Goal: Task Accomplishment & Management: Complete application form

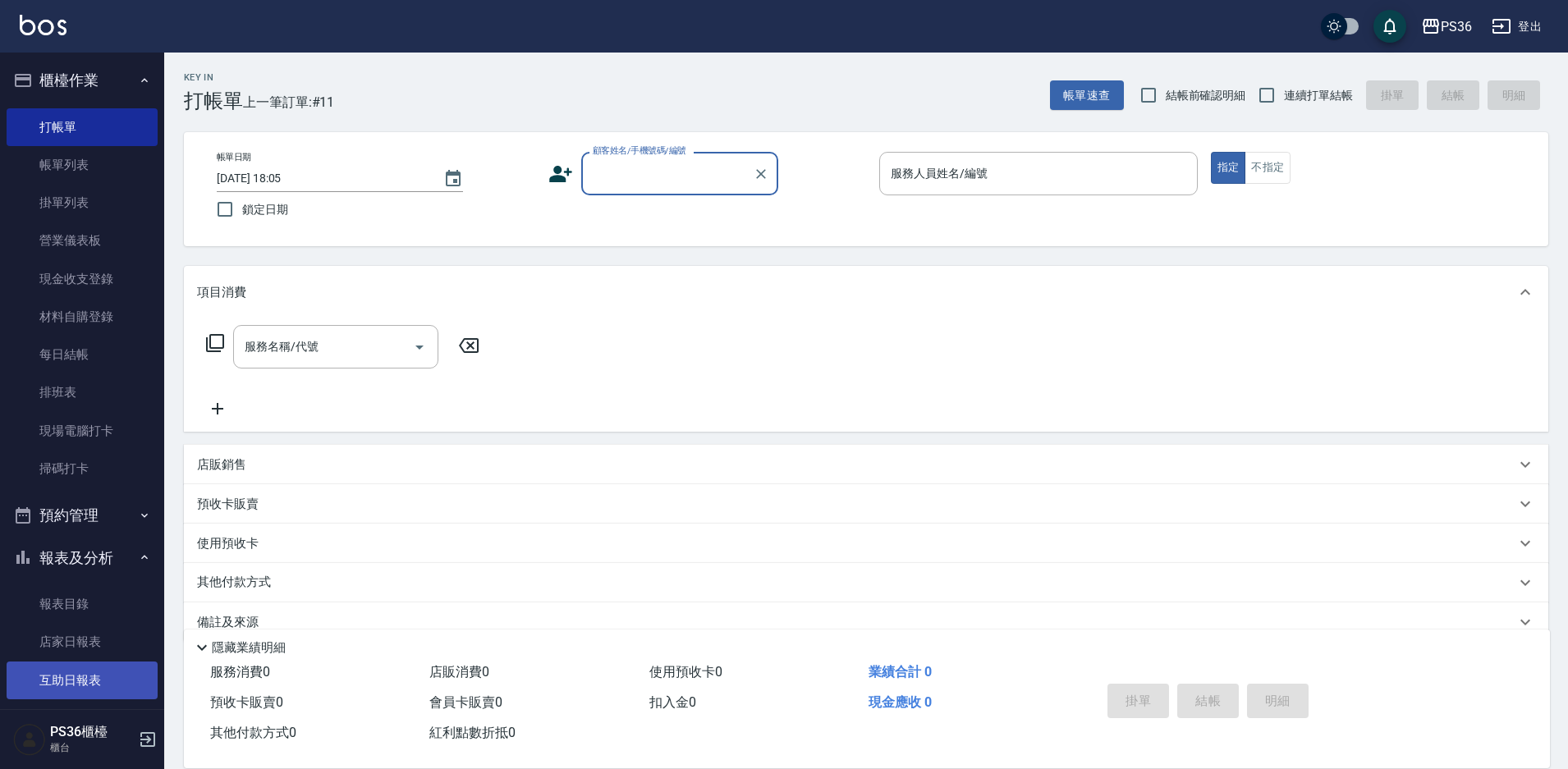
click at [82, 678] on link "互助日報表" at bounding box center [82, 680] width 151 height 38
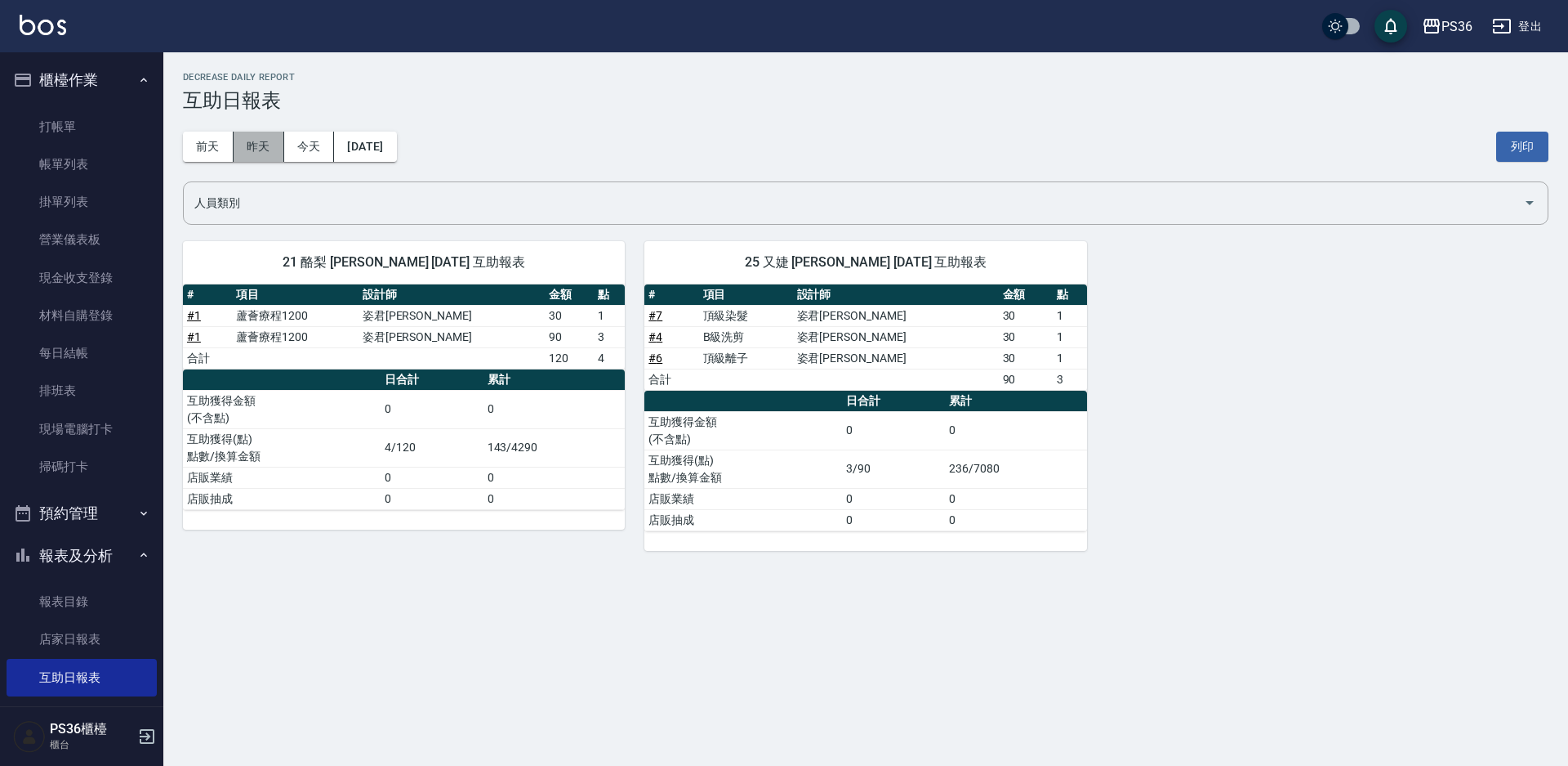
click at [264, 139] on button "昨天" at bounding box center [258, 146] width 51 height 30
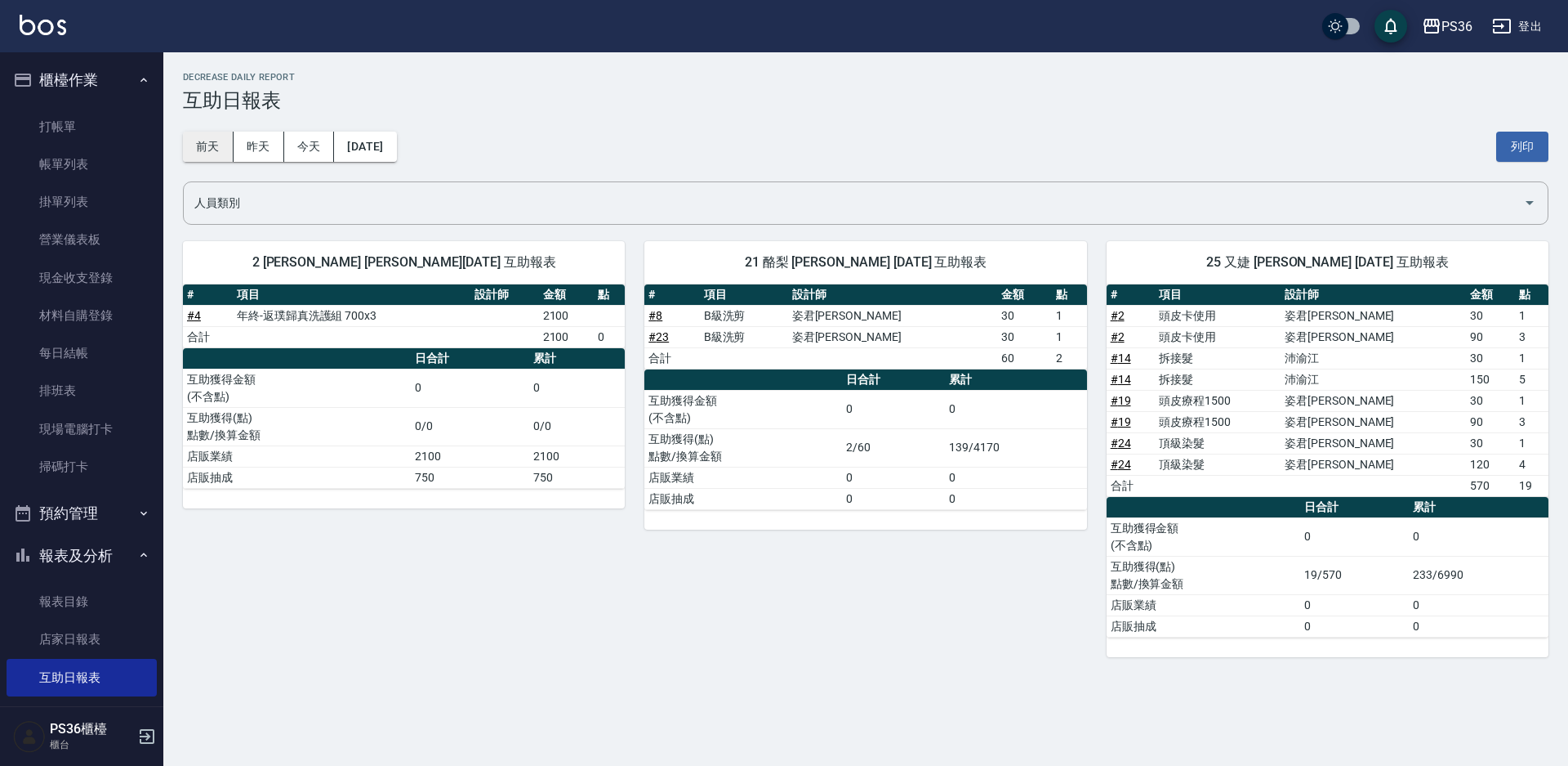
click at [216, 148] on button "前天" at bounding box center [208, 146] width 51 height 30
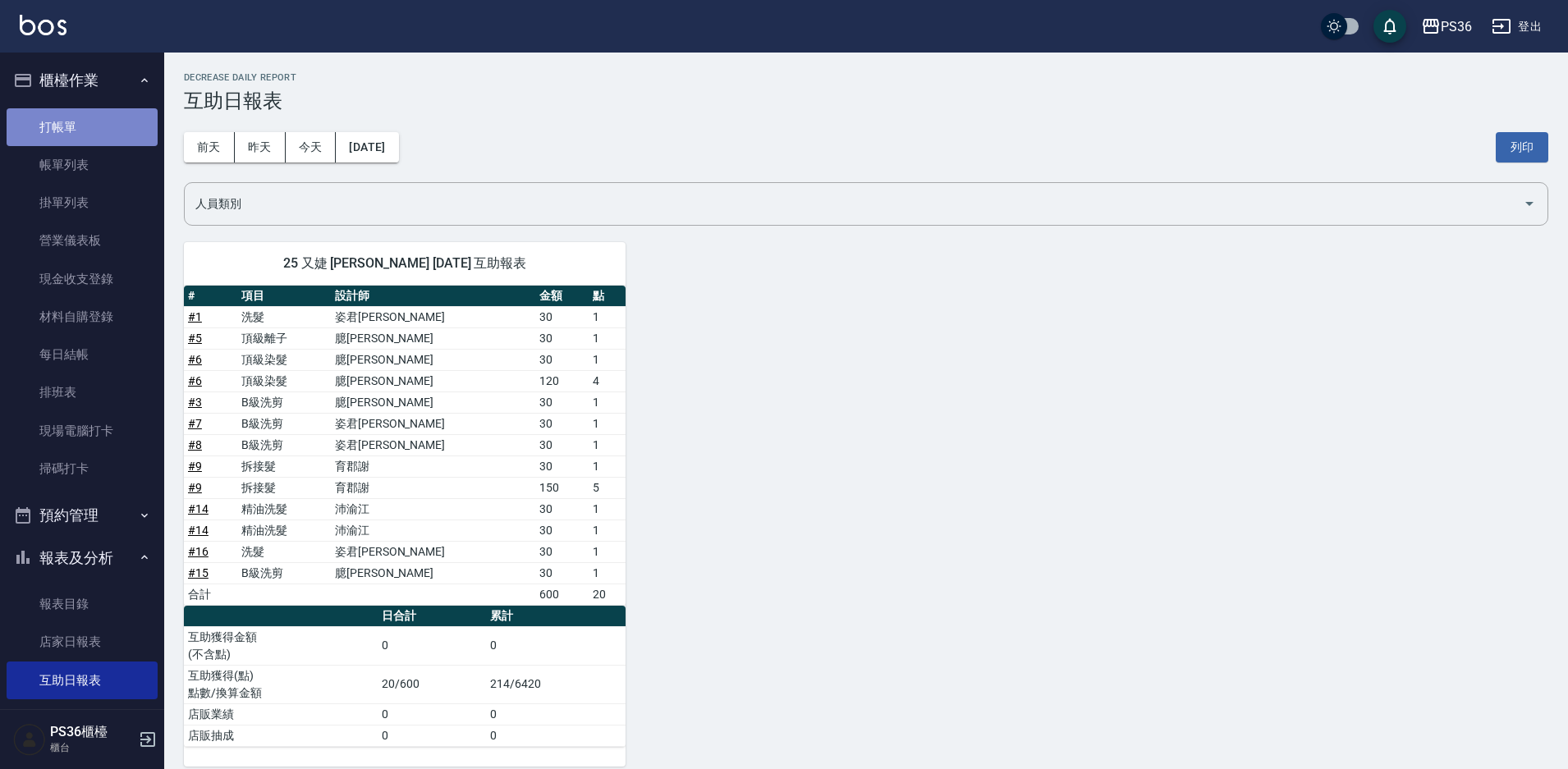
click at [90, 128] on link "打帳單" at bounding box center [82, 127] width 151 height 38
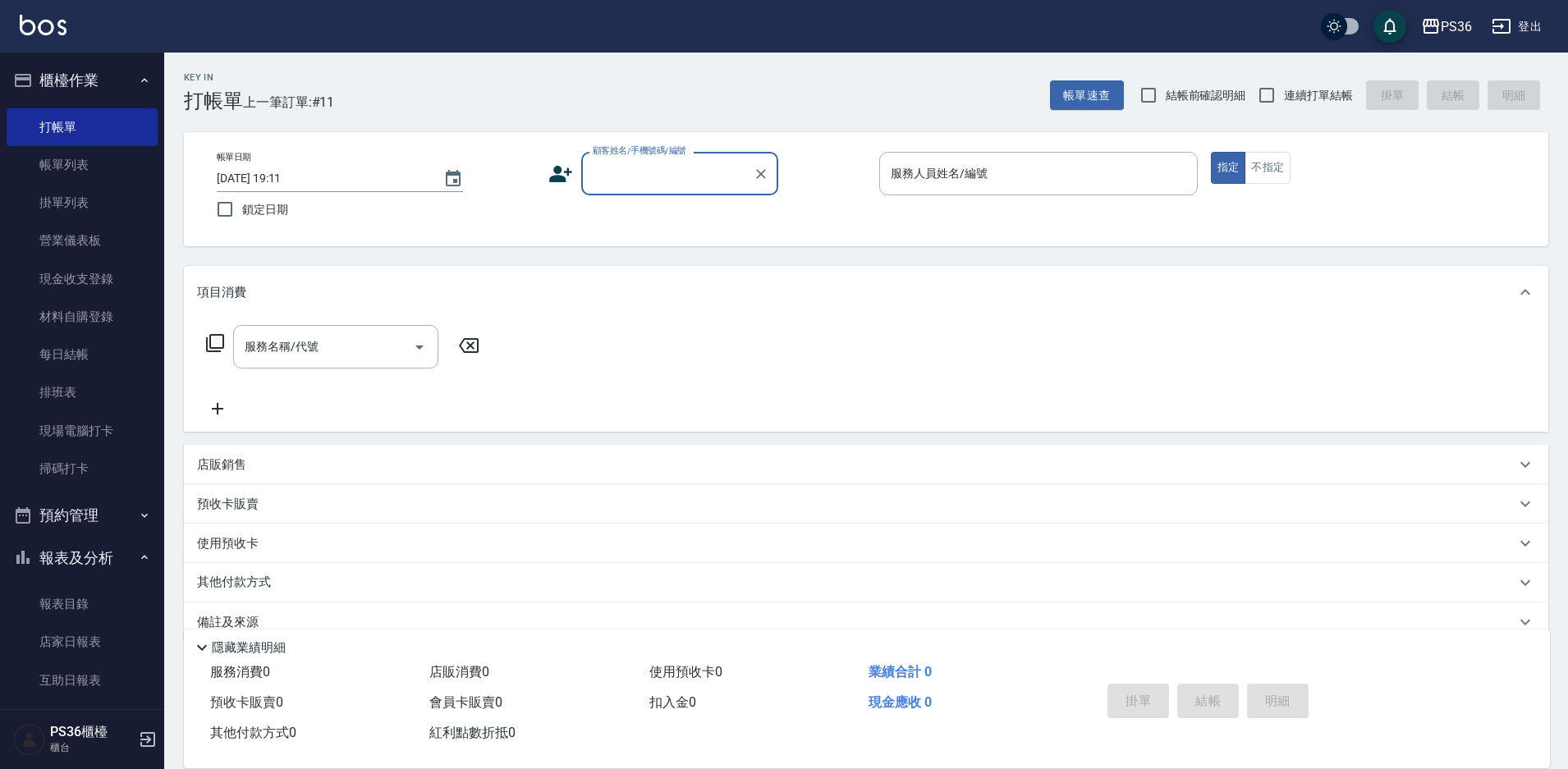
click at [154, 331] on nav "櫃檯作業 打帳單 帳單列表 掛單列表 營業儀表板 現金收支登錄 材料自購登錄 每日結帳 排班表 現場電腦打卡 掃碼打卡 預約管理 預約管理 單日預約紀錄 單週…" at bounding box center [82, 381] width 164 height 657
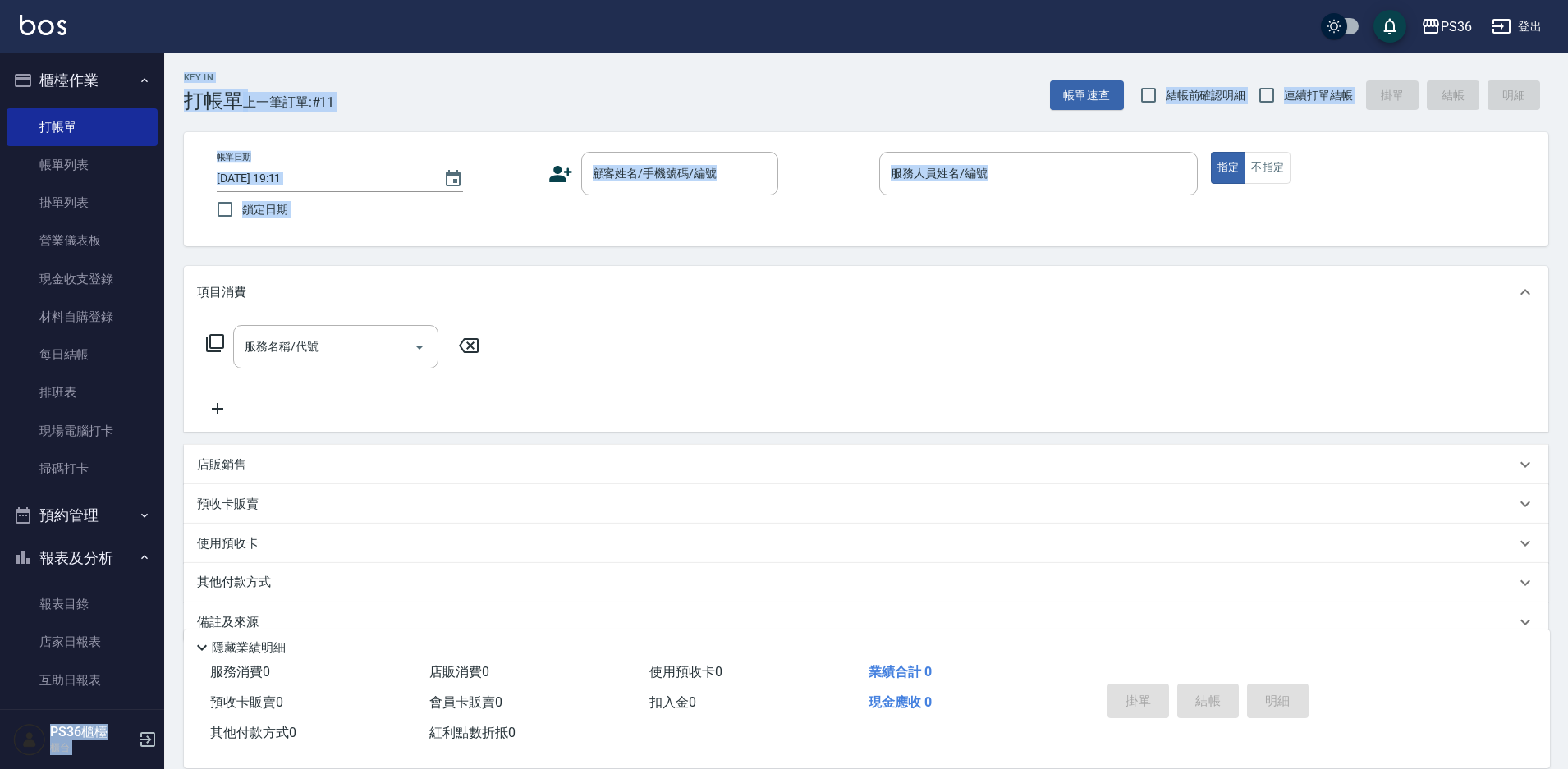
drag, startPoint x: 154, startPoint y: 331, endPoint x: 288, endPoint y: 132, distance: 239.9
click at [194, 272] on div "PS36 登出 櫃檯作業 打帳單 帳單列表 掛單列表 營業儀表板 現金收支登錄 材料自購登錄 每日結帳 排班表 現場電腦打卡 掃碼打卡 預約管理 預約管理 單…" at bounding box center [784, 399] width 1568 height 799
click at [104, 159] on link "帳單列表" at bounding box center [82, 165] width 151 height 38
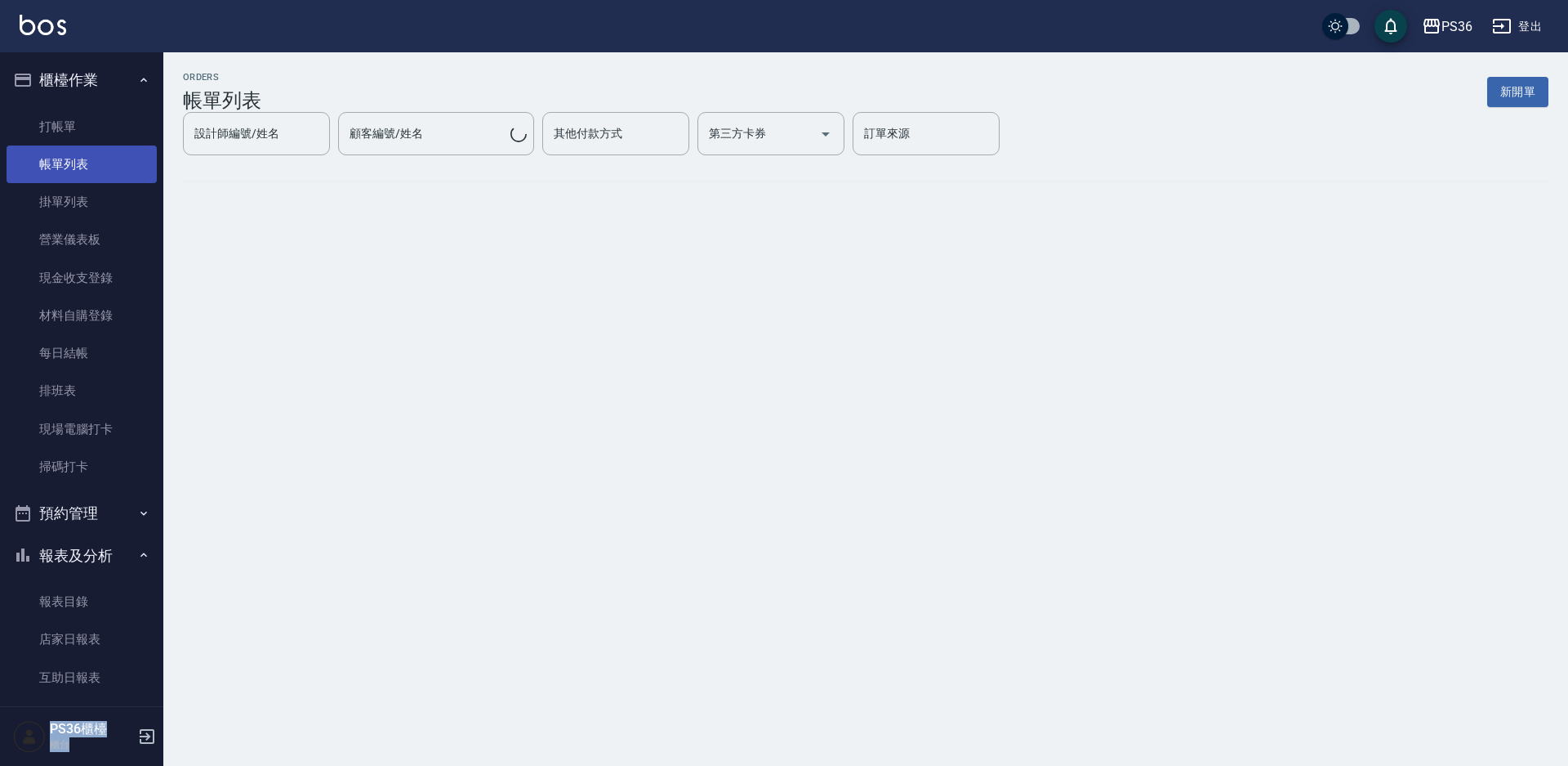
click at [127, 167] on link "帳單列表" at bounding box center [82, 164] width 151 height 38
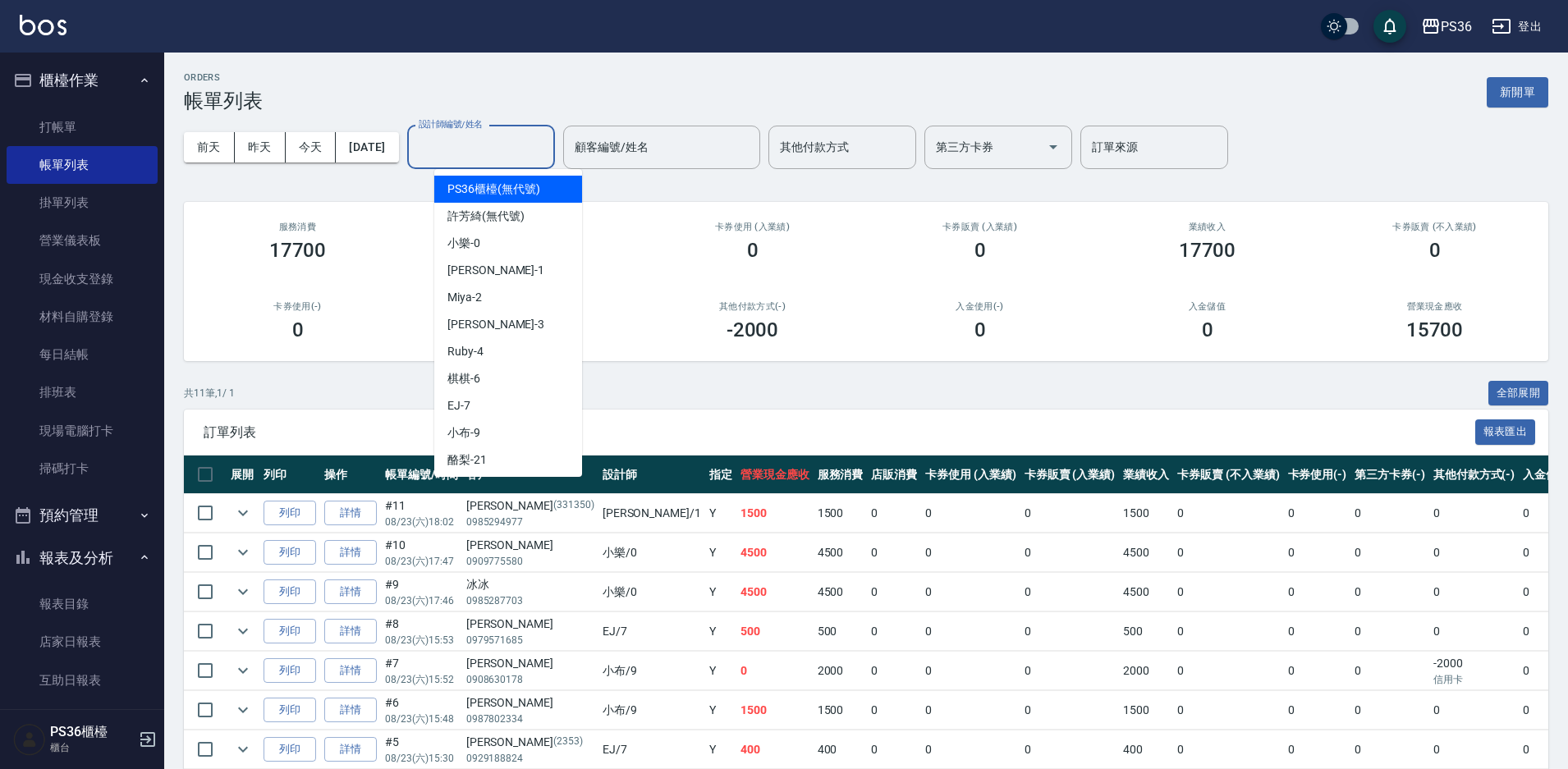
click at [548, 150] on input "設計師編號/姓名" at bounding box center [481, 146] width 133 height 28
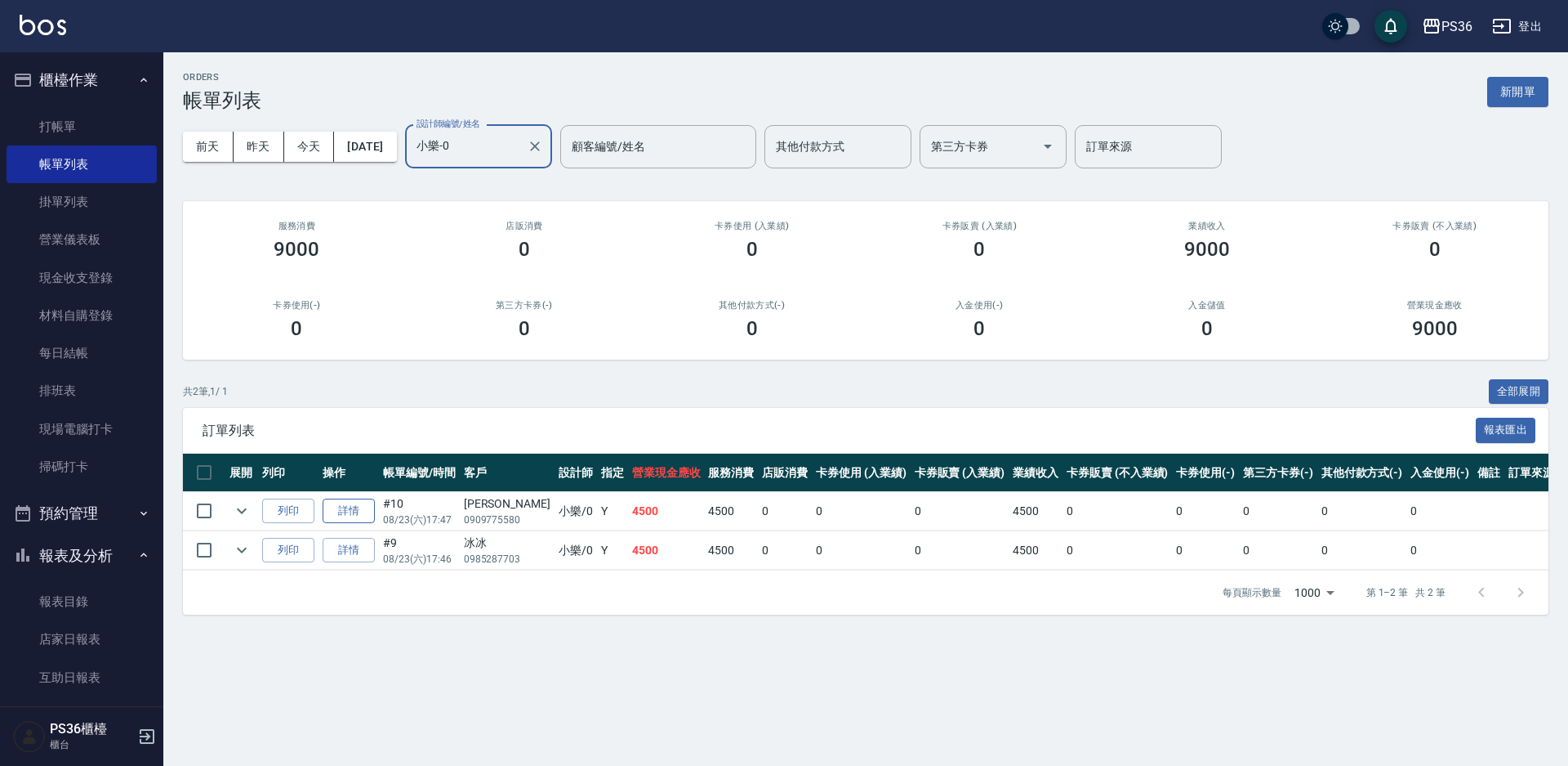
type input "小樂-0"
click at [366, 512] on link "詳情" at bounding box center [349, 511] width 52 height 25
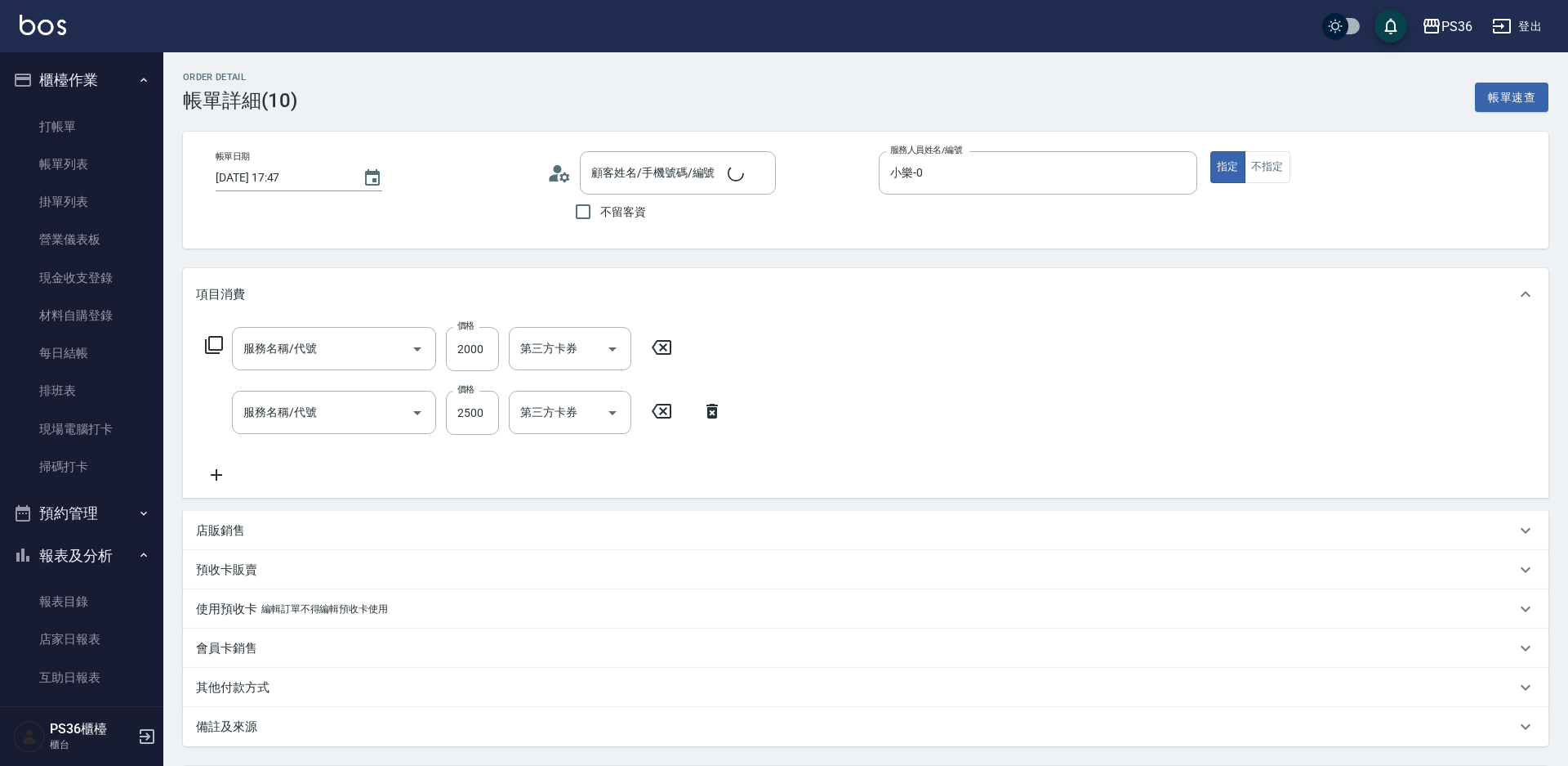
type input "2025/08/23 17:47"
type input "小樂-0"
type input "頂級染髮(106)"
type input "拆接髮(402)"
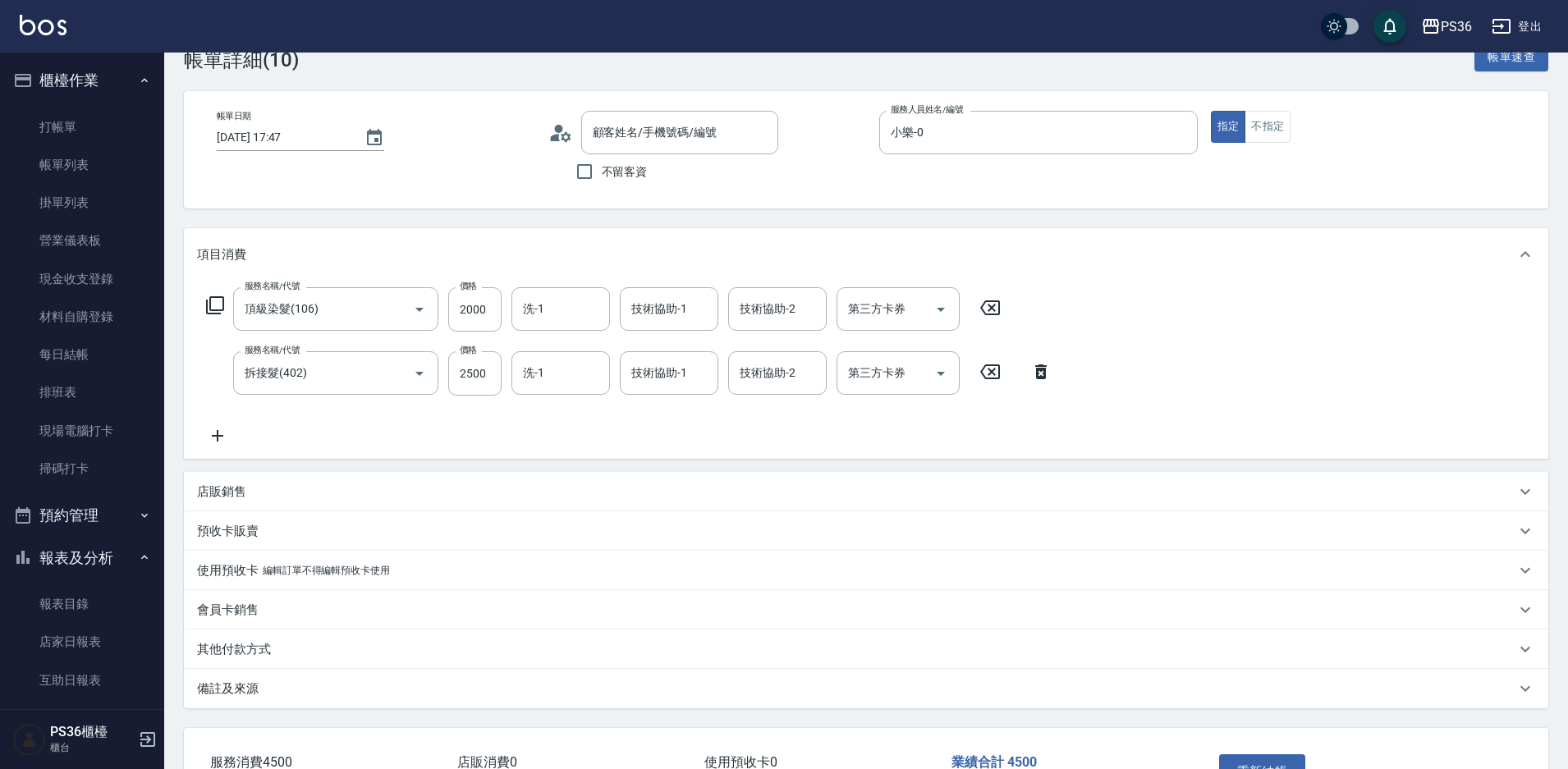
scroll to position [82, 0]
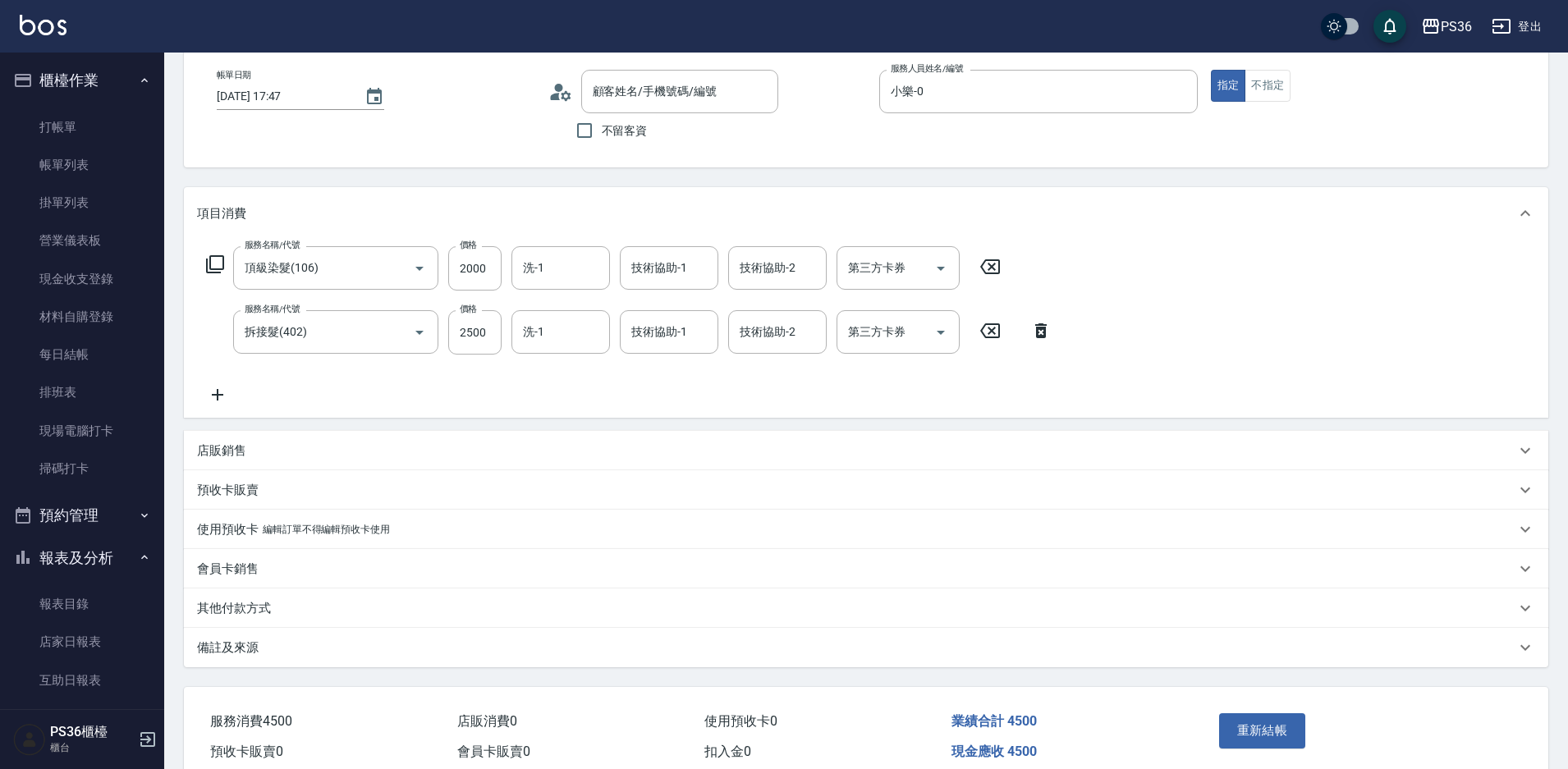
type input "張文忻/0909775580/"
click at [255, 602] on p "其他付款方式" at bounding box center [234, 609] width 74 height 18
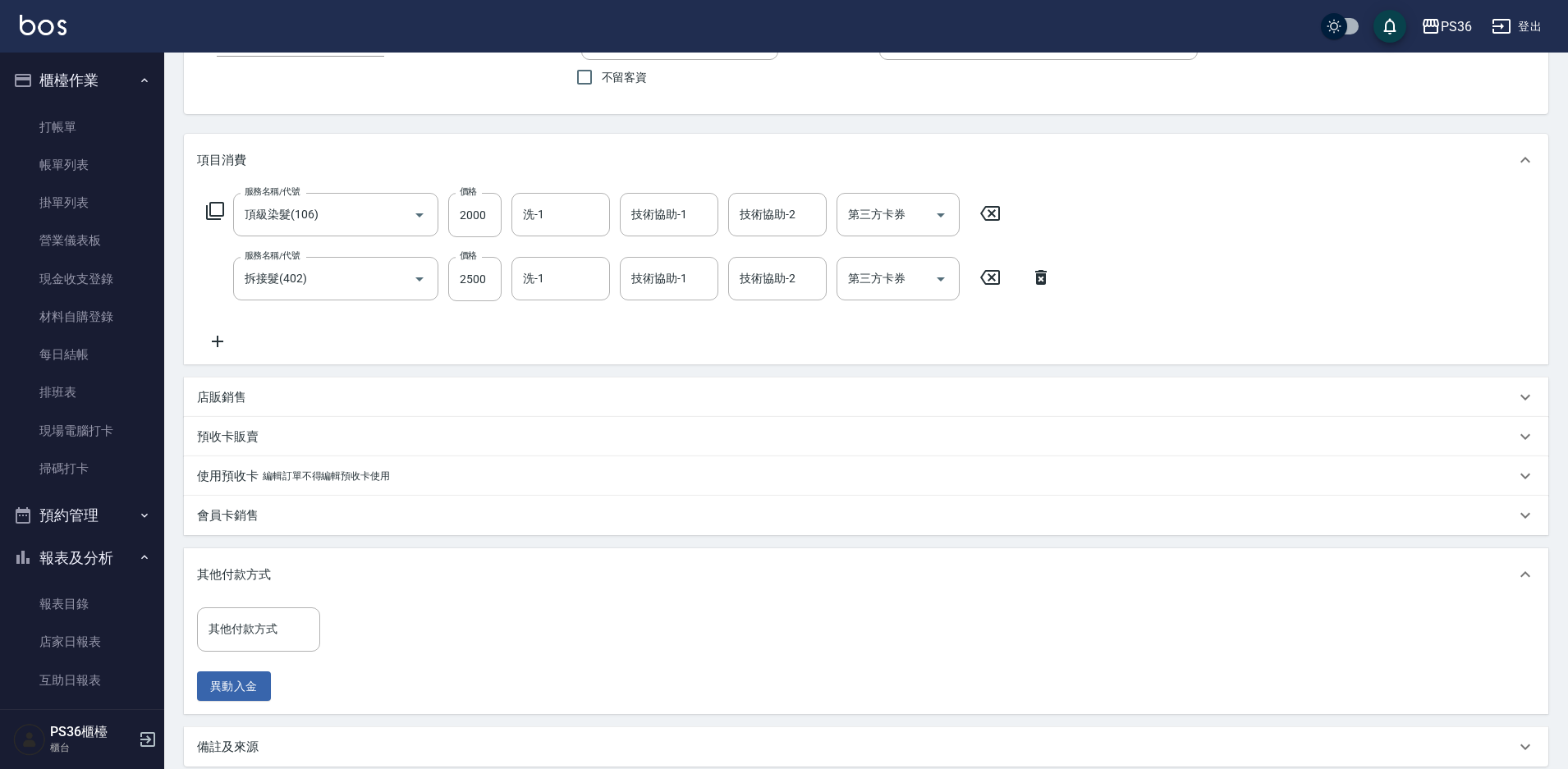
scroll to position [164, 0]
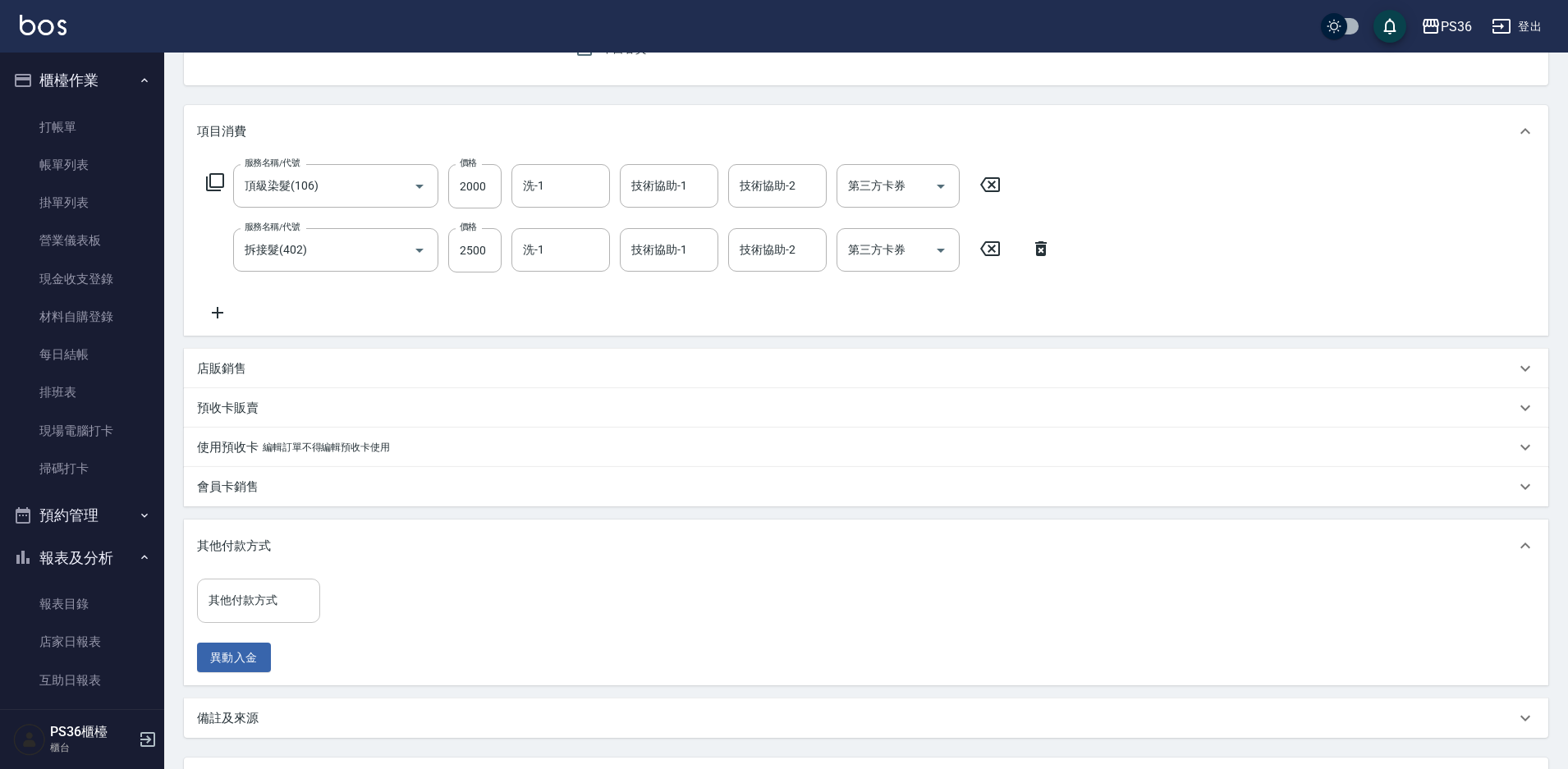
click at [260, 596] on input "其他付款方式" at bounding box center [258, 599] width 108 height 28
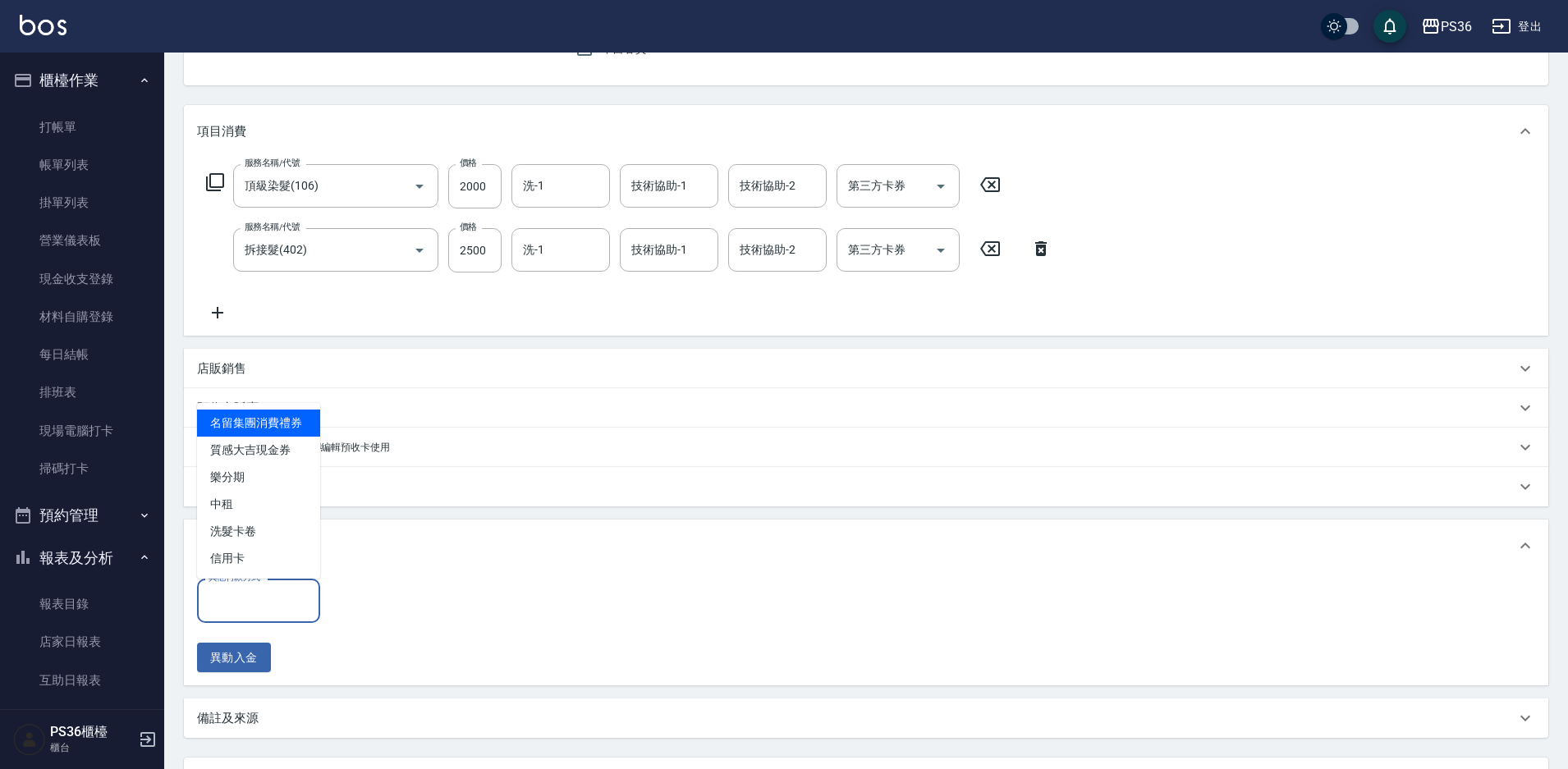
click at [270, 569] on span "信用卡" at bounding box center [259, 558] width 123 height 27
type input "信用卡"
click at [349, 604] on input "0" at bounding box center [392, 600] width 123 height 44
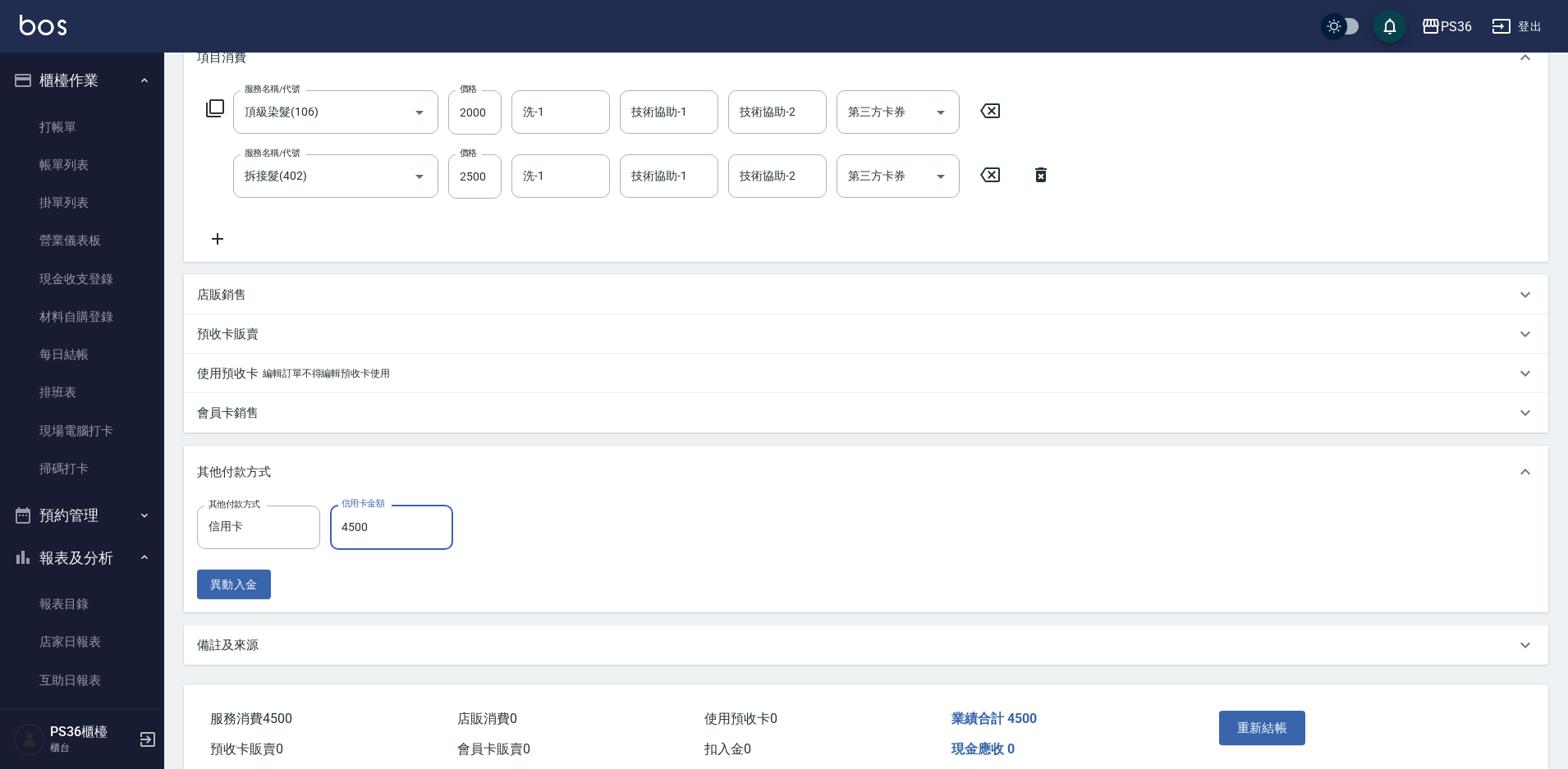
scroll to position [311, 0]
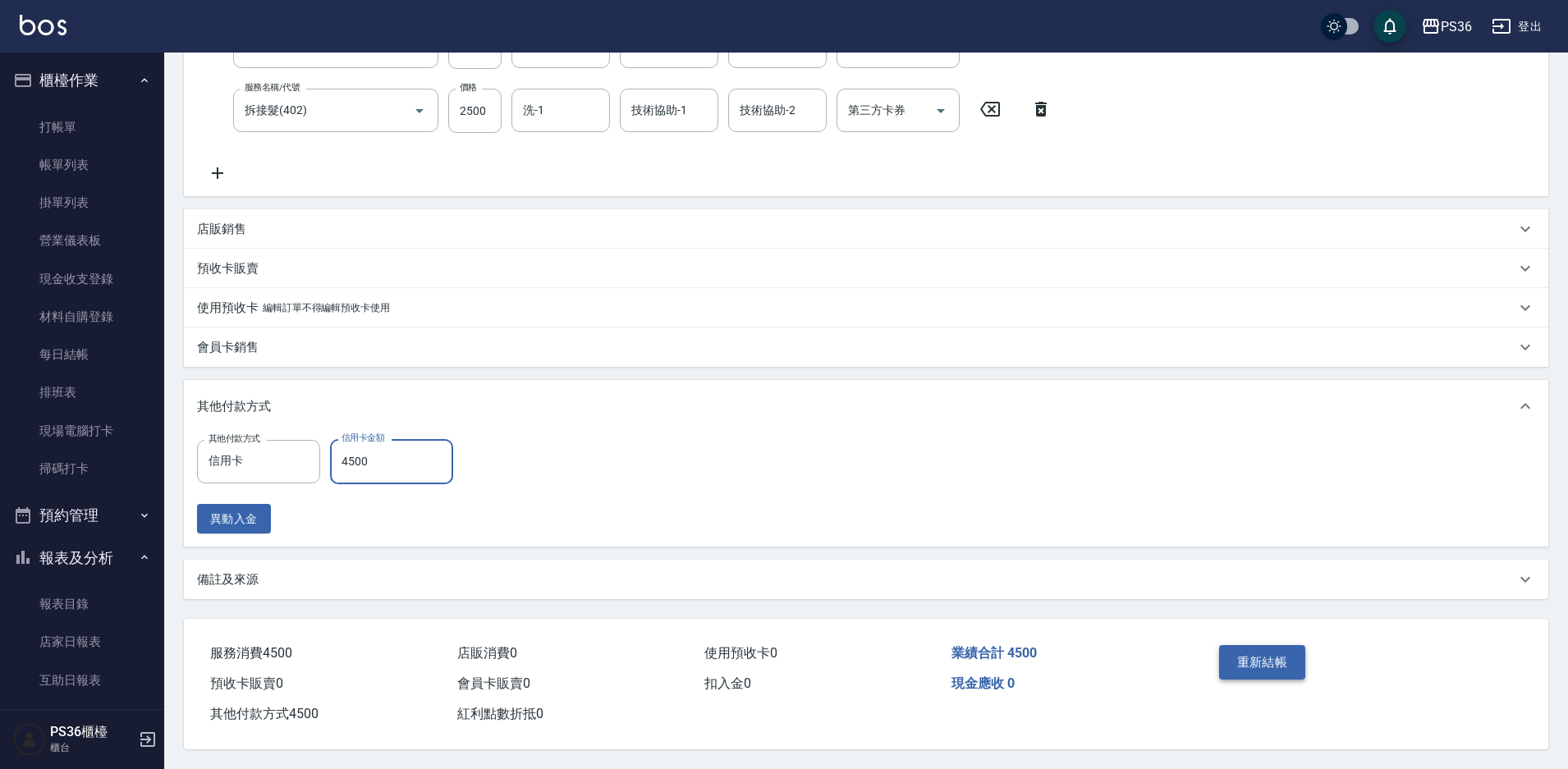
type input "4500"
drag, startPoint x: 1299, startPoint y: 656, endPoint x: 1298, endPoint y: 664, distance: 8.1
click at [1295, 662] on button "重新結帳" at bounding box center [1261, 662] width 87 height 34
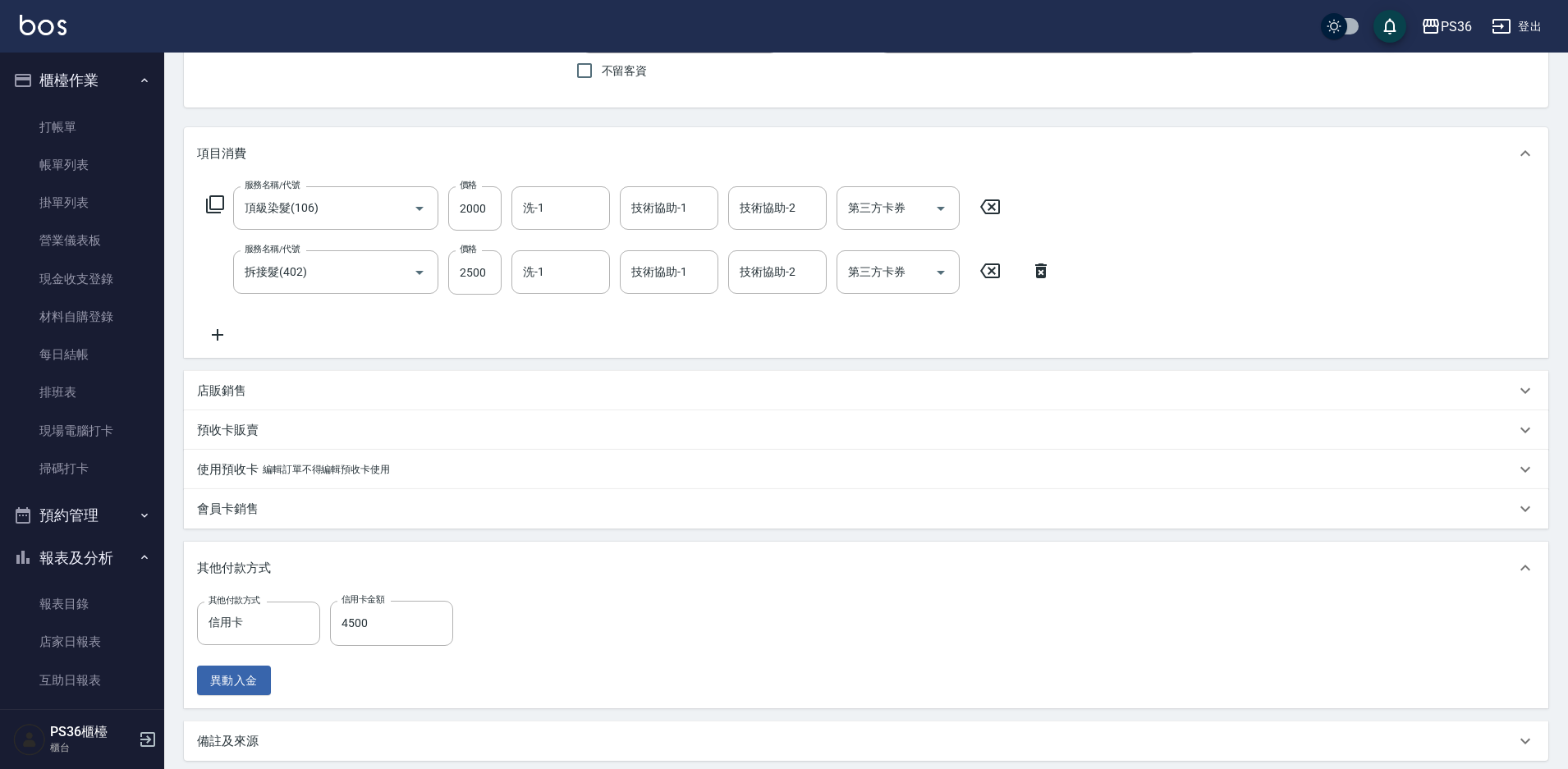
scroll to position [0, 0]
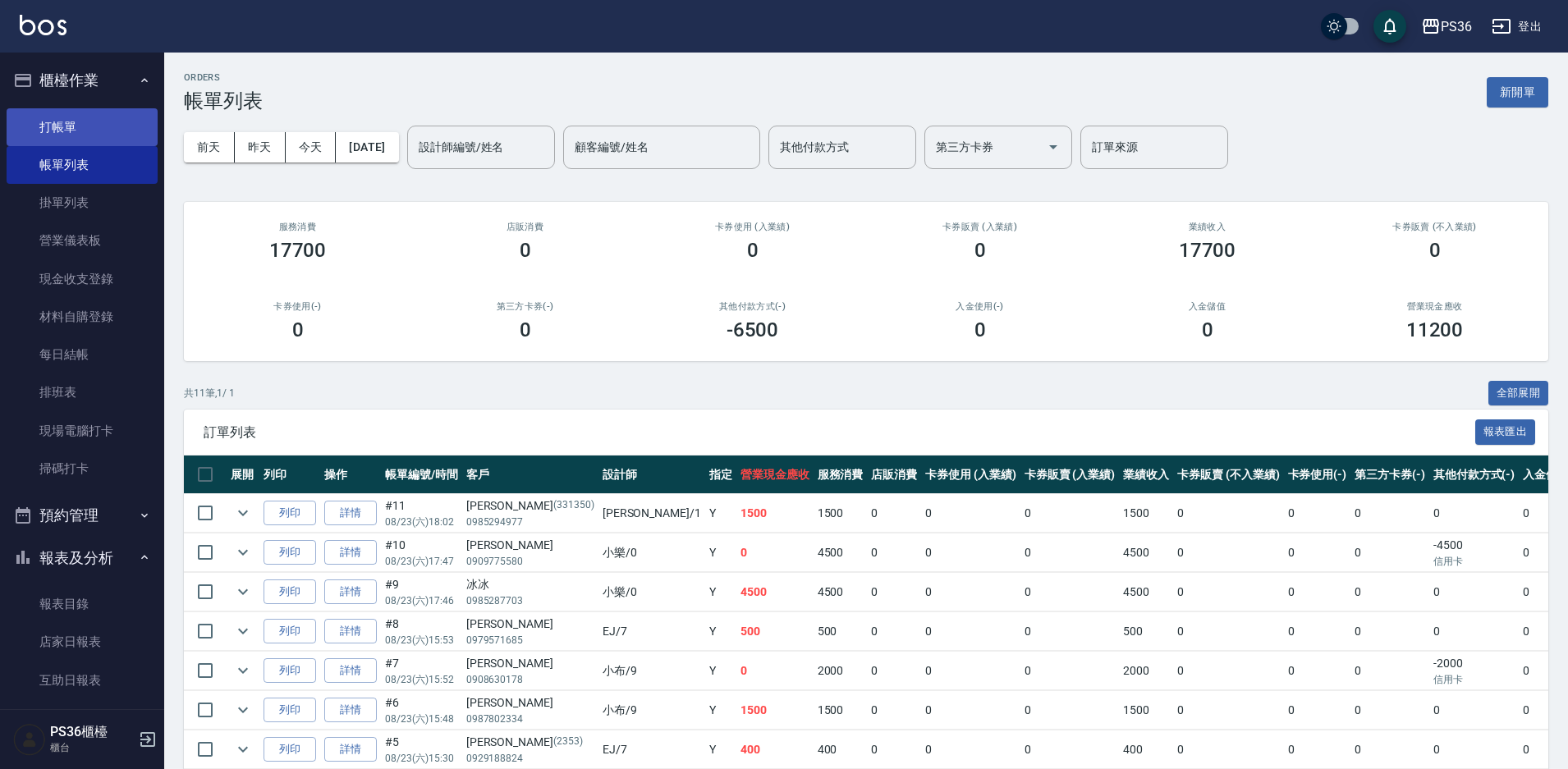
click at [60, 132] on link "打帳單" at bounding box center [82, 127] width 151 height 38
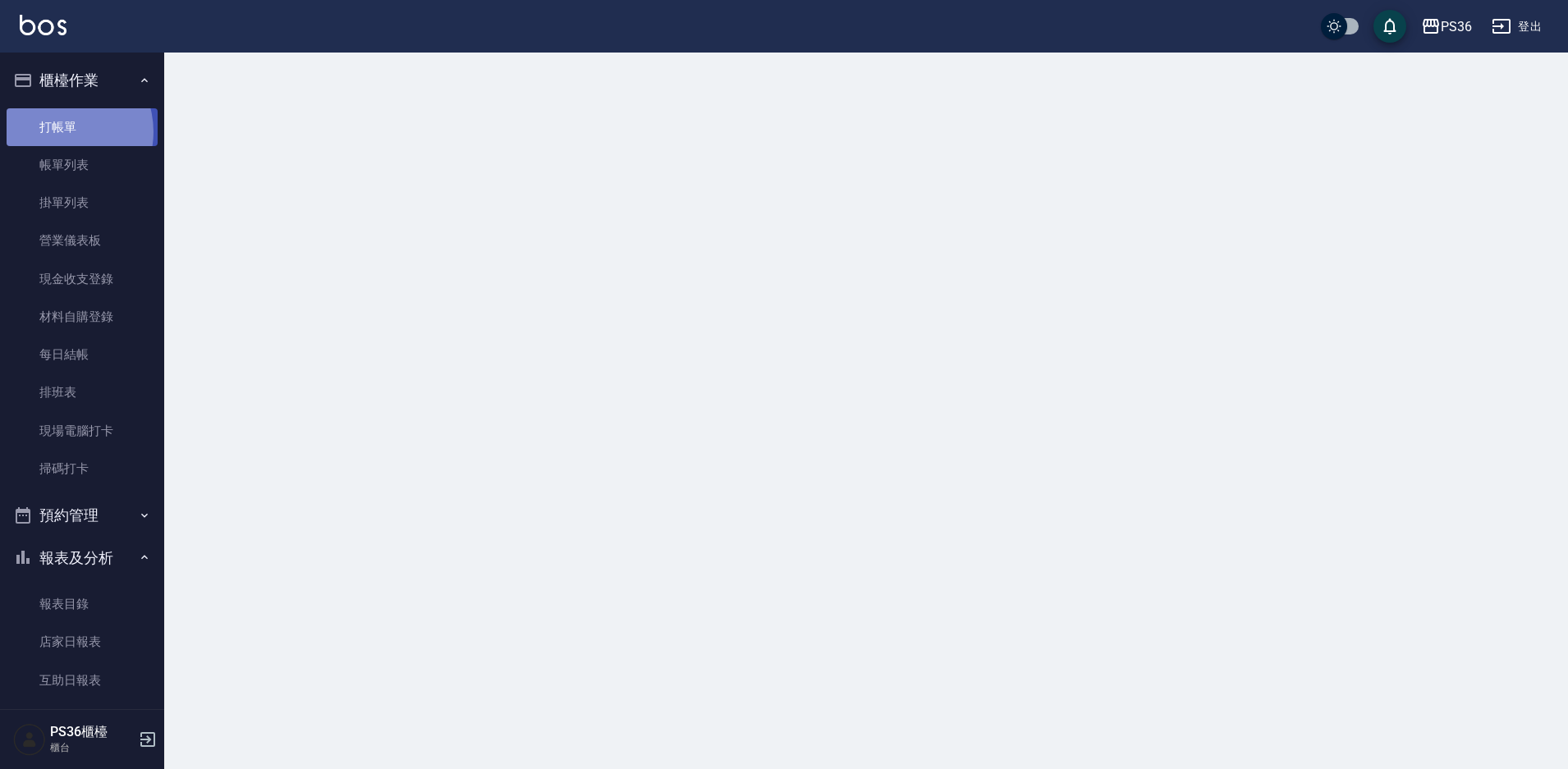
click at [60, 132] on link "打帳單" at bounding box center [82, 127] width 151 height 38
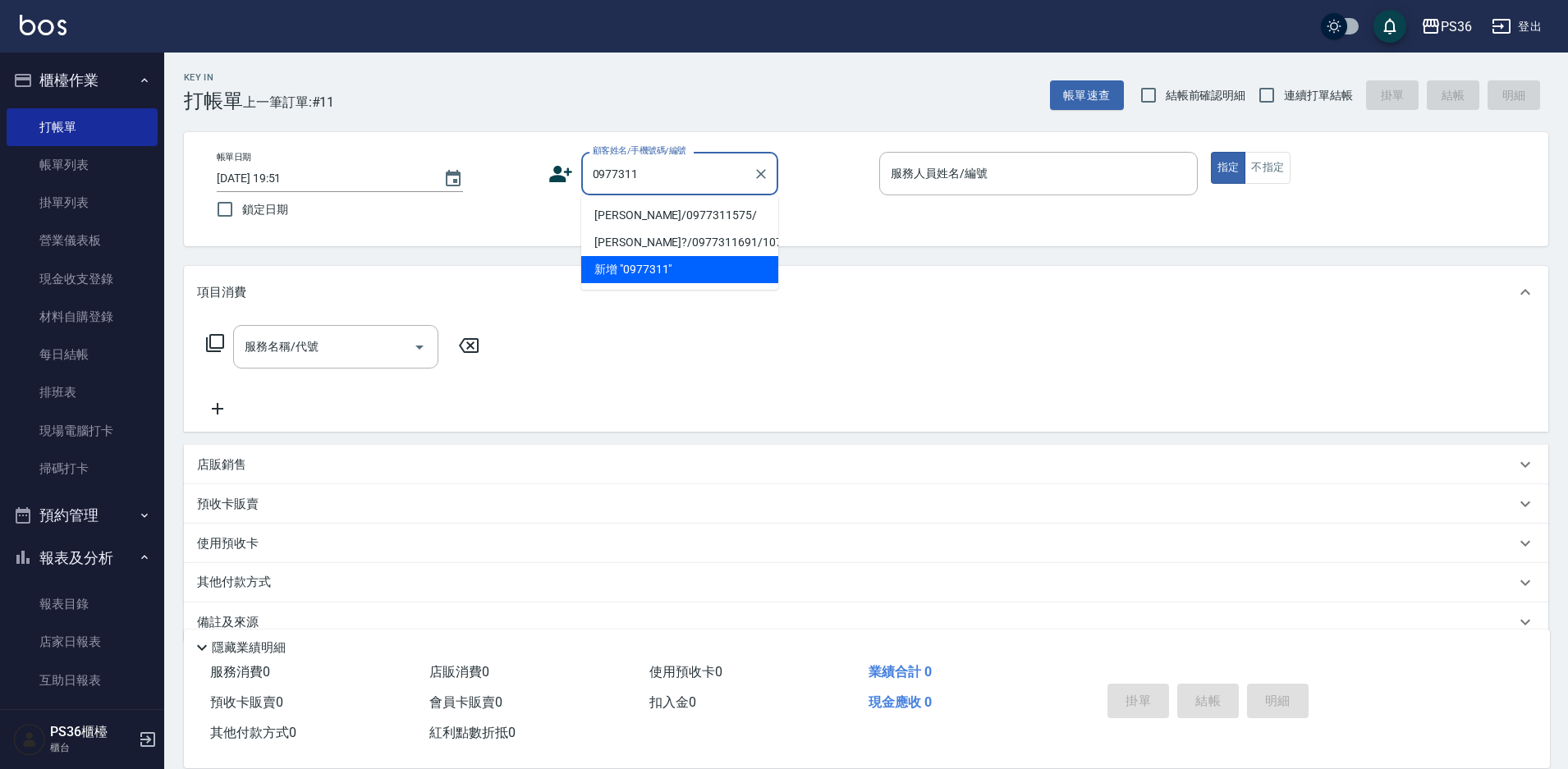
click at [662, 214] on li "潘佳惠/0977311575/" at bounding box center [680, 216] width 197 height 27
type input "潘佳惠/0977311575/"
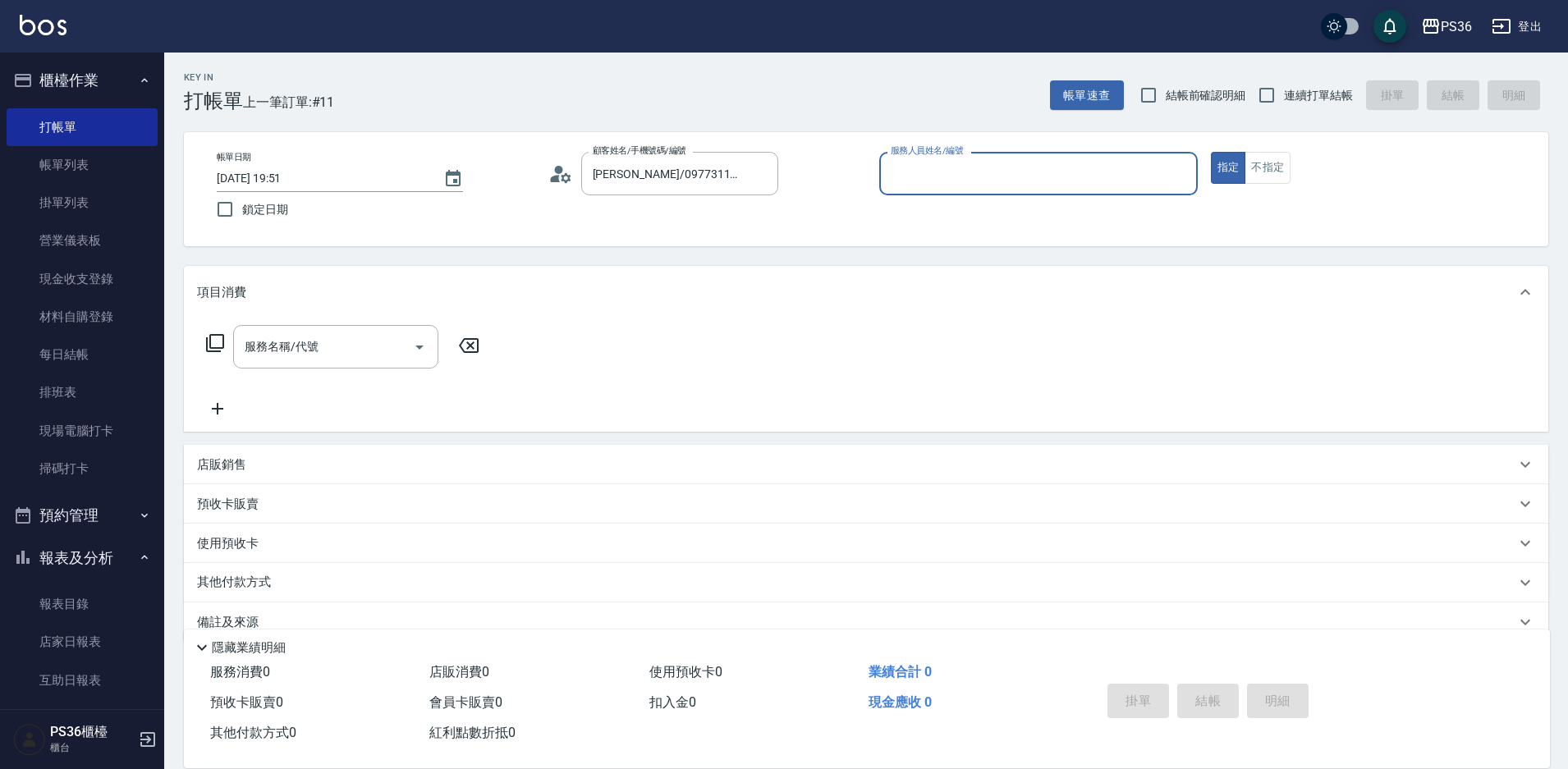
type input "EJ-7"
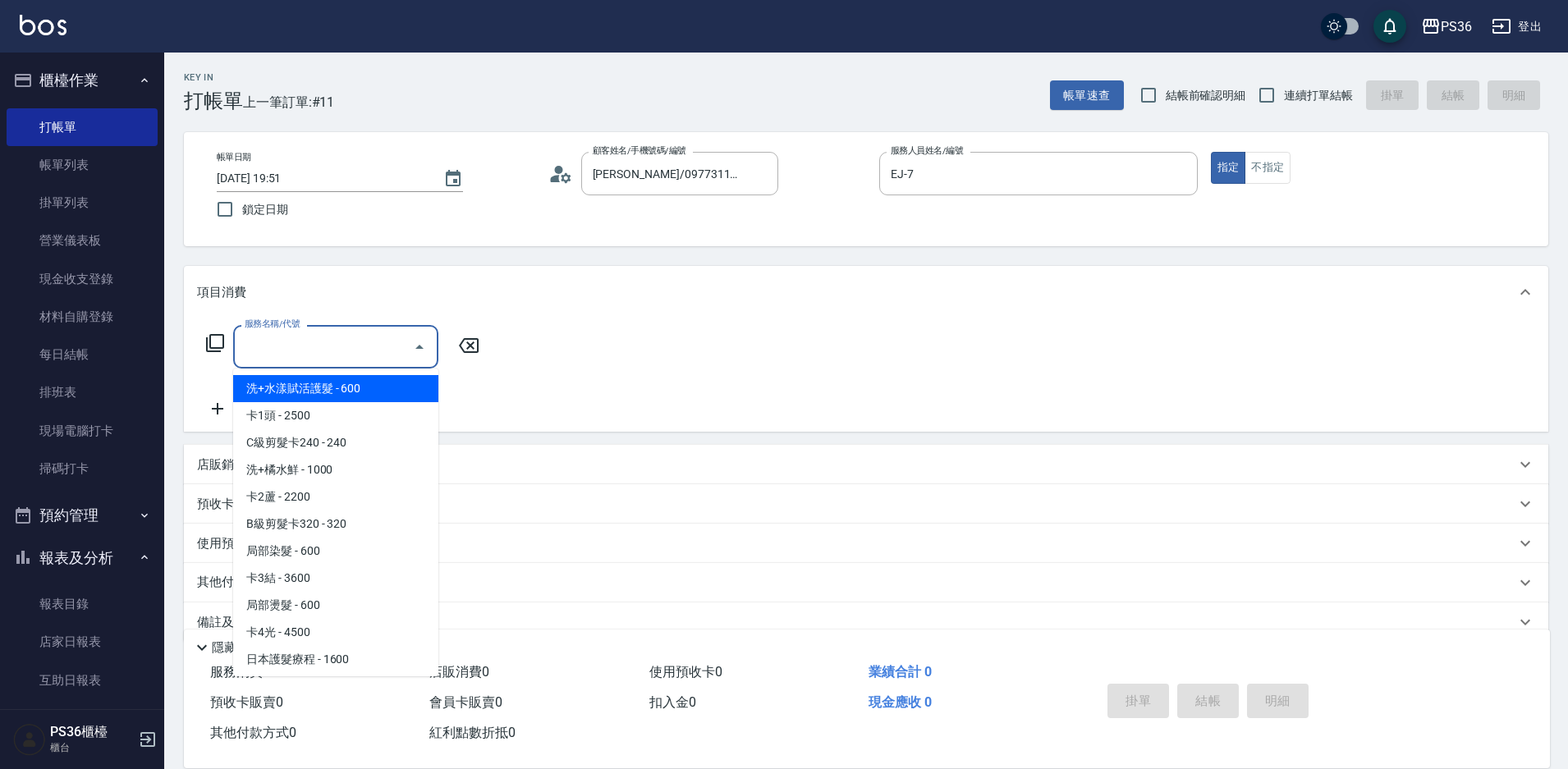
click at [321, 354] on input "服務名稱/代號" at bounding box center [323, 345] width 166 height 28
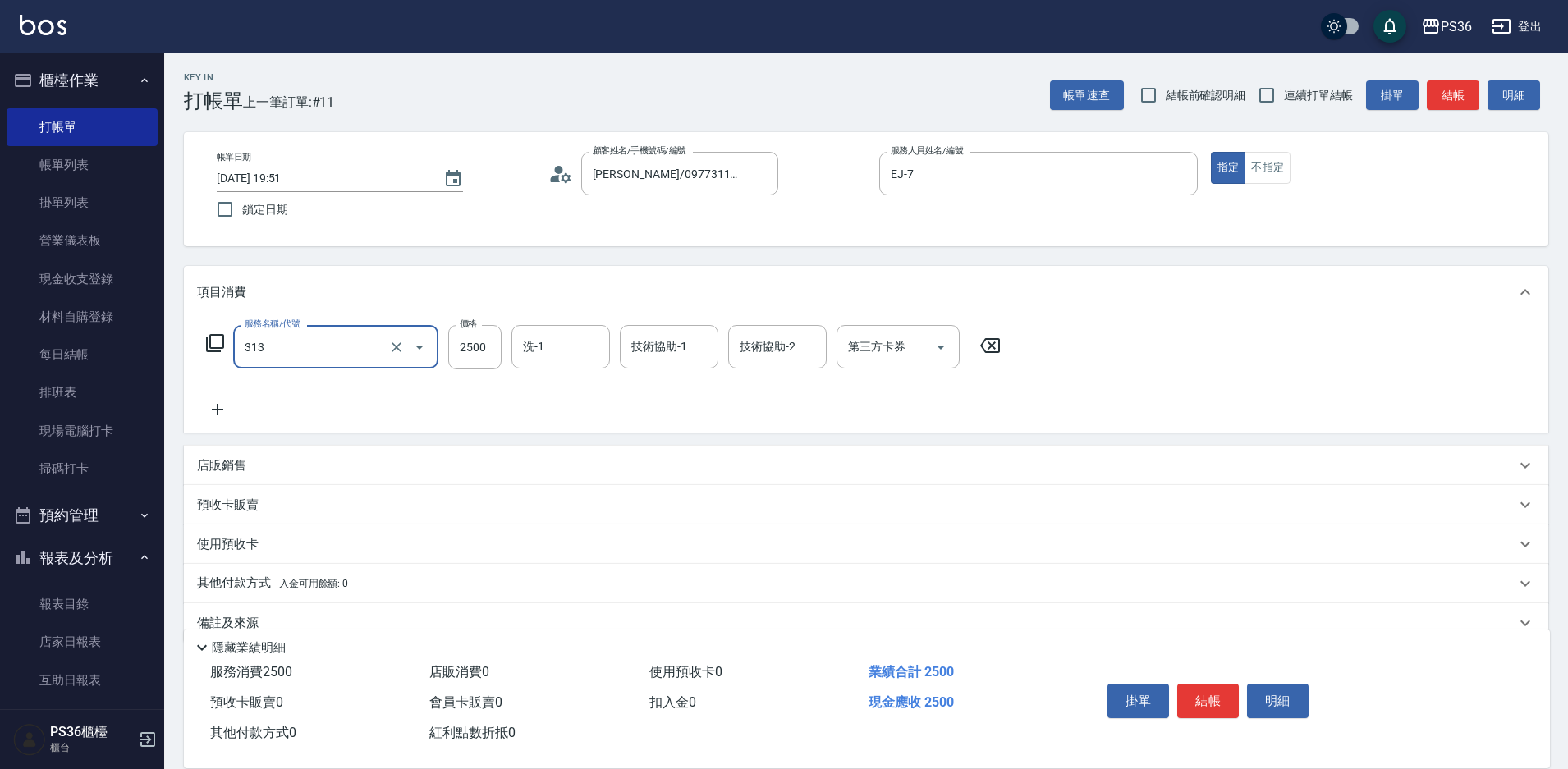
type input "頂級溫朔(313)"
type input "3000"
type input "又婕-25"
click at [1194, 694] on button "結帳" at bounding box center [1208, 700] width 62 height 34
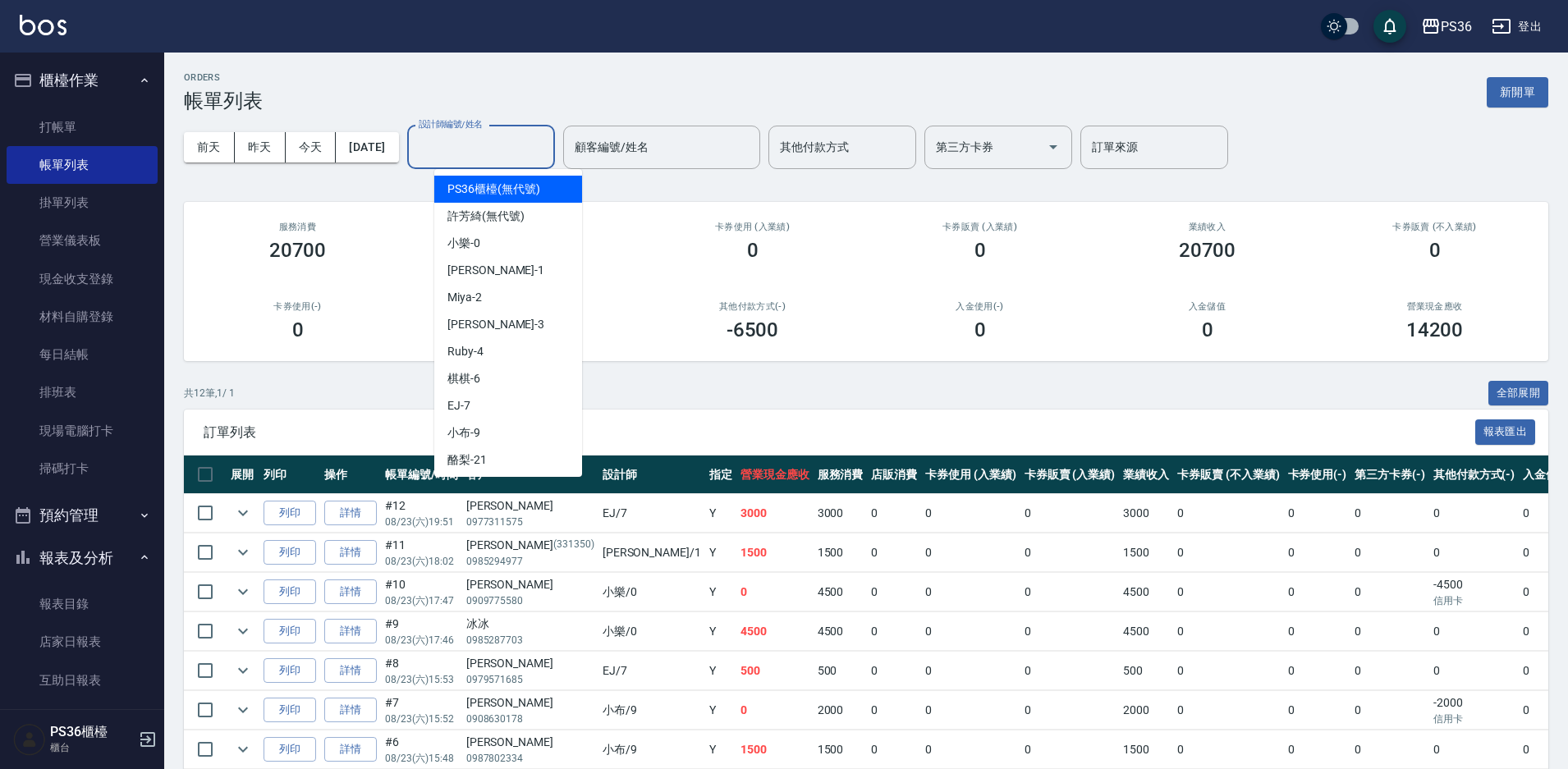
click at [492, 152] on input "設計師編號/姓名" at bounding box center [481, 146] width 133 height 28
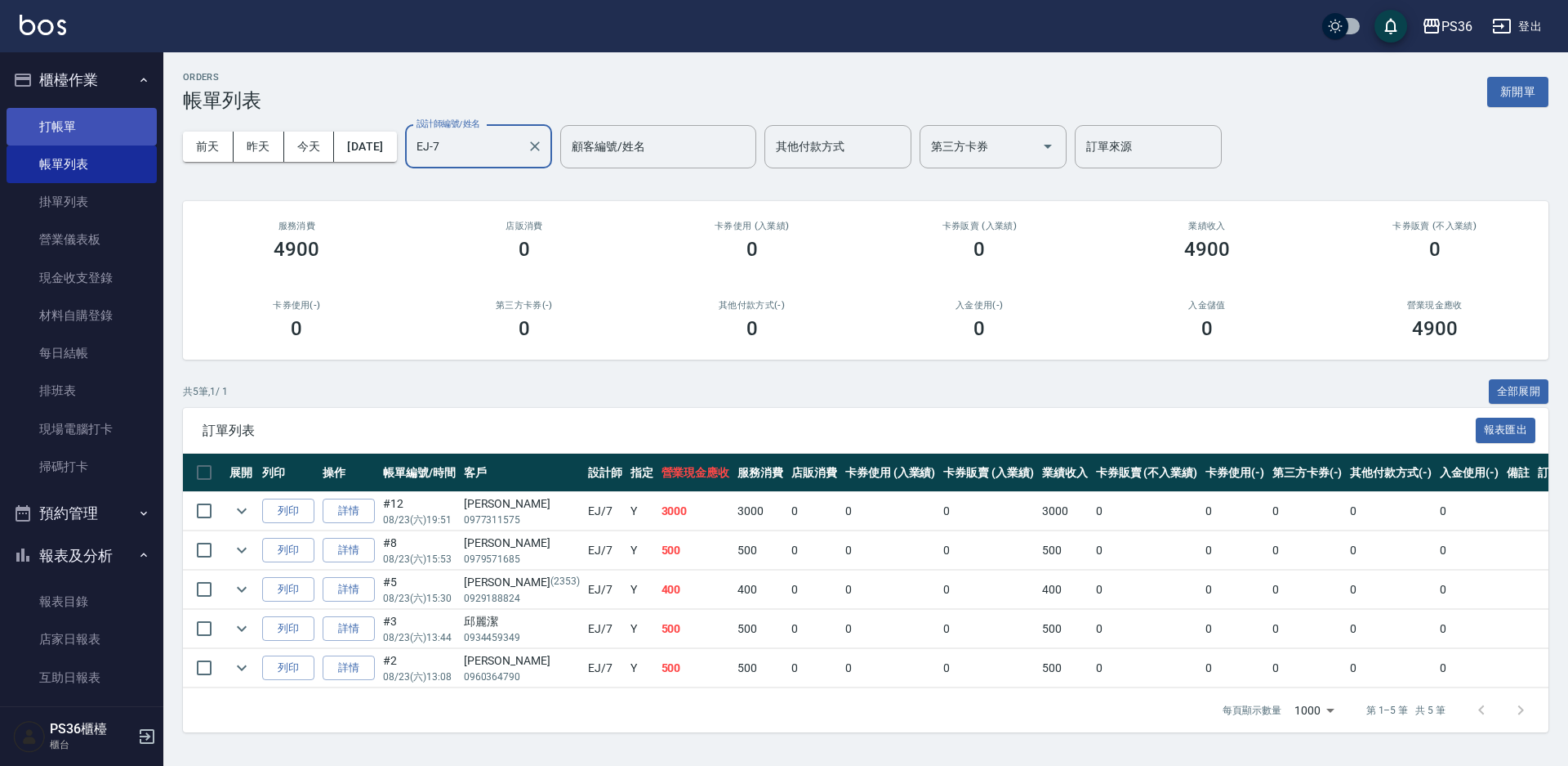
type input "EJ-7"
click at [76, 114] on link "打帳單" at bounding box center [82, 126] width 151 height 38
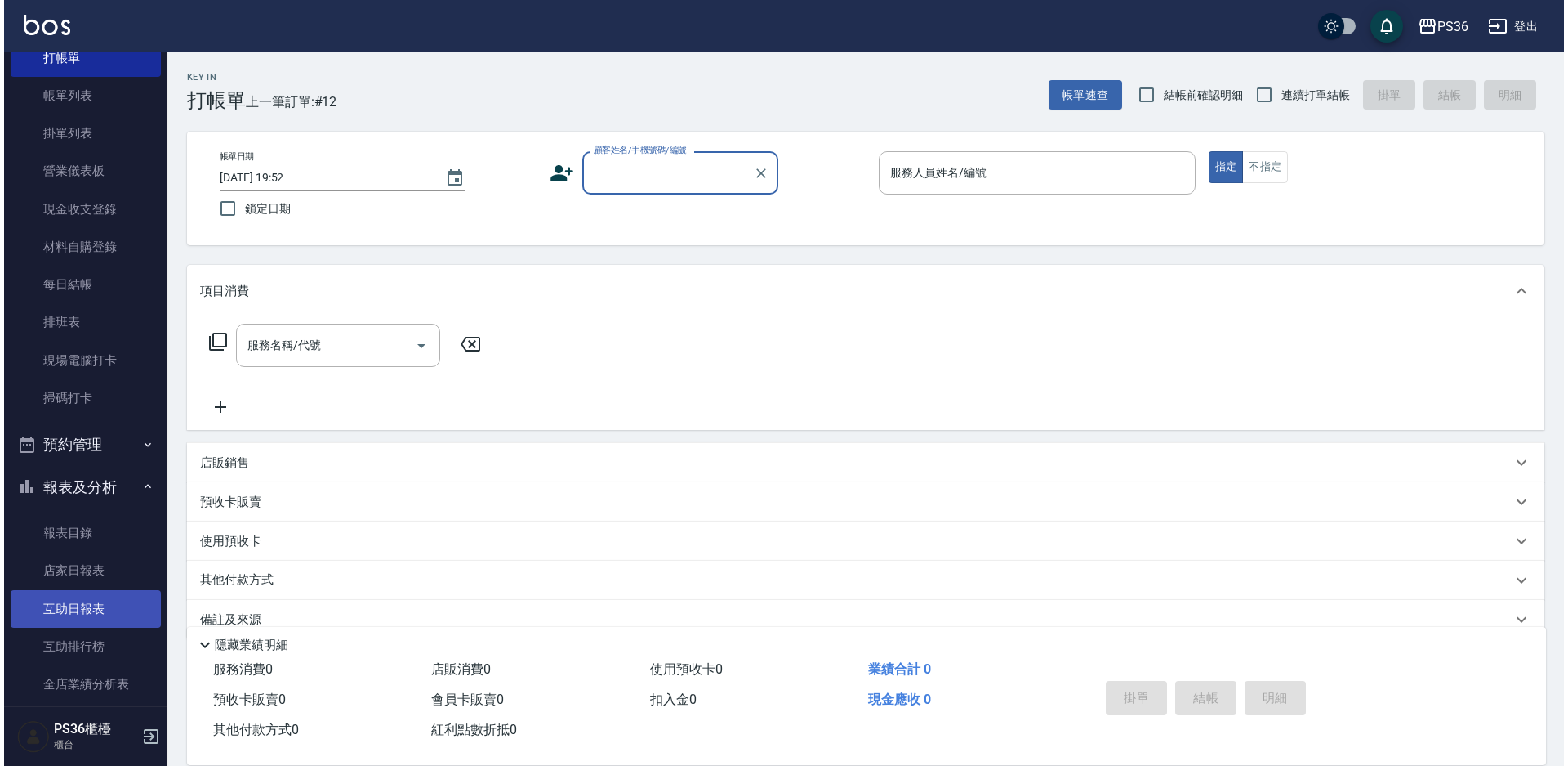
scroll to position [245, 0]
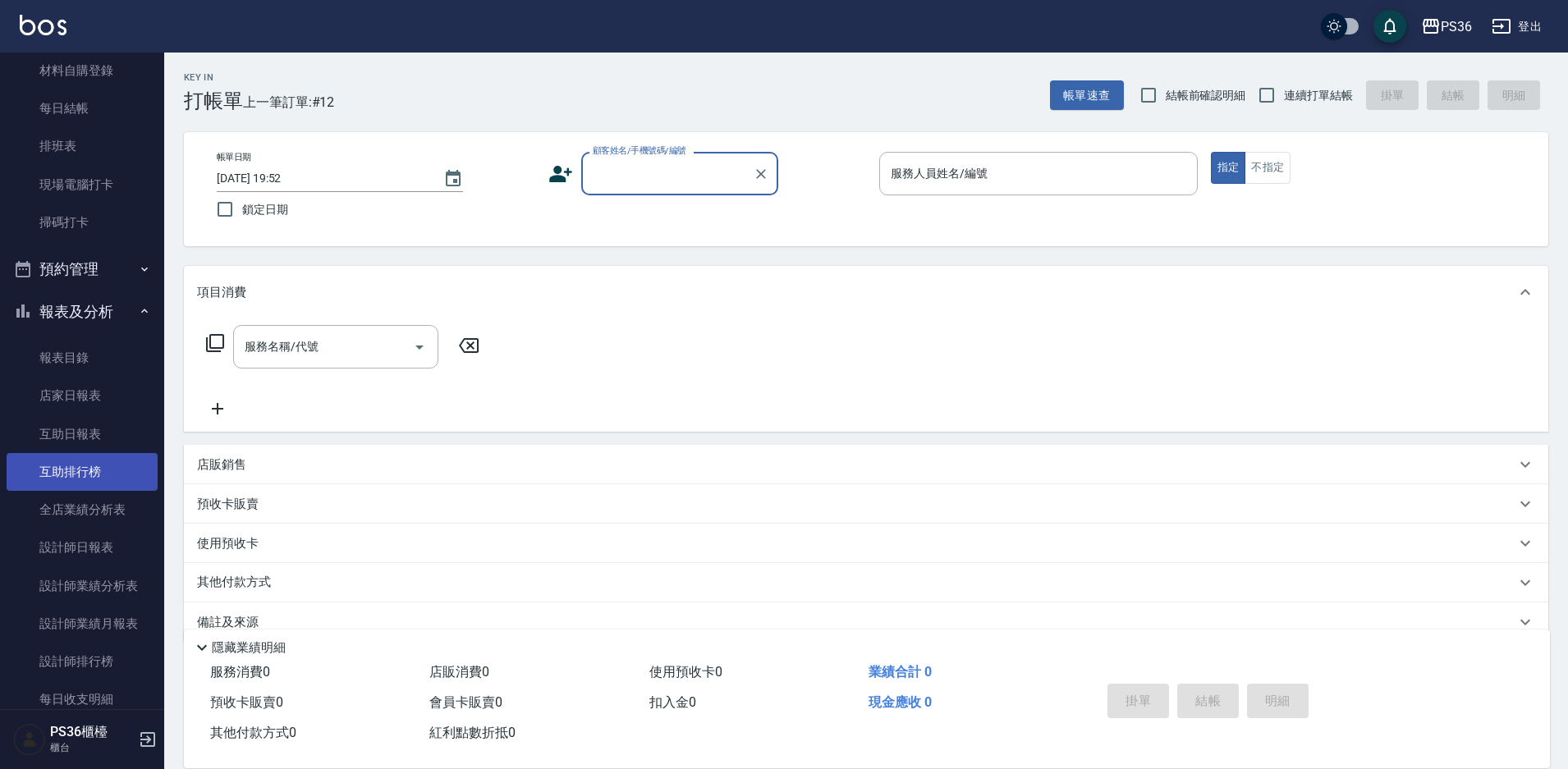
click at [84, 457] on link "互助排行榜" at bounding box center [82, 471] width 151 height 38
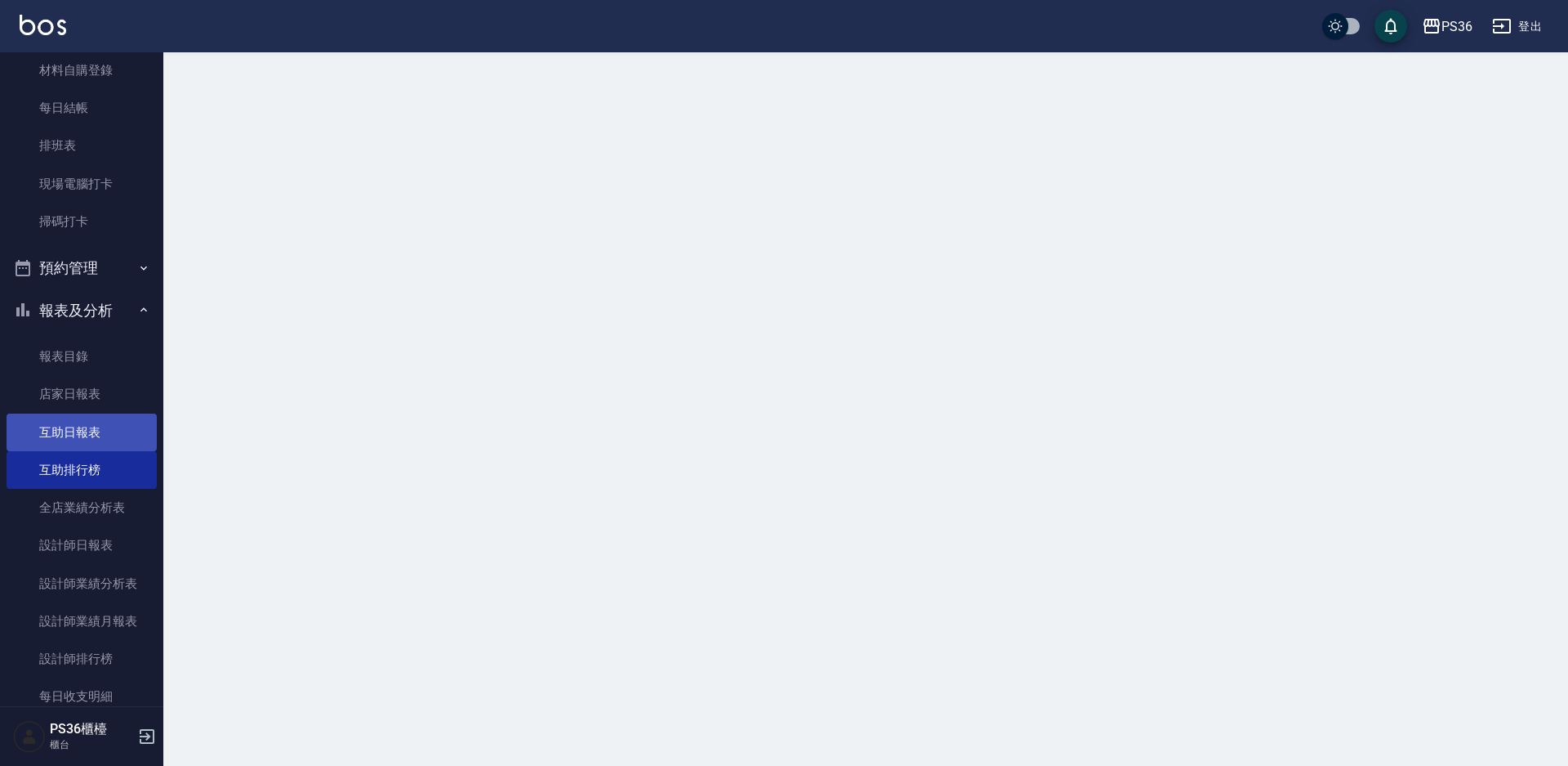
click at [85, 440] on link "互助日報表" at bounding box center [82, 432] width 151 height 38
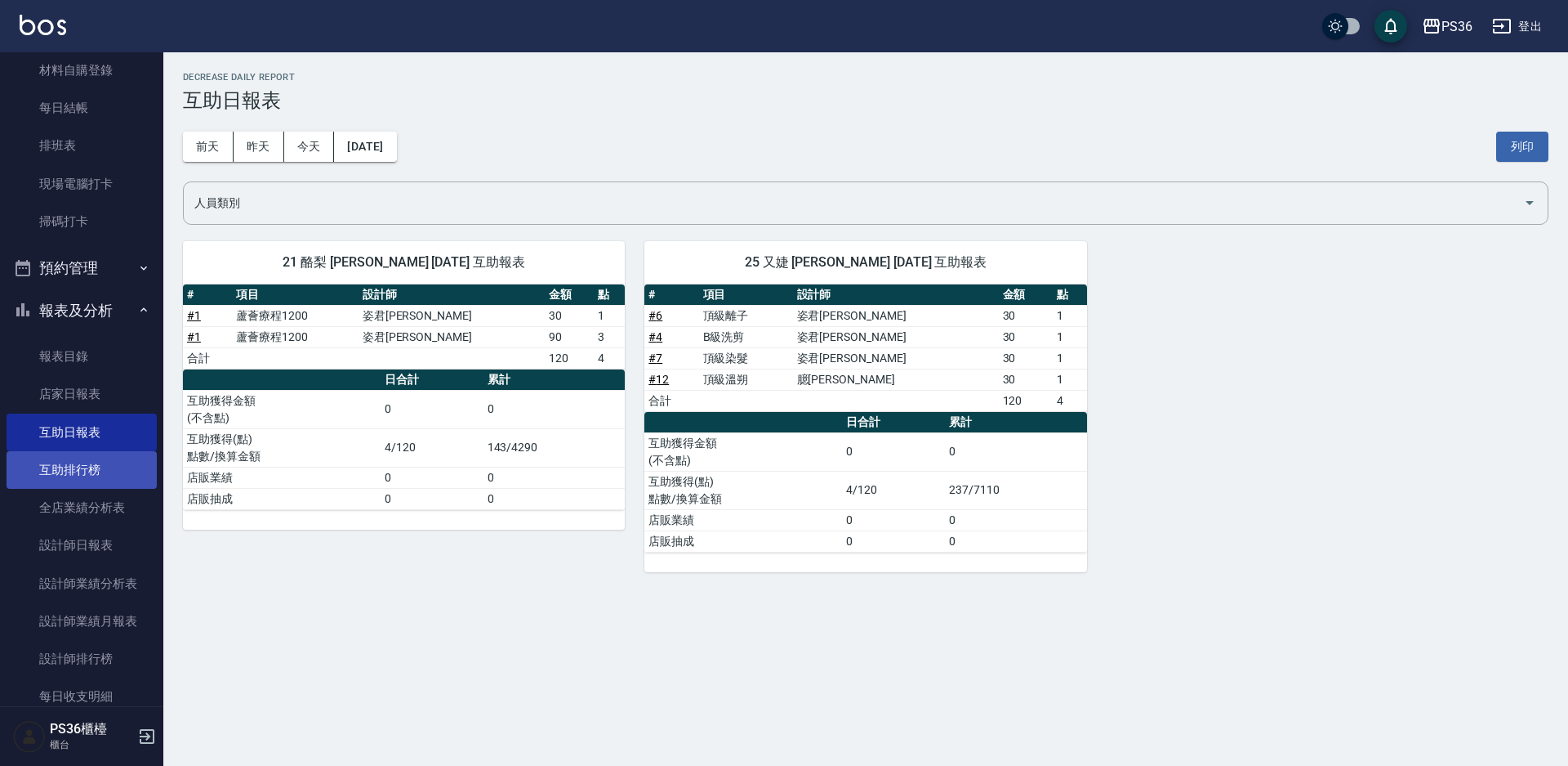
click at [83, 461] on link "互助排行榜" at bounding box center [82, 470] width 151 height 38
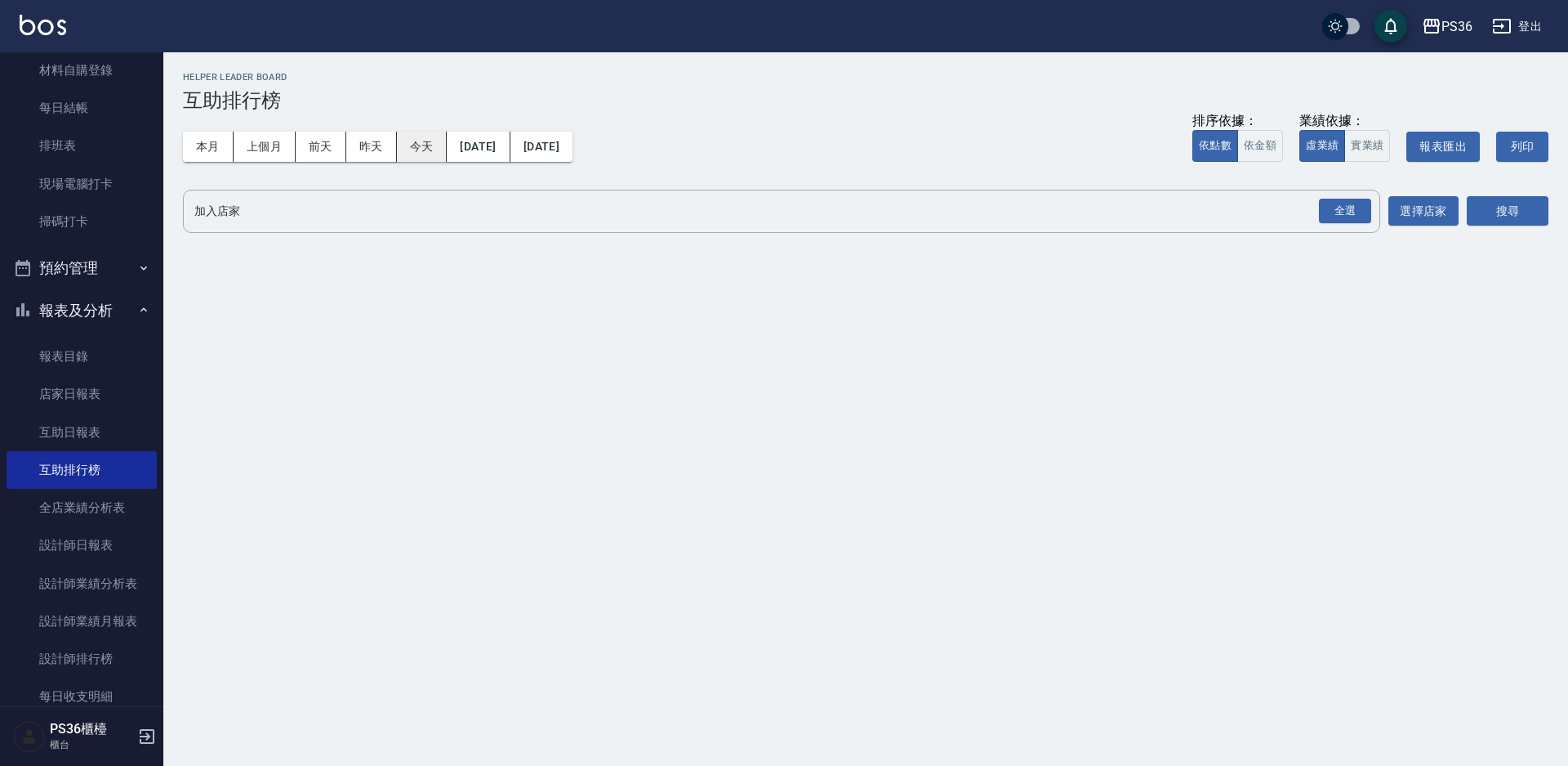
click at [408, 157] on button "今天" at bounding box center [423, 146] width 51 height 30
click at [380, 149] on button "昨天" at bounding box center [371, 146] width 51 height 30
click at [344, 206] on input "加入店家" at bounding box center [769, 211] width 1158 height 28
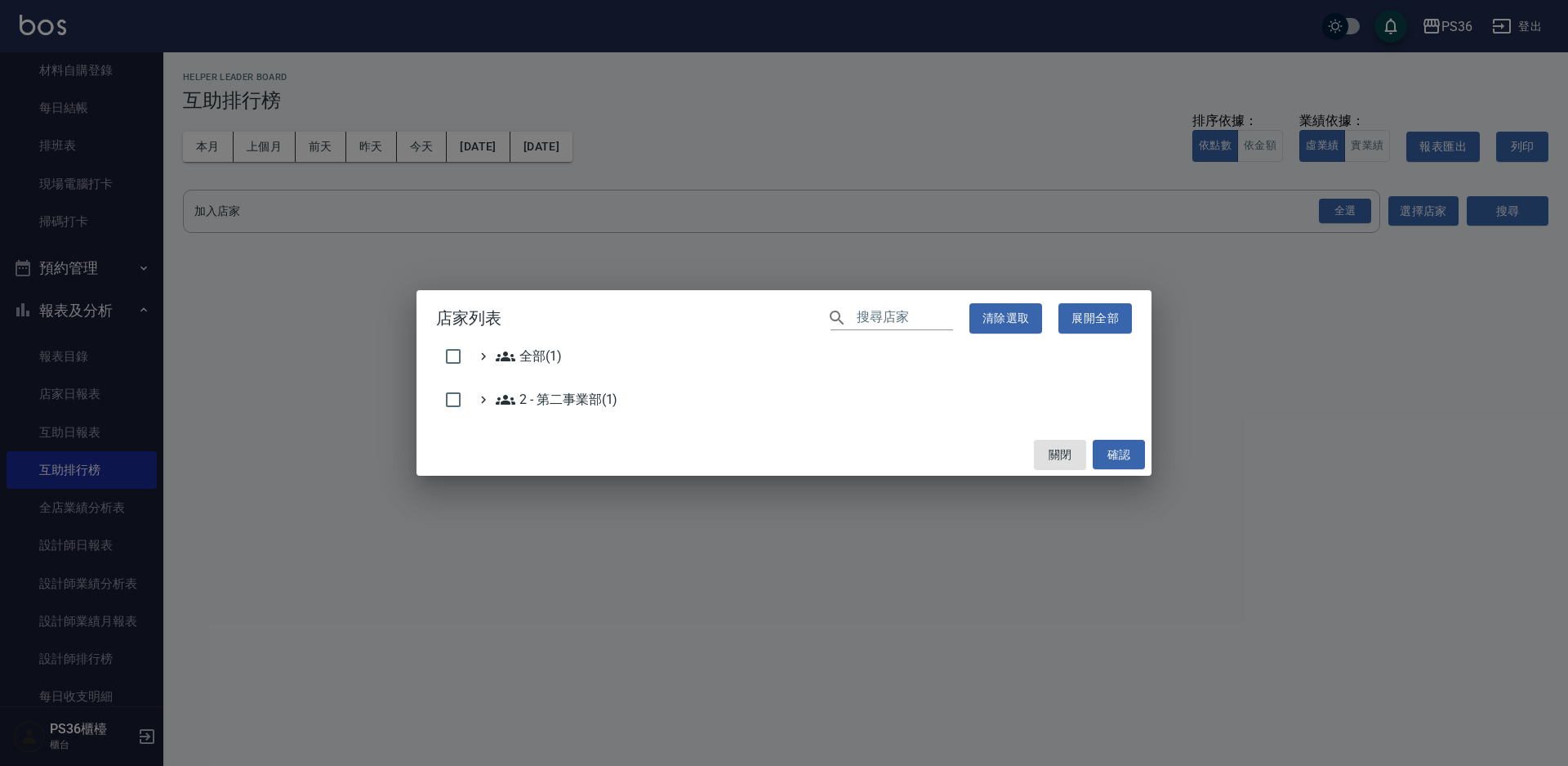
click at [299, 320] on div "店家列表 ​ 清除選取 展開全部 全部(1) 2 - 第二事業部(1) 關閉 確認" at bounding box center [784, 383] width 1568 height 766
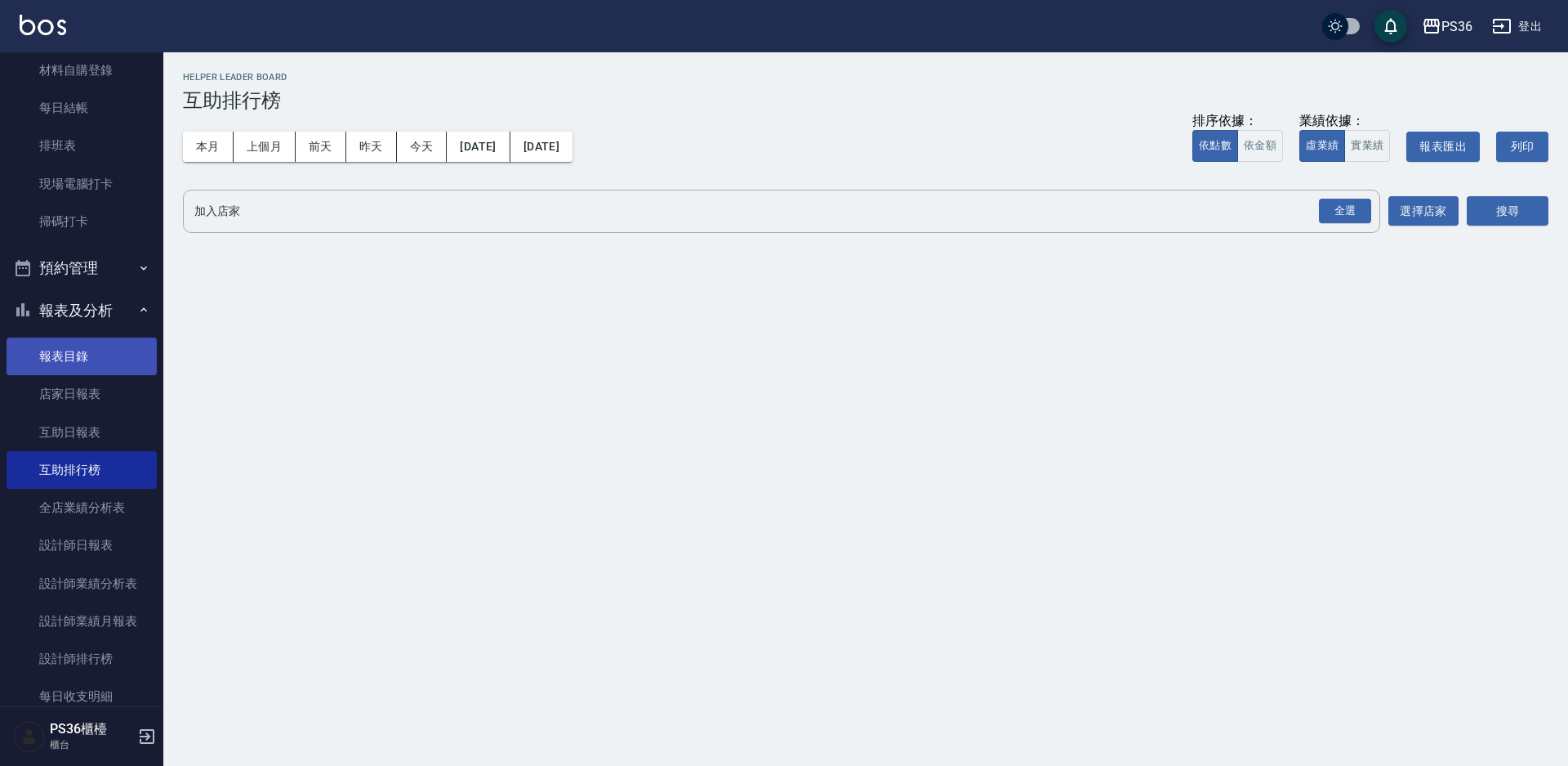
click at [97, 357] on link "報表目錄" at bounding box center [82, 356] width 151 height 38
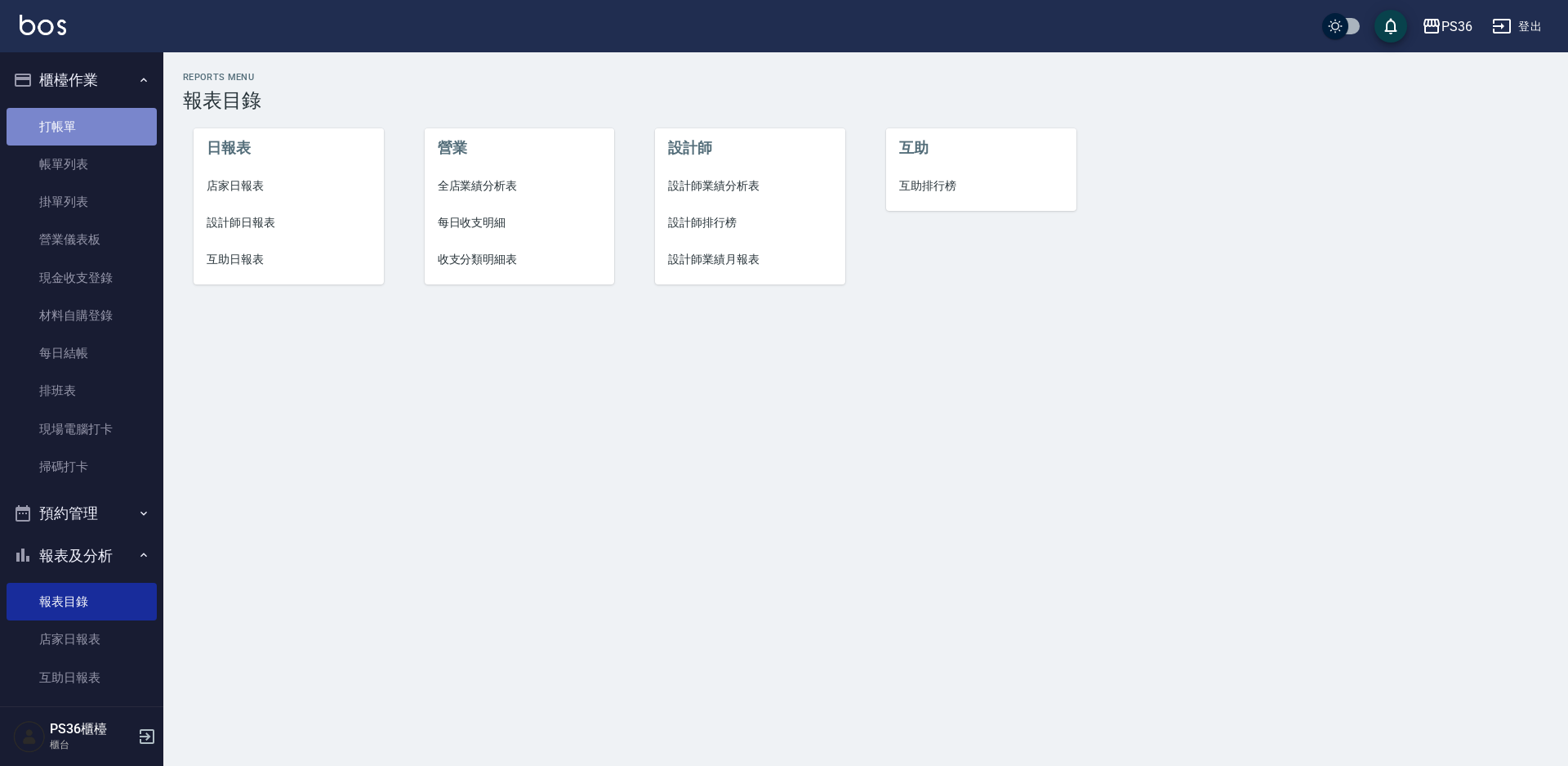
click at [89, 111] on link "打帳單" at bounding box center [82, 126] width 151 height 38
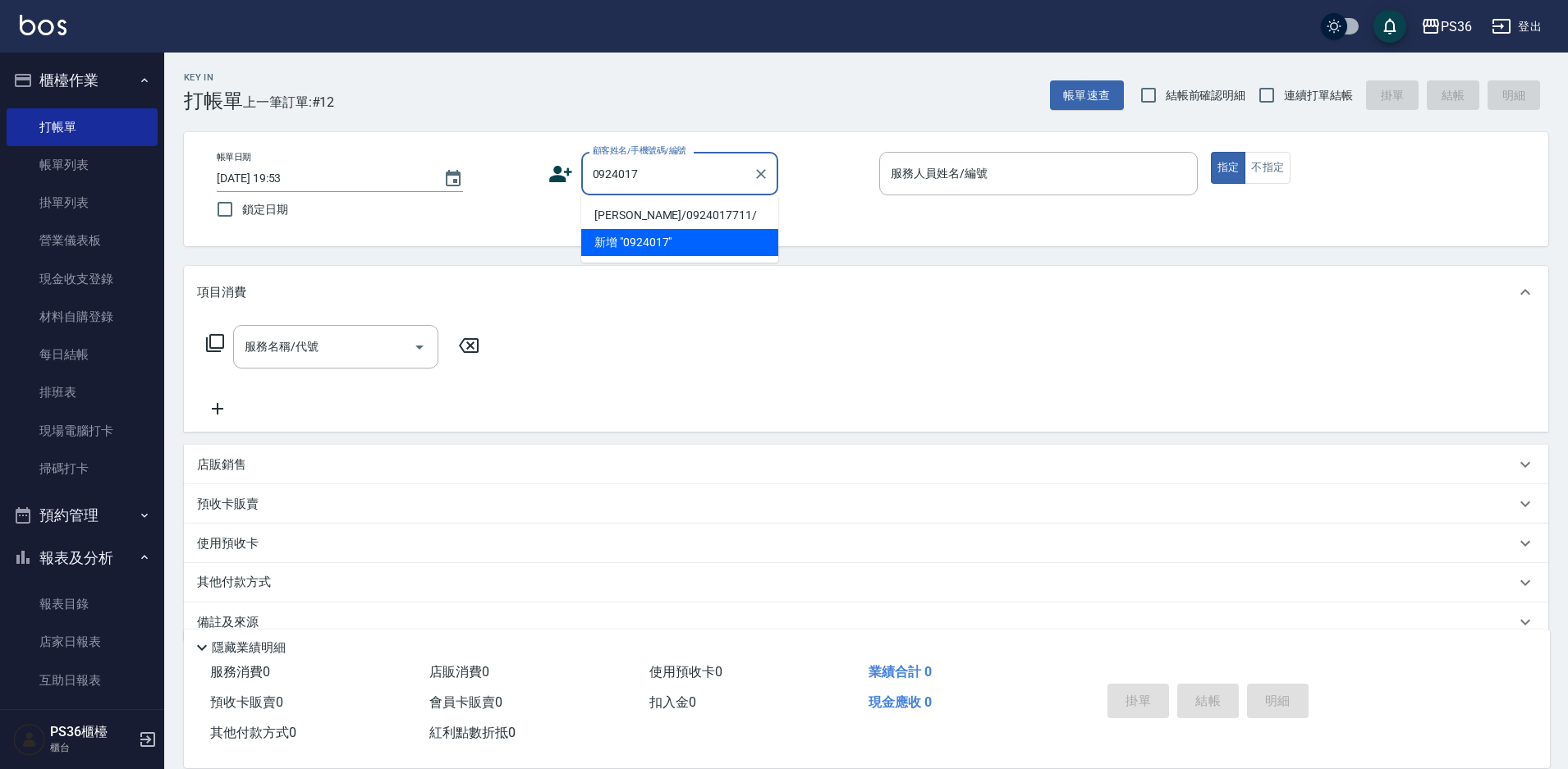
click at [678, 218] on li "潘奕僑/0924017711/" at bounding box center [680, 216] width 197 height 27
type input "潘奕僑/0924017711/"
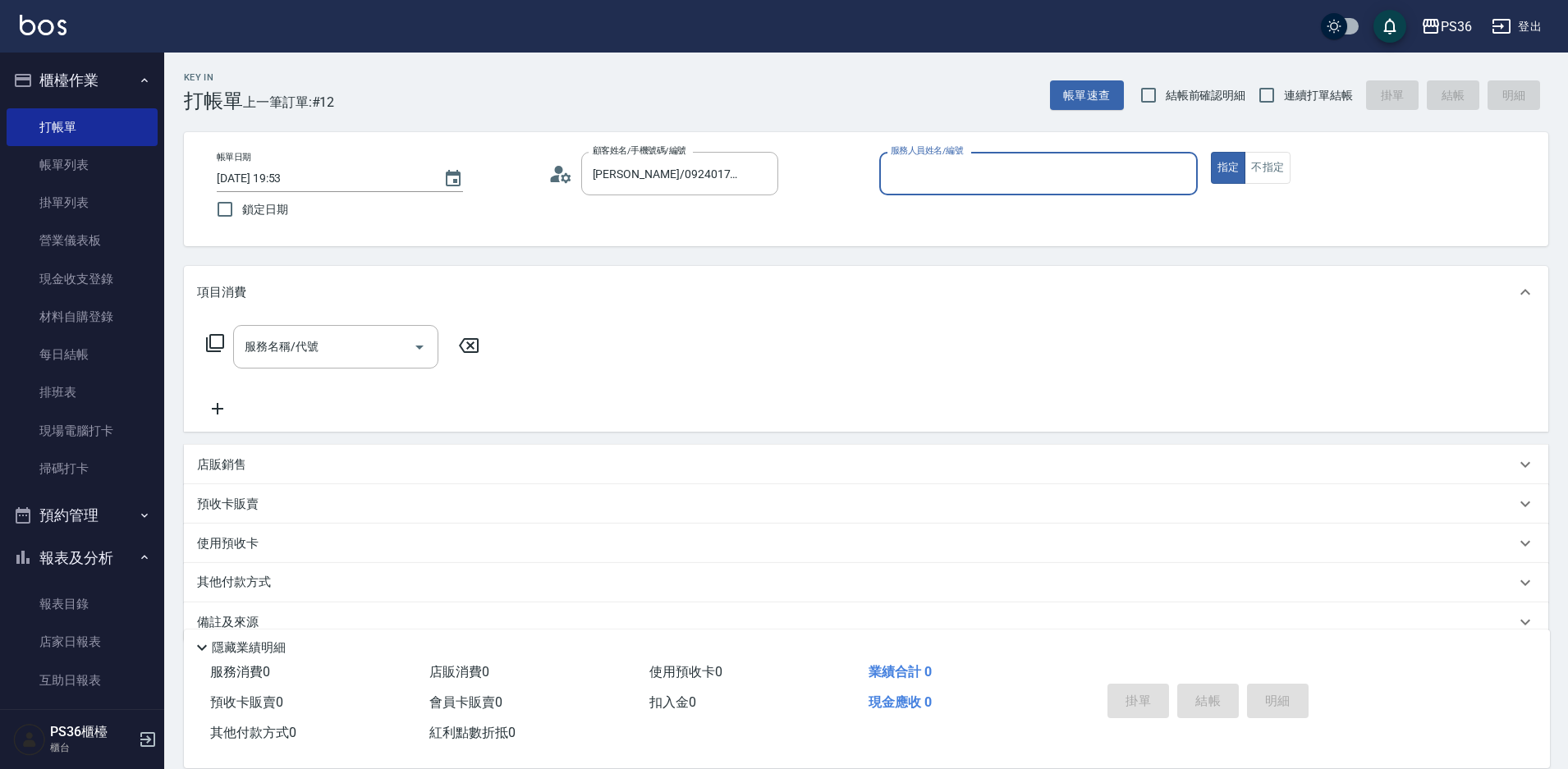
type input "EJ-7"
click at [307, 347] on div "服務名稱/代號 服務名稱/代號" at bounding box center [336, 346] width 205 height 44
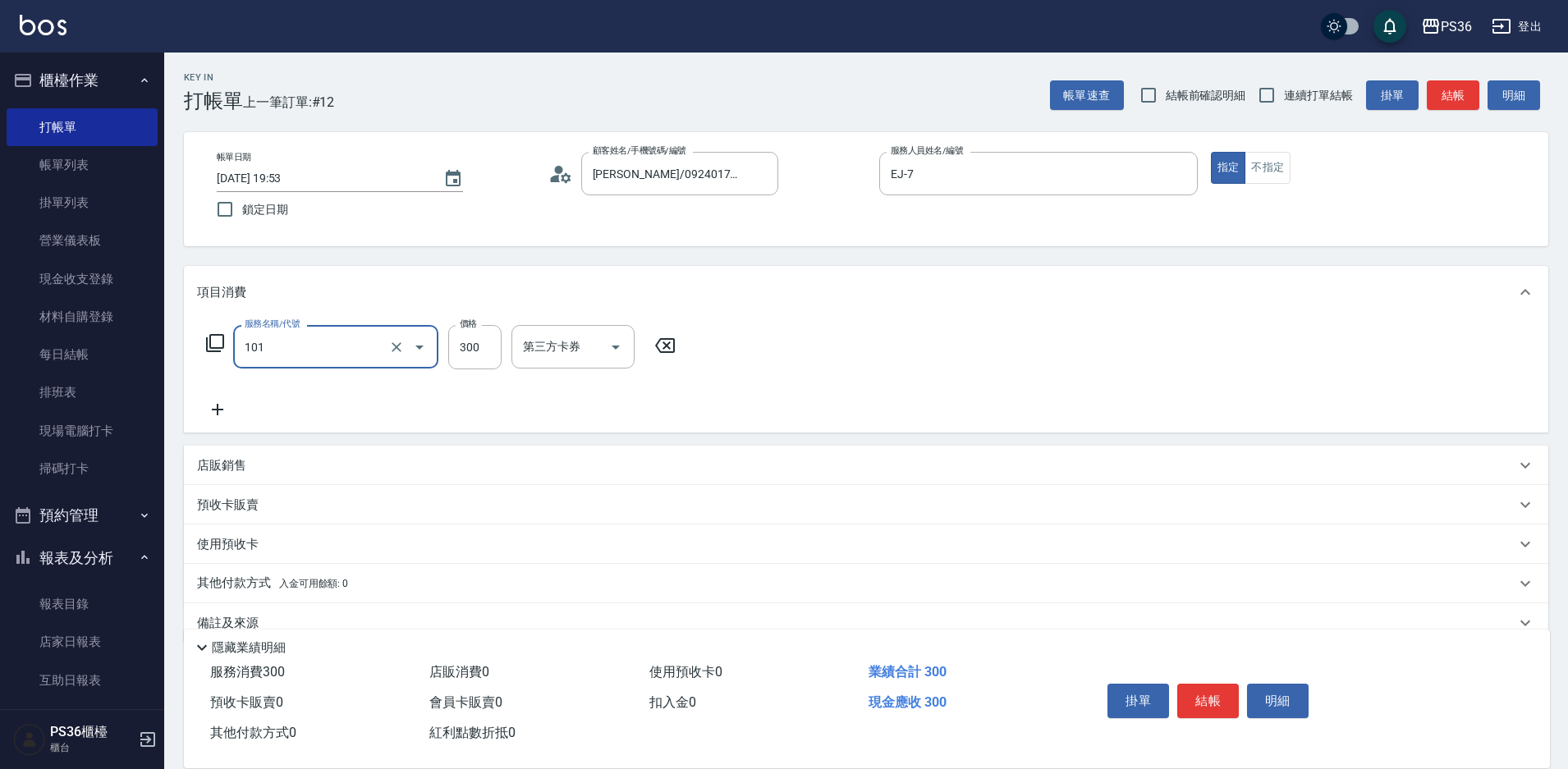
type input "洗髮(101)"
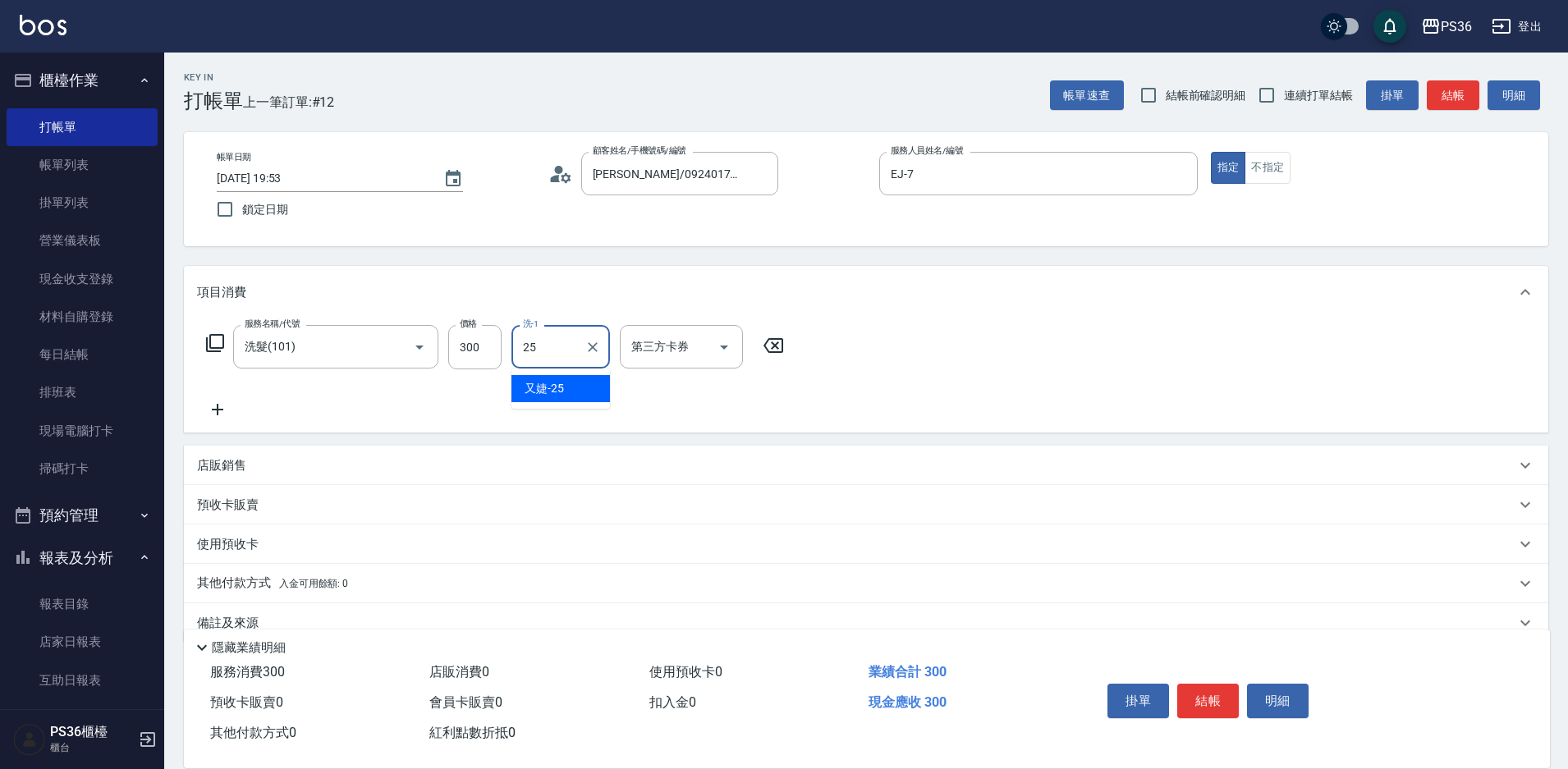
type input "又婕-25"
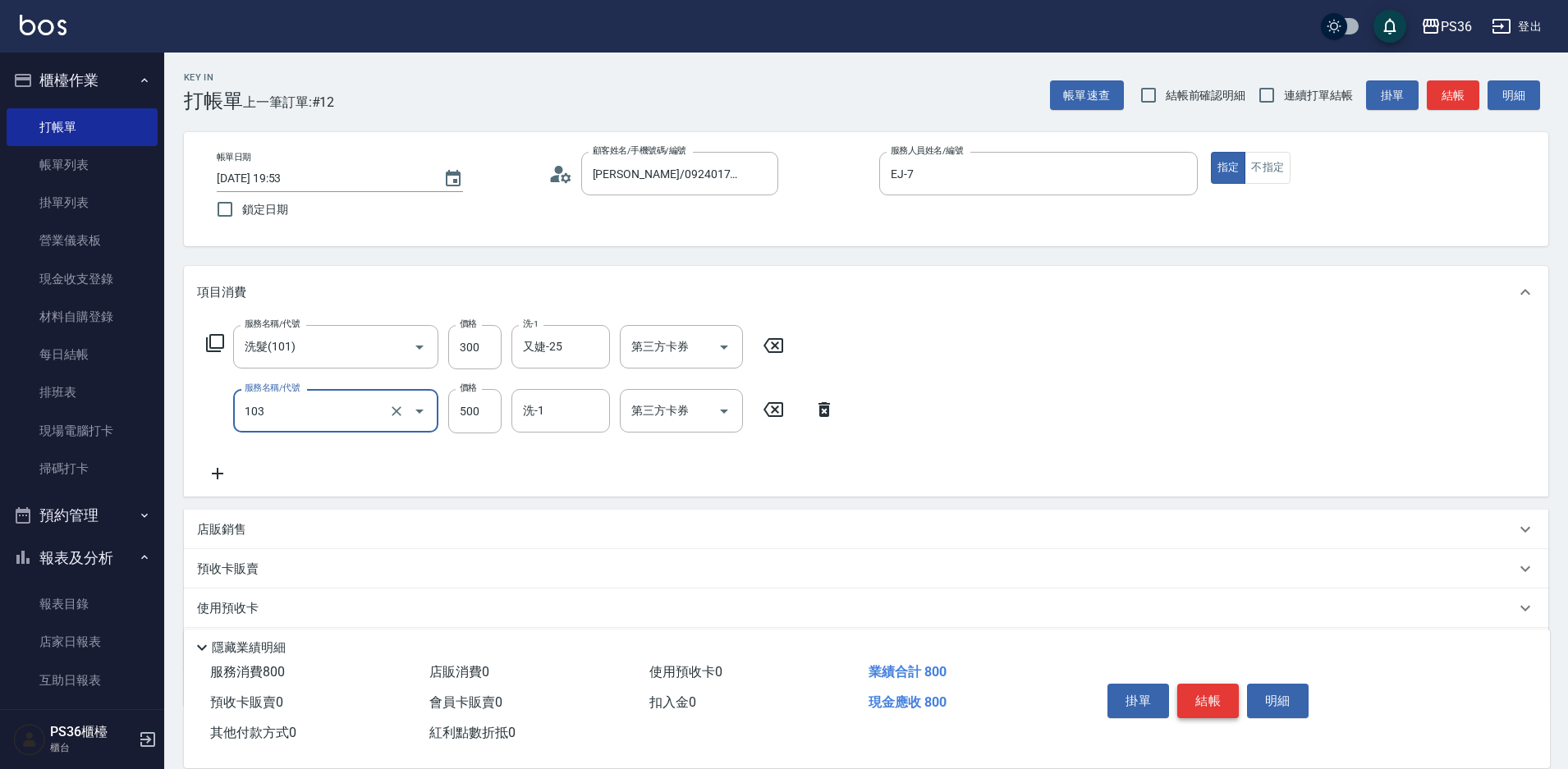
type input "B級洗剪(103)"
click at [1199, 691] on button "結帳" at bounding box center [1208, 700] width 62 height 34
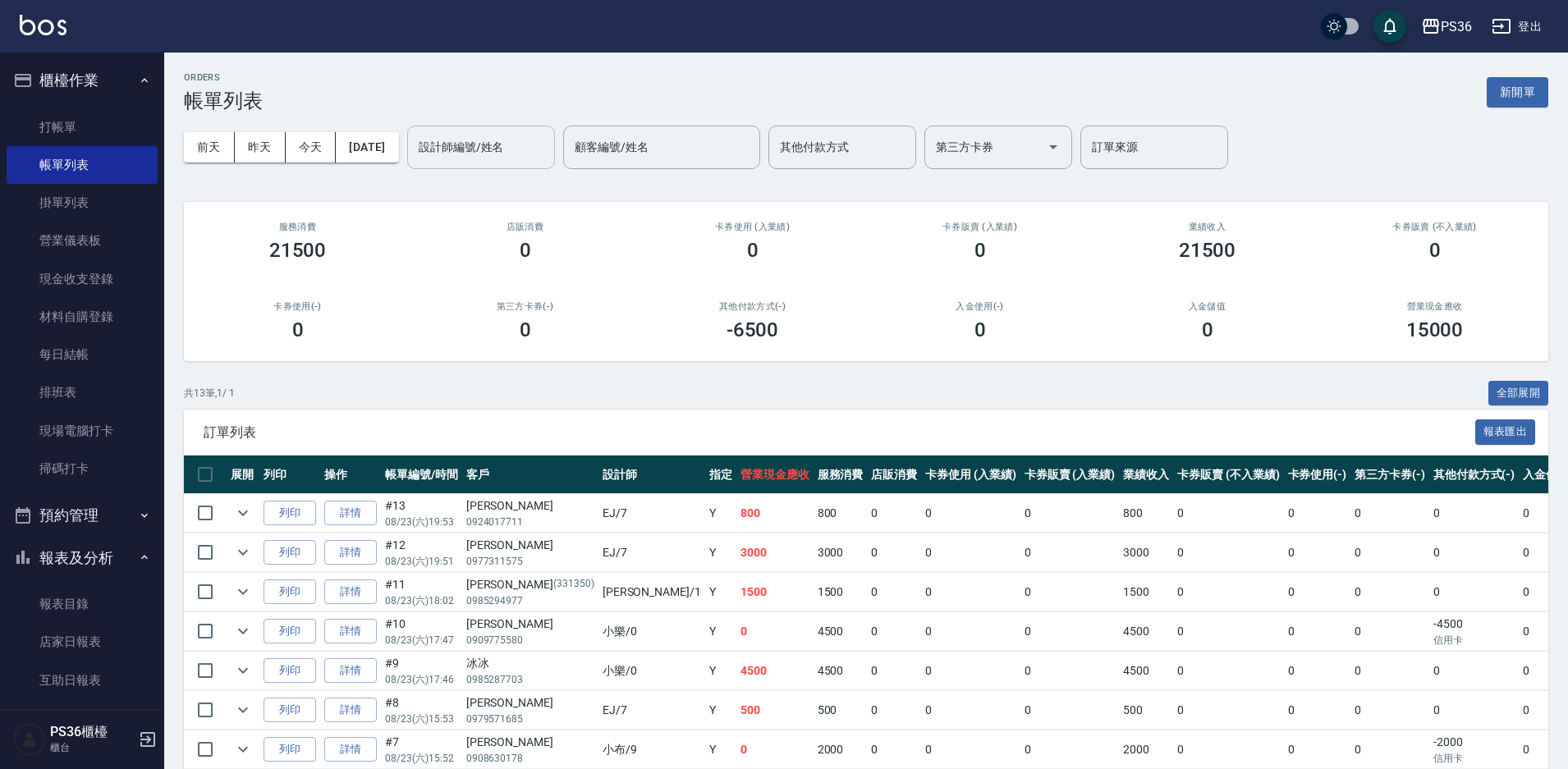
click at [503, 142] on input "設計師編號/姓名" at bounding box center [481, 146] width 133 height 28
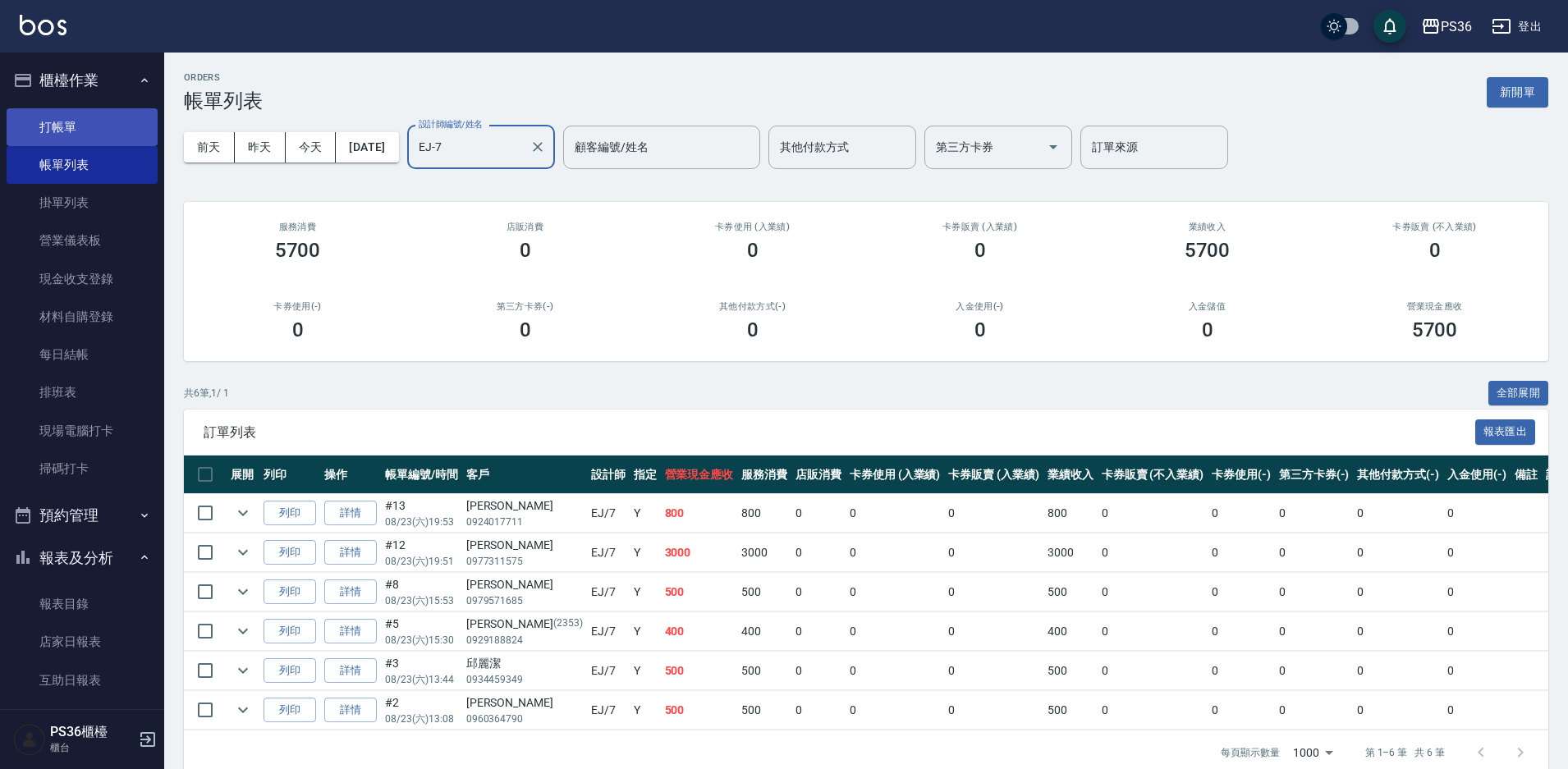
type input "EJ-7"
click at [76, 117] on link "打帳單" at bounding box center [82, 127] width 151 height 38
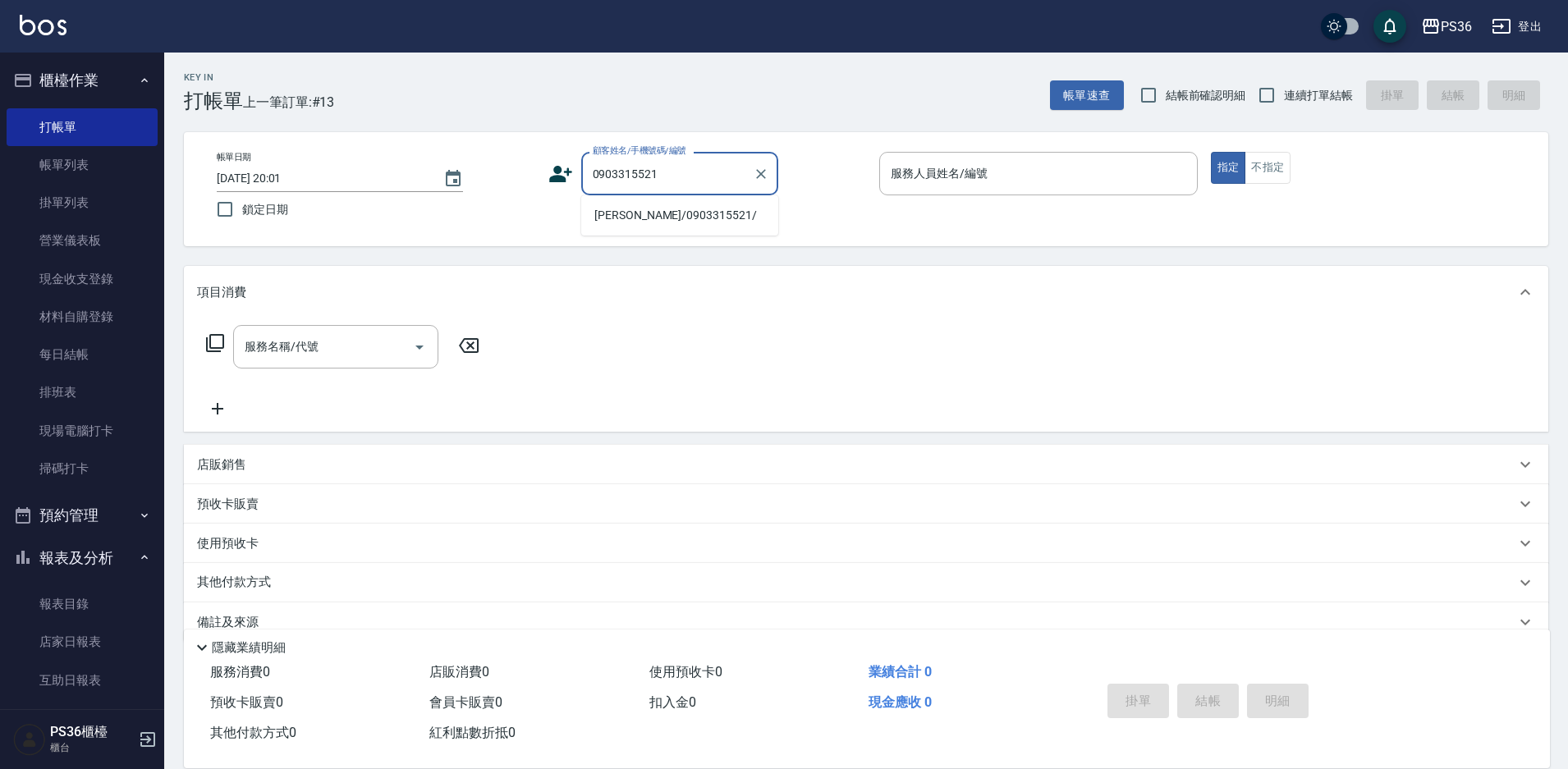
click at [603, 207] on li "張子弘/0903315521/" at bounding box center [680, 216] width 197 height 27
type input "張子弘/0903315521/"
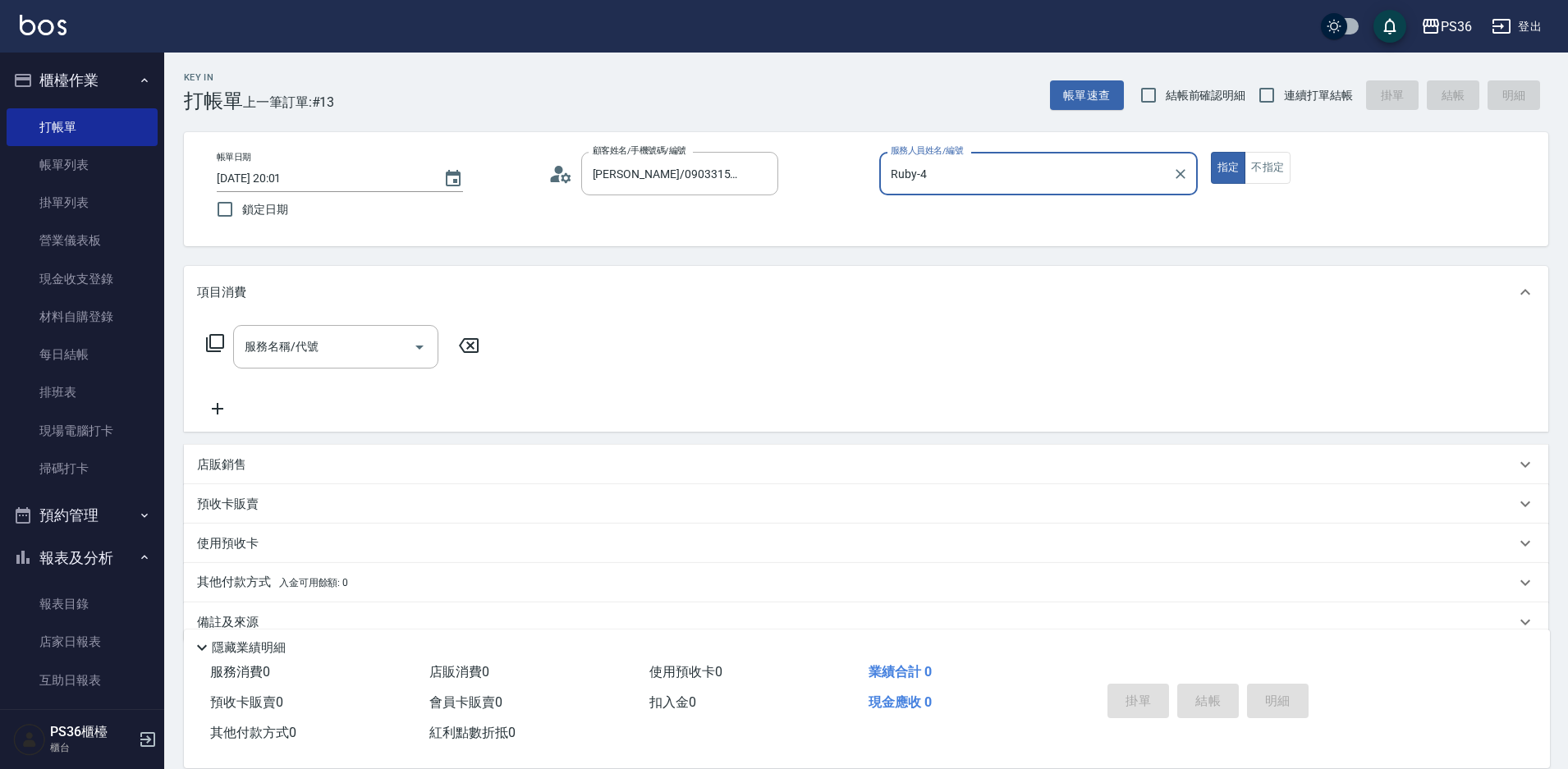
click at [935, 175] on input "Ruby-4" at bounding box center [1026, 173] width 279 height 28
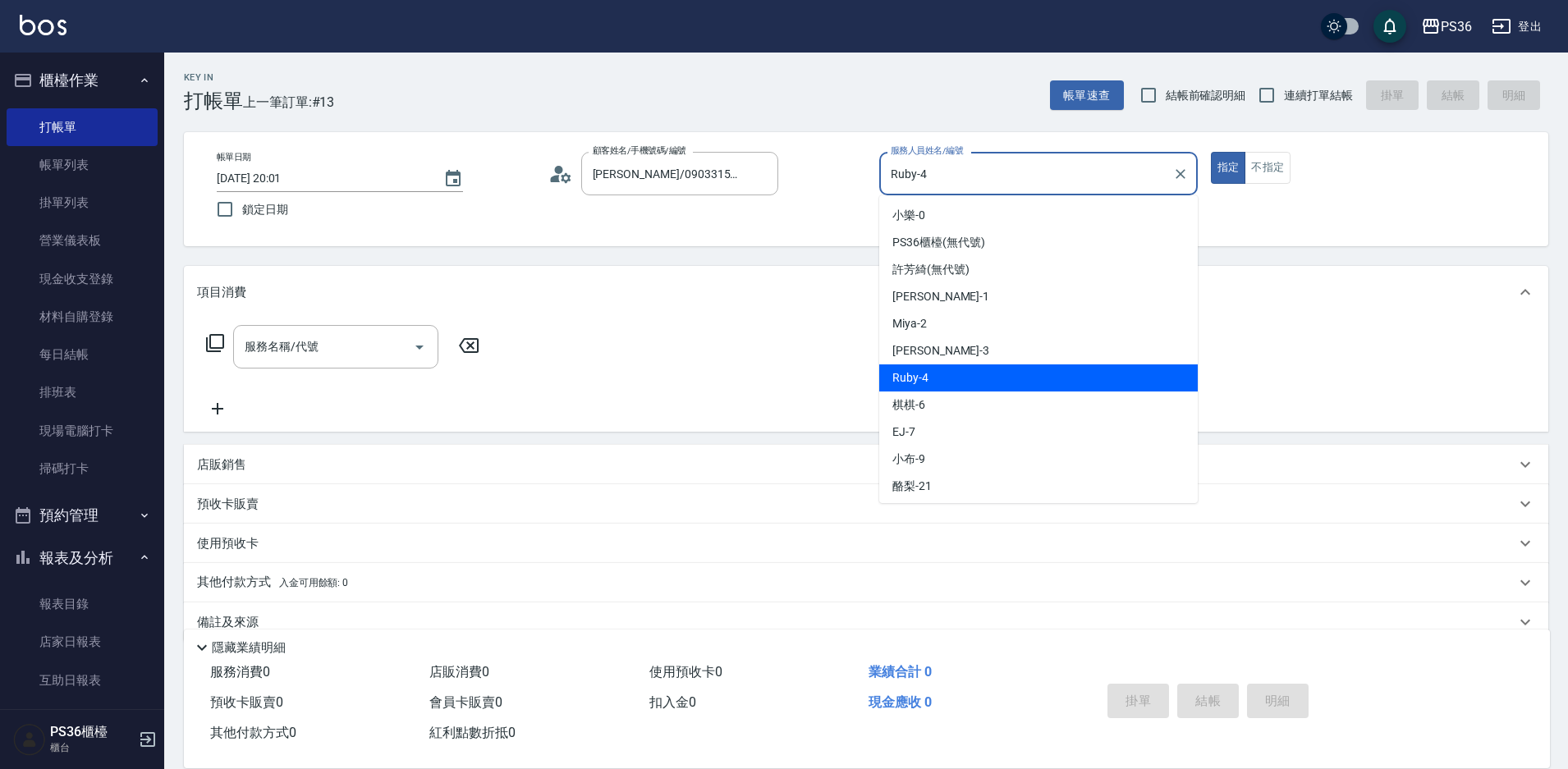
click at [935, 175] on input "Ruby-4" at bounding box center [1026, 173] width 279 height 28
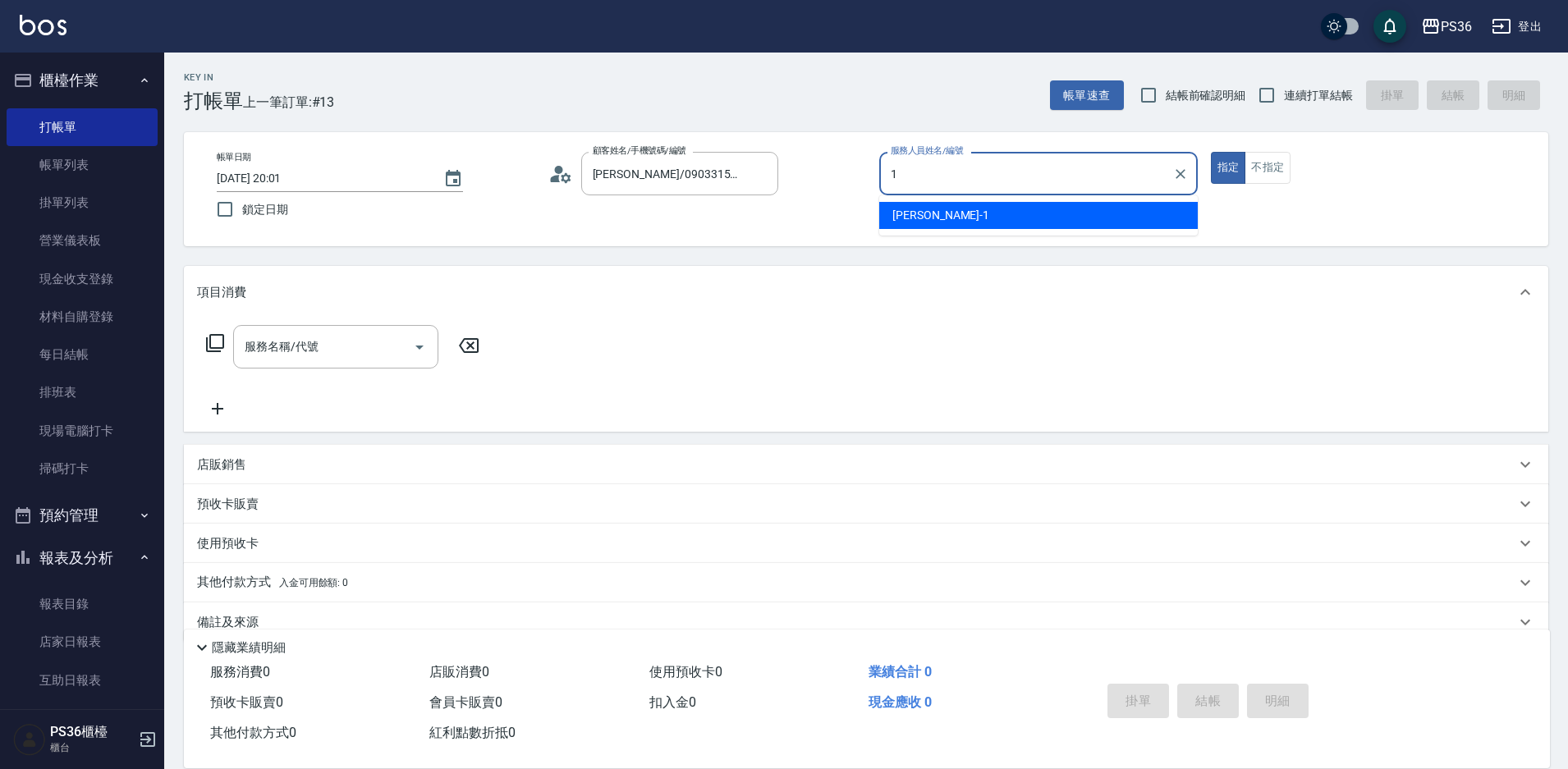
type input "[PERSON_NAME]-1"
type button "true"
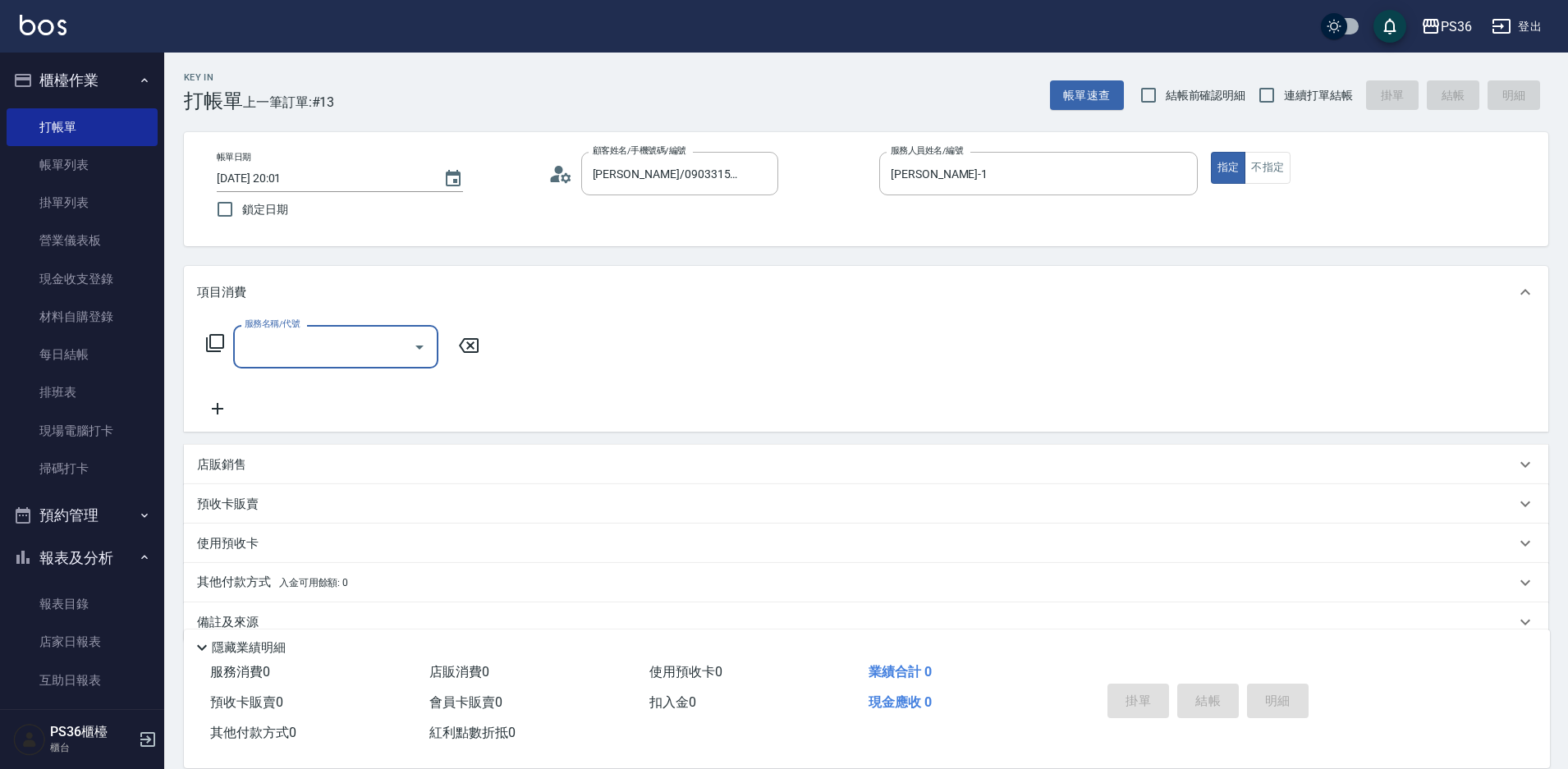
click at [223, 340] on icon at bounding box center [215, 343] width 18 height 18
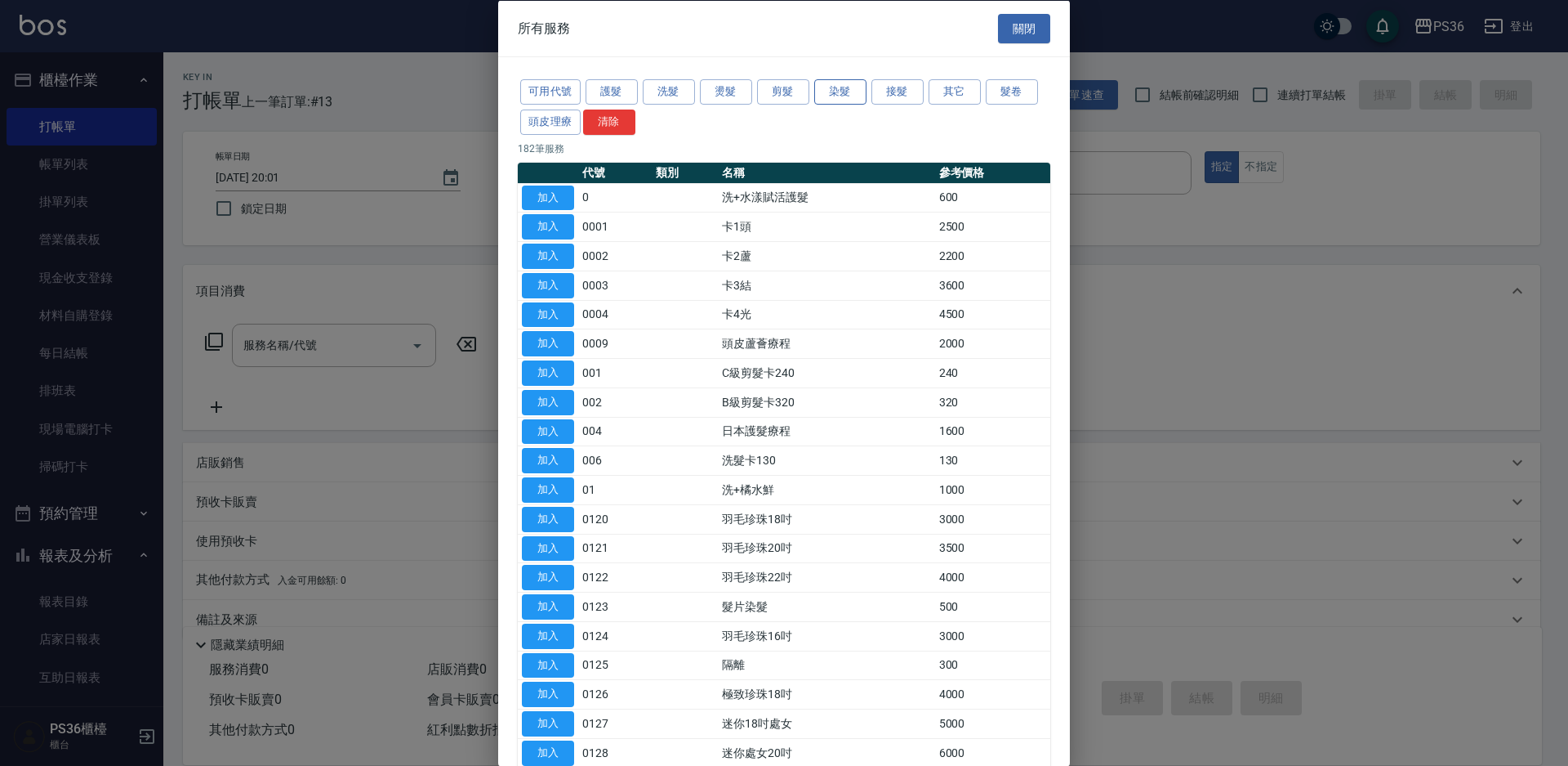
click at [829, 91] on button "染髮" at bounding box center [840, 92] width 52 height 25
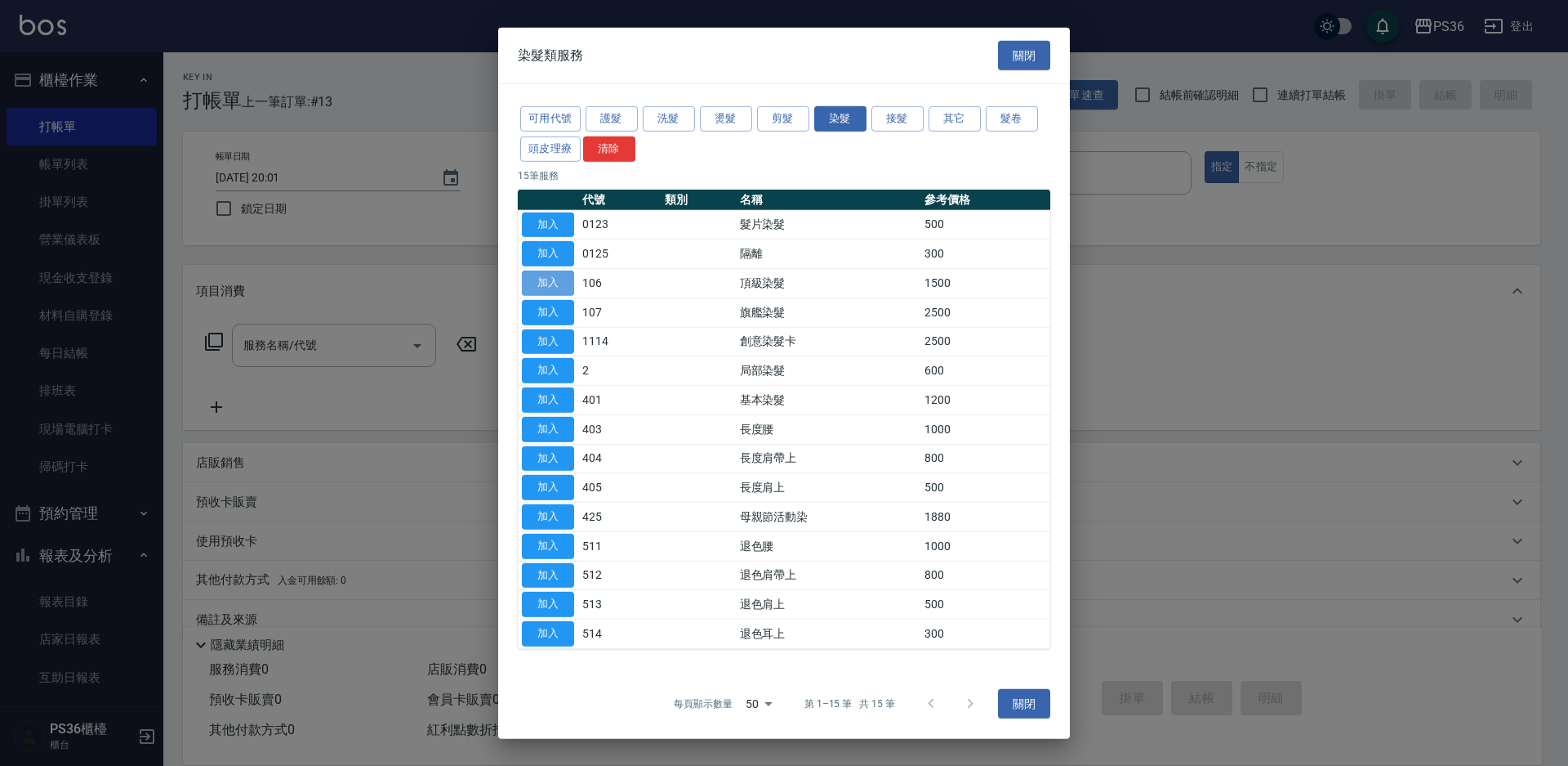
click at [537, 284] on button "加入" at bounding box center [548, 283] width 52 height 25
type input "頂級染髮(106)"
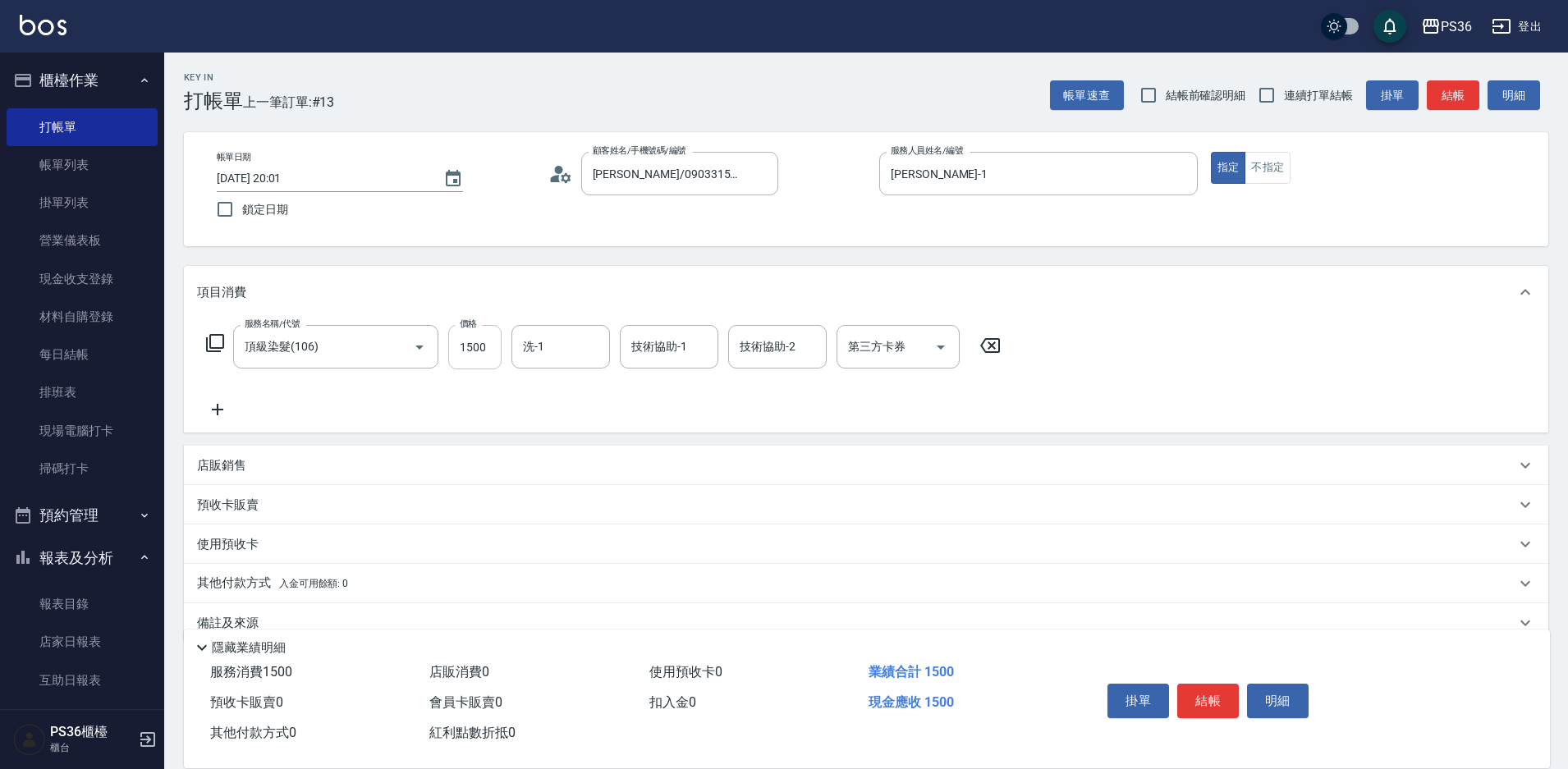
click at [496, 349] on input "1500" at bounding box center [475, 346] width 54 height 44
click at [214, 346] on icon at bounding box center [215, 343] width 20 height 20
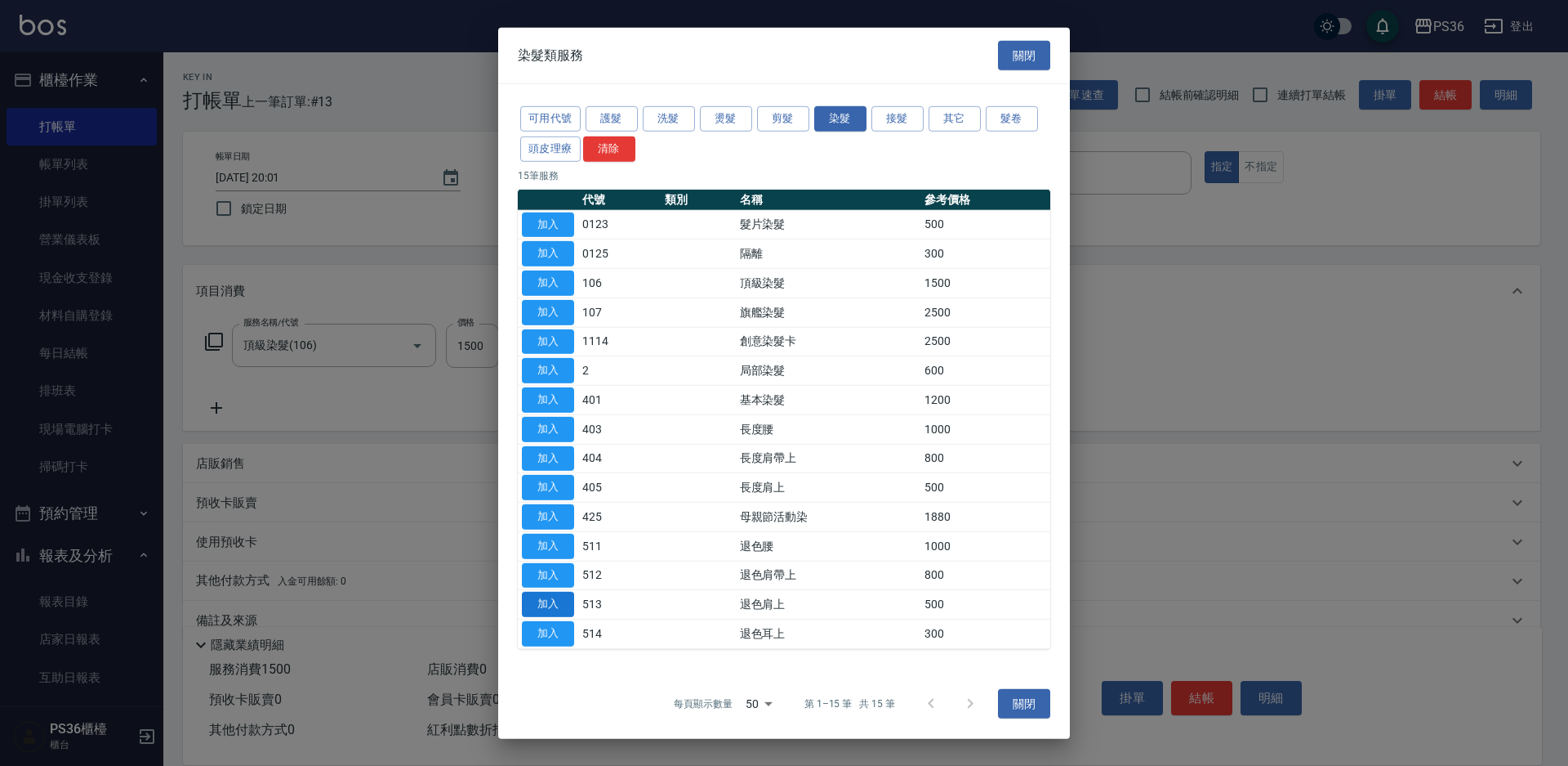
click at [526, 607] on button "加入" at bounding box center [548, 605] width 52 height 25
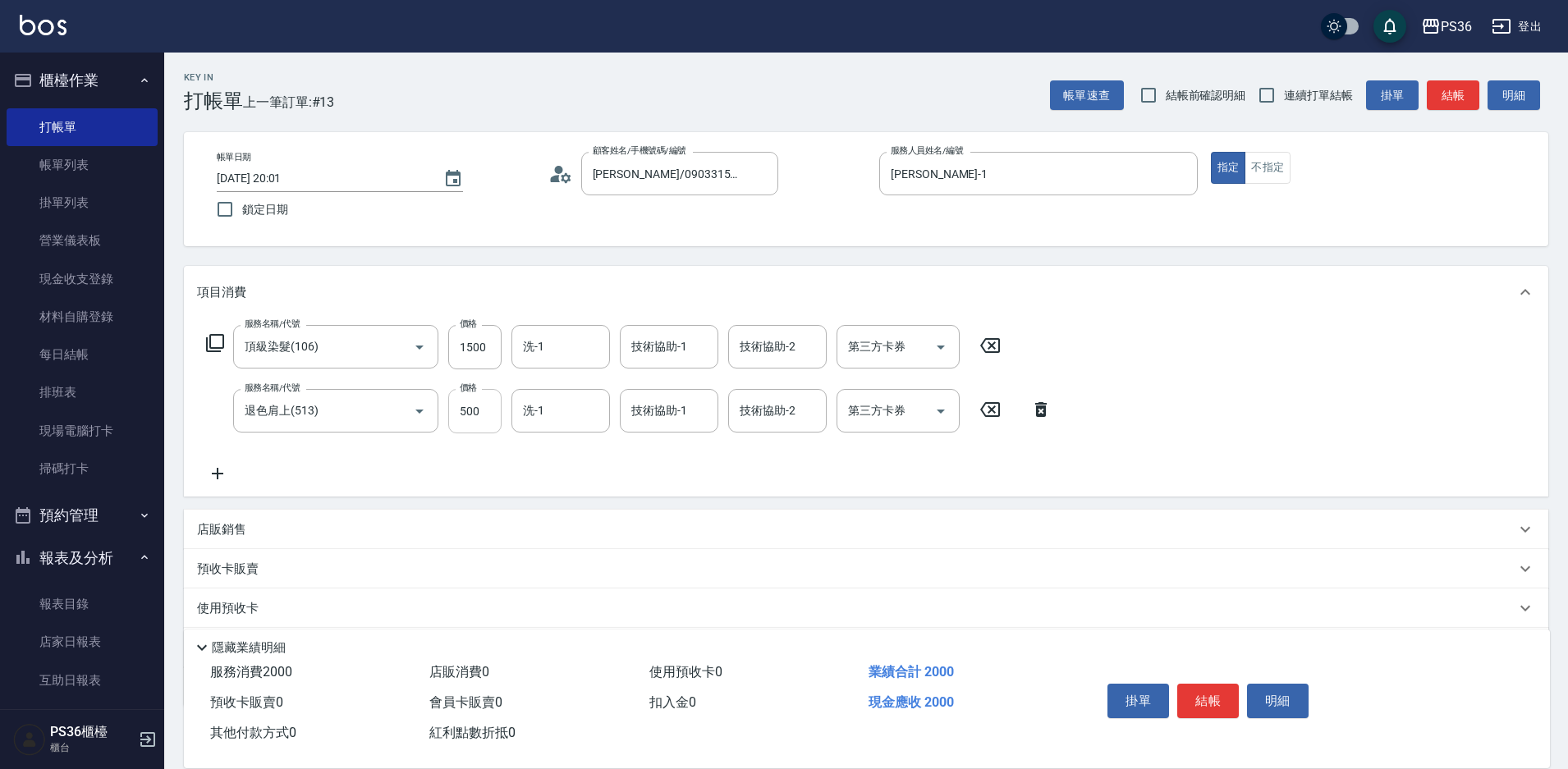
click at [482, 415] on input "500" at bounding box center [475, 410] width 54 height 44
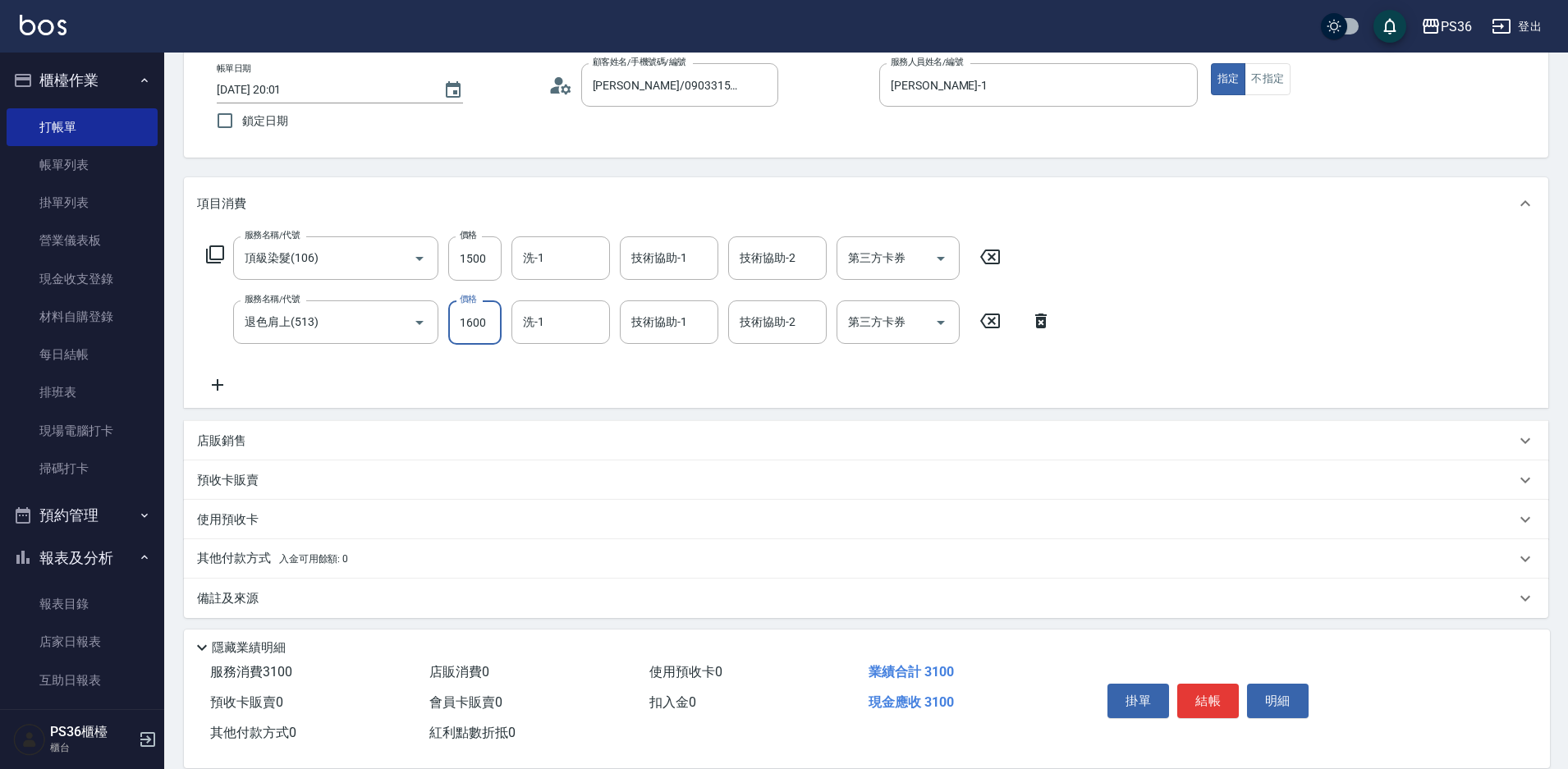
scroll to position [96, 0]
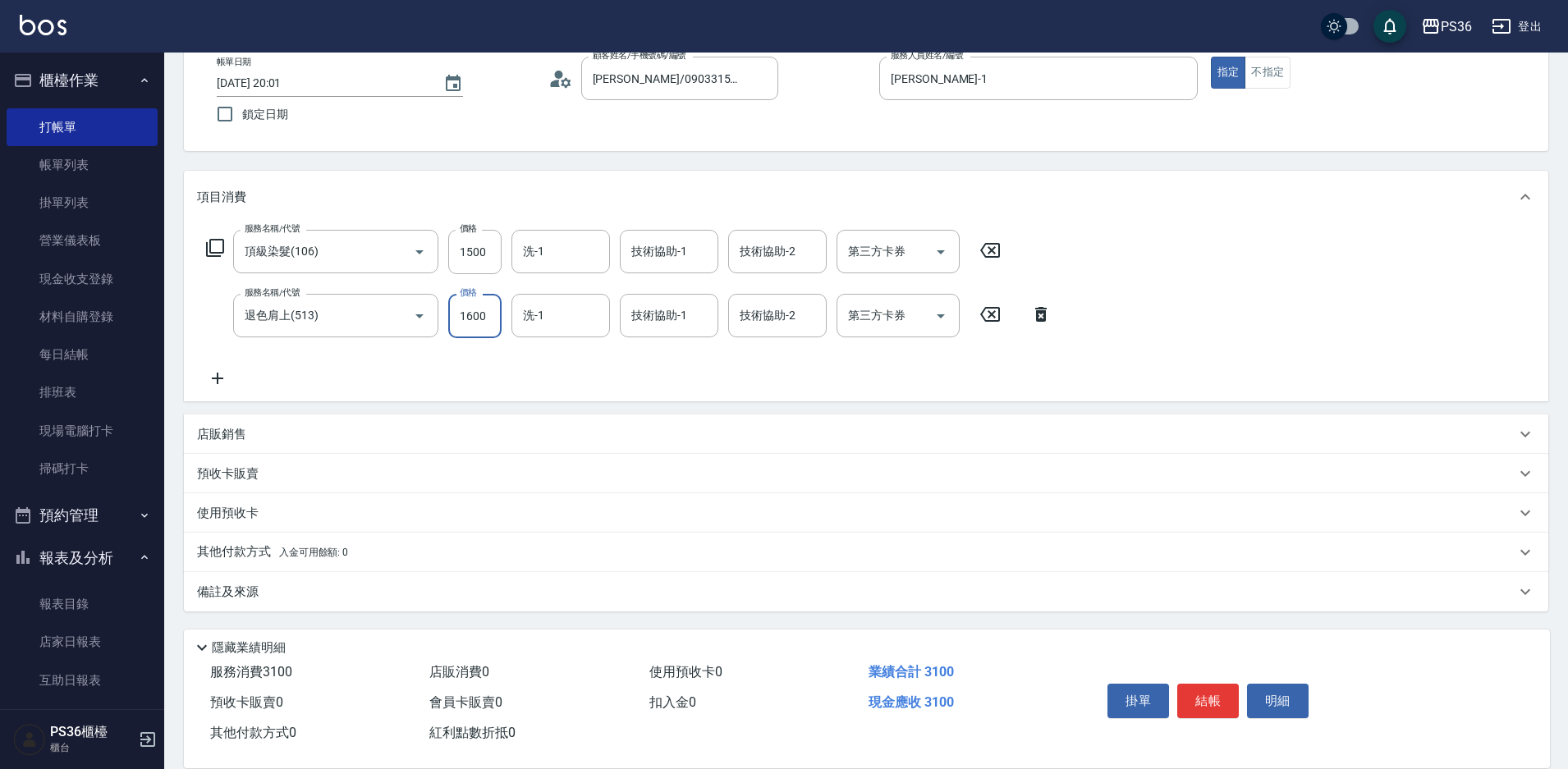
type input "1600"
click at [229, 546] on p "其他付款方式 入金可用餘額: 0" at bounding box center [272, 552] width 151 height 18
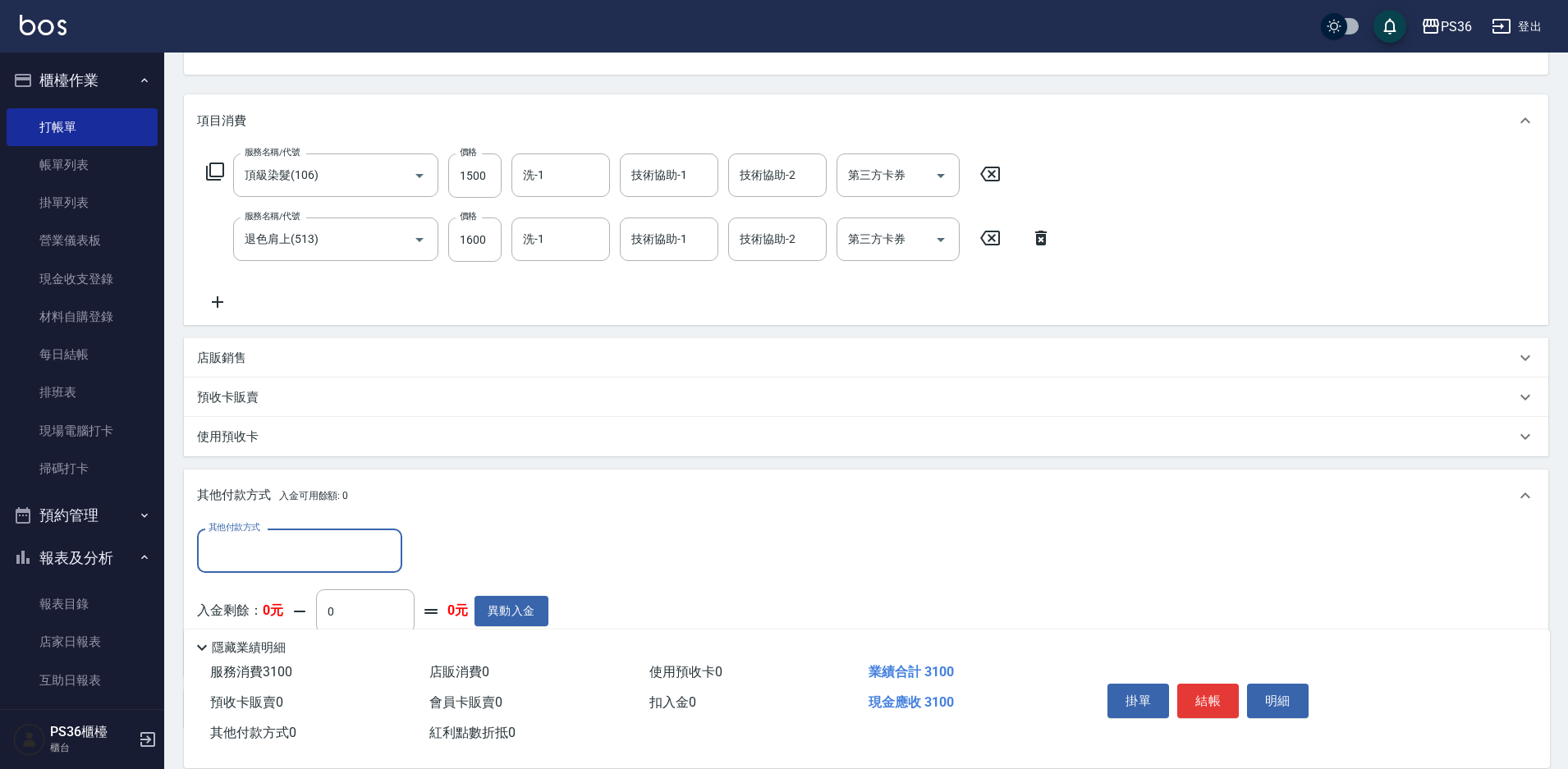
scroll to position [269, 0]
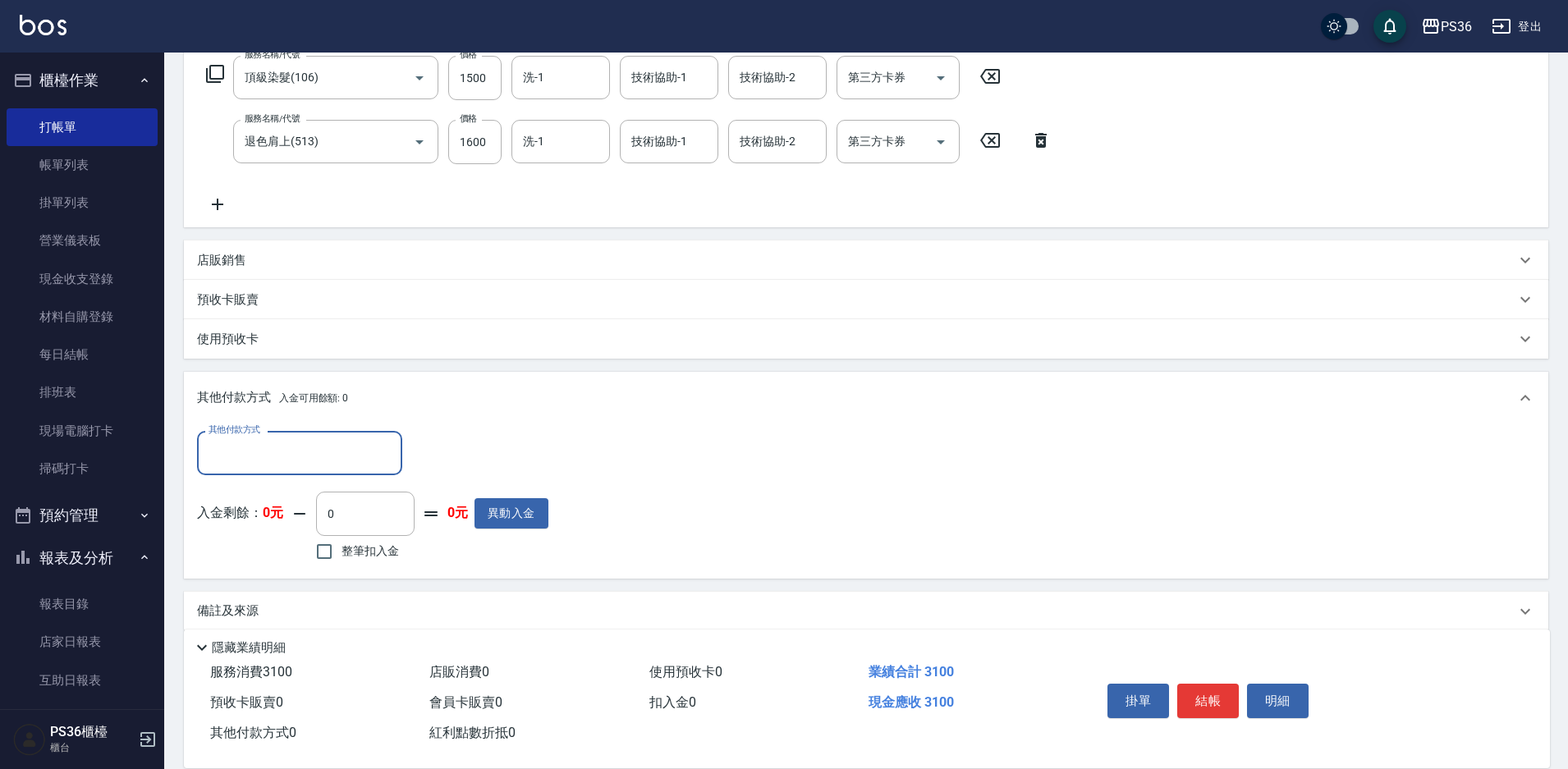
click at [271, 435] on div "其他付款方式" at bounding box center [300, 452] width 205 height 44
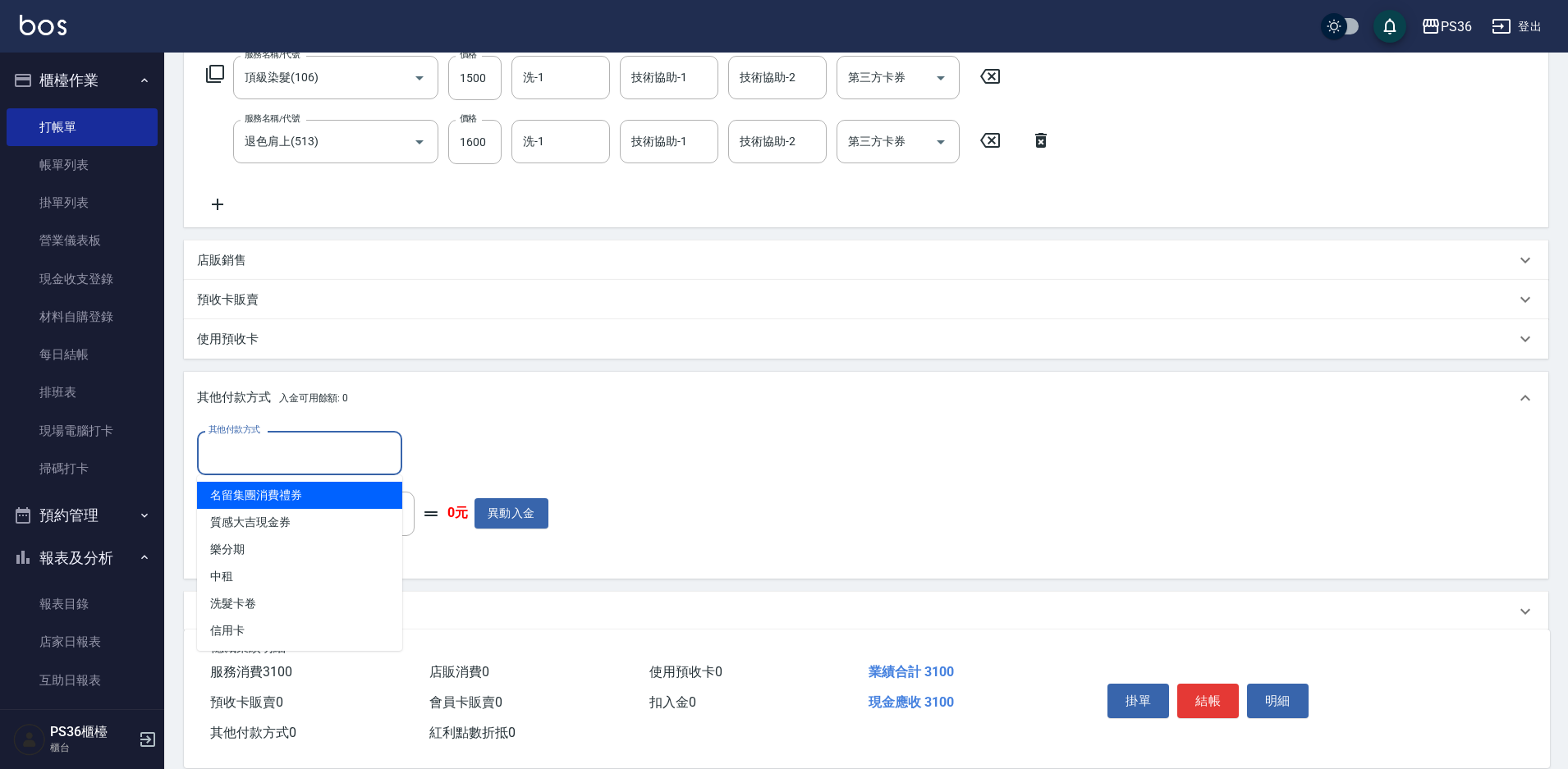
click at [268, 449] on input "其他付款方式" at bounding box center [299, 452] width 190 height 28
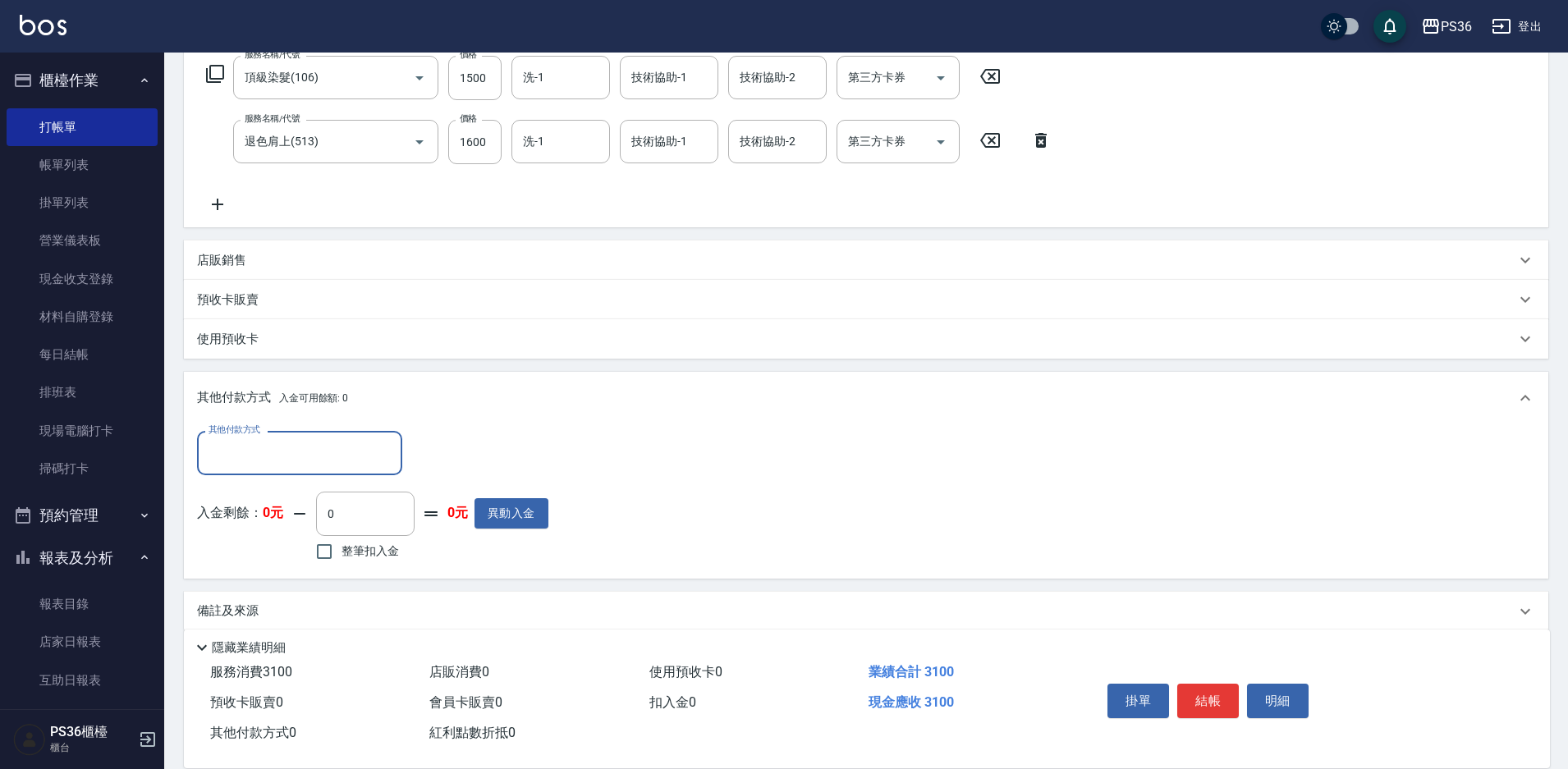
click at [267, 462] on input "其他付款方式" at bounding box center [299, 452] width 190 height 28
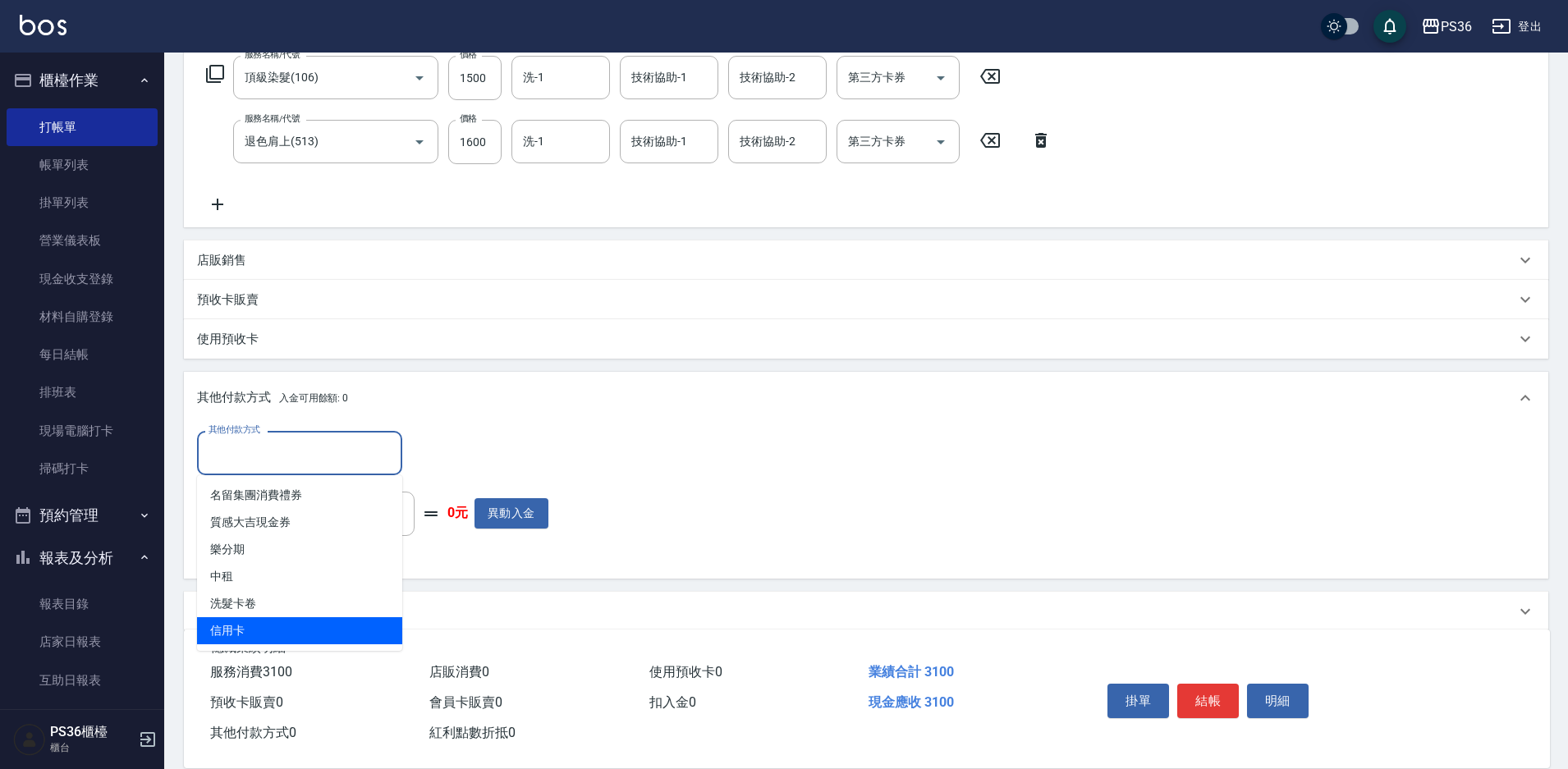
click at [261, 624] on span "信用卡" at bounding box center [300, 630] width 205 height 27
type input "信用卡"
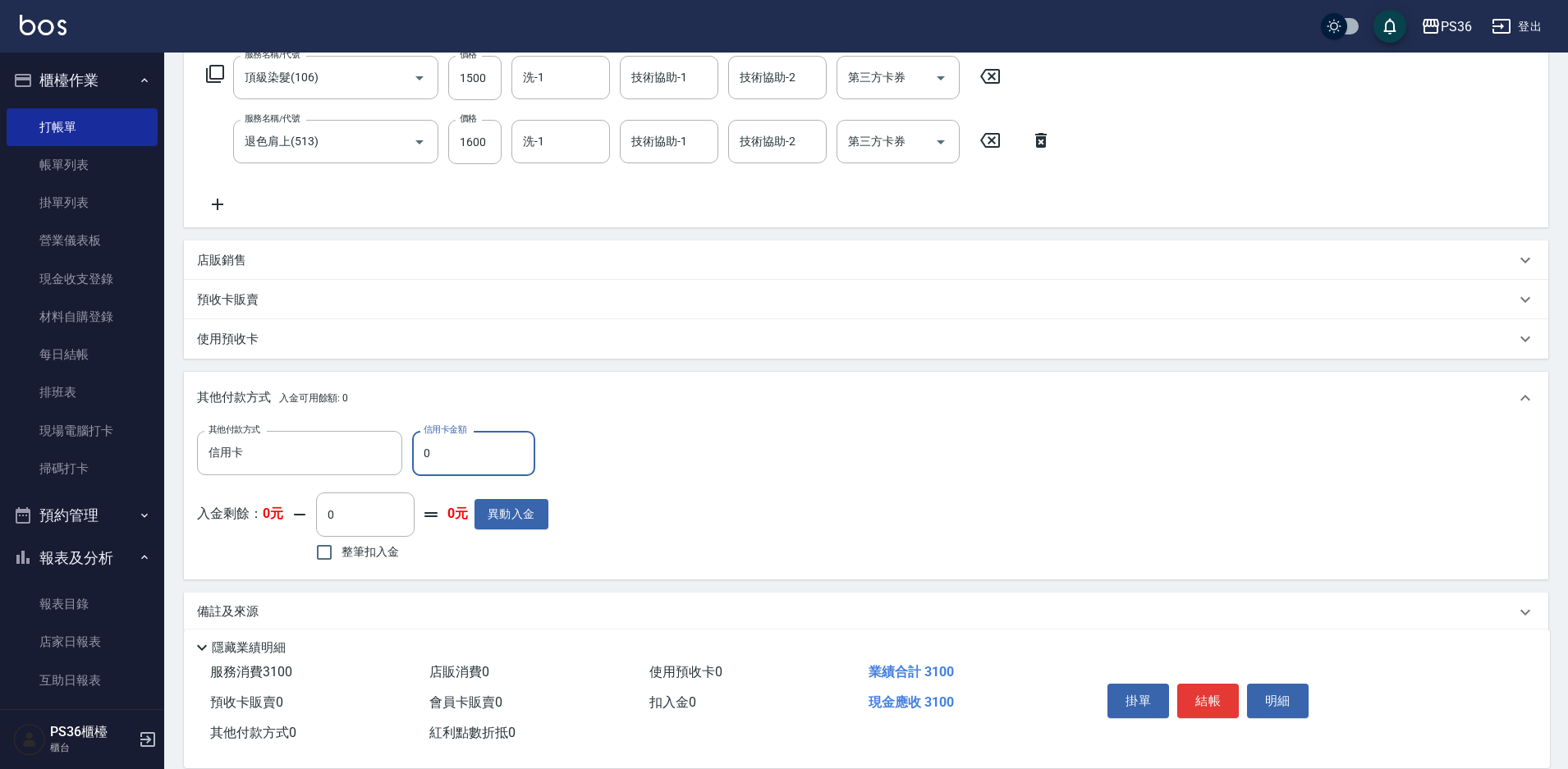
click at [437, 445] on input "0" at bounding box center [474, 452] width 123 height 44
type input "3100"
click at [1225, 693] on button "結帳" at bounding box center [1208, 700] width 62 height 34
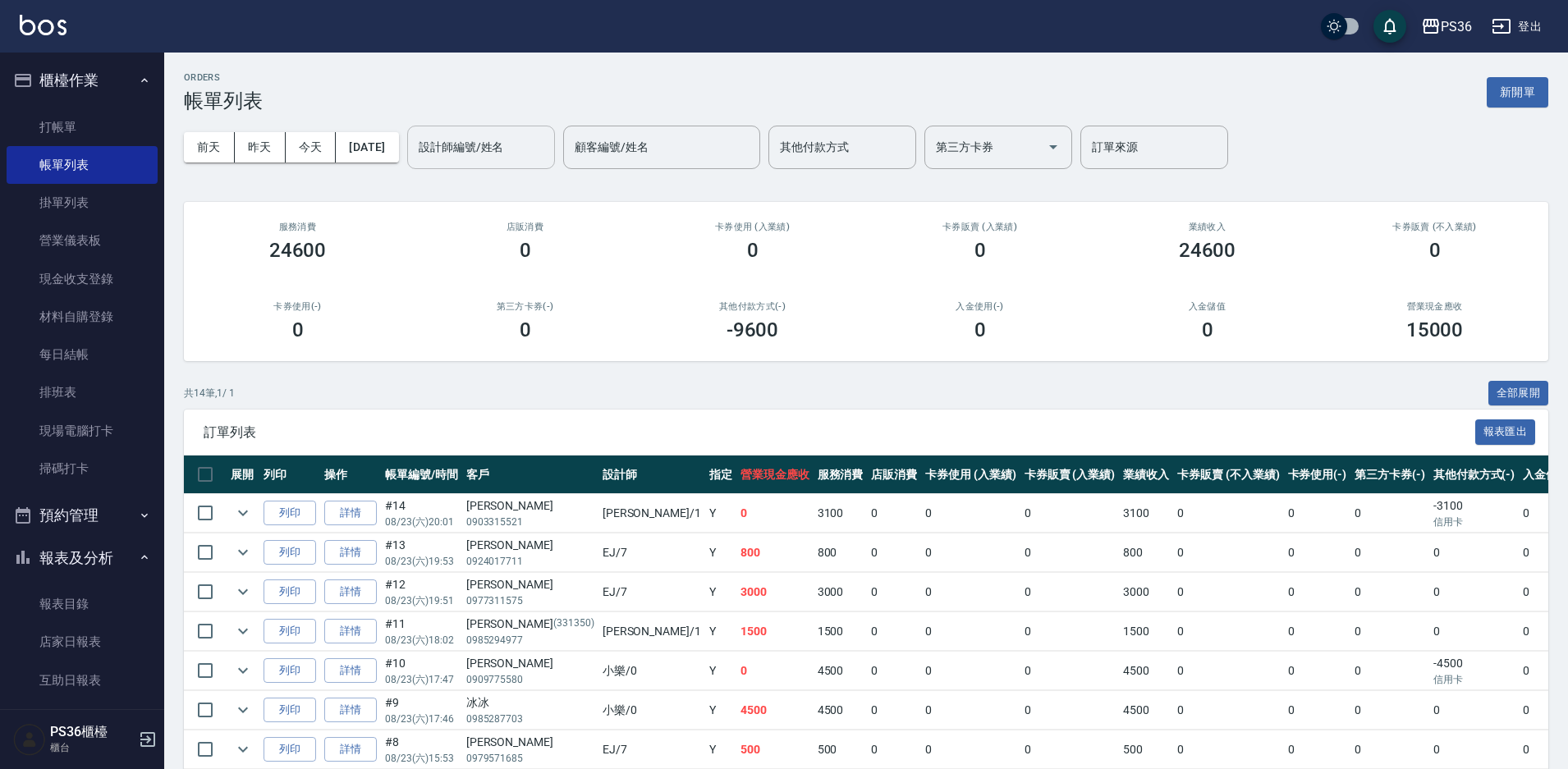
click at [475, 140] on div "設計師編號/姓名 設計師編號/姓名" at bounding box center [480, 147] width 147 height 44
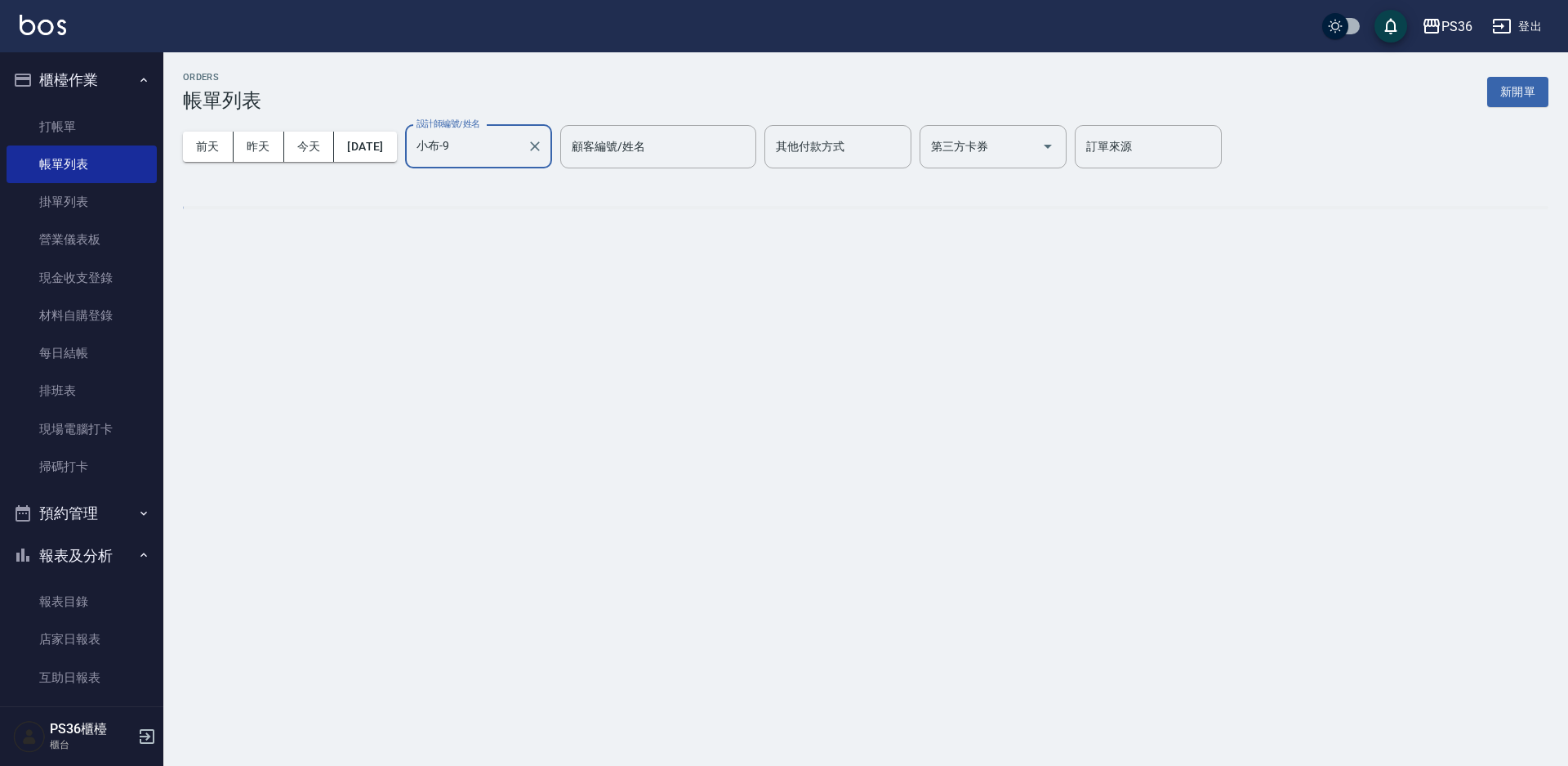
type input "小布-9"
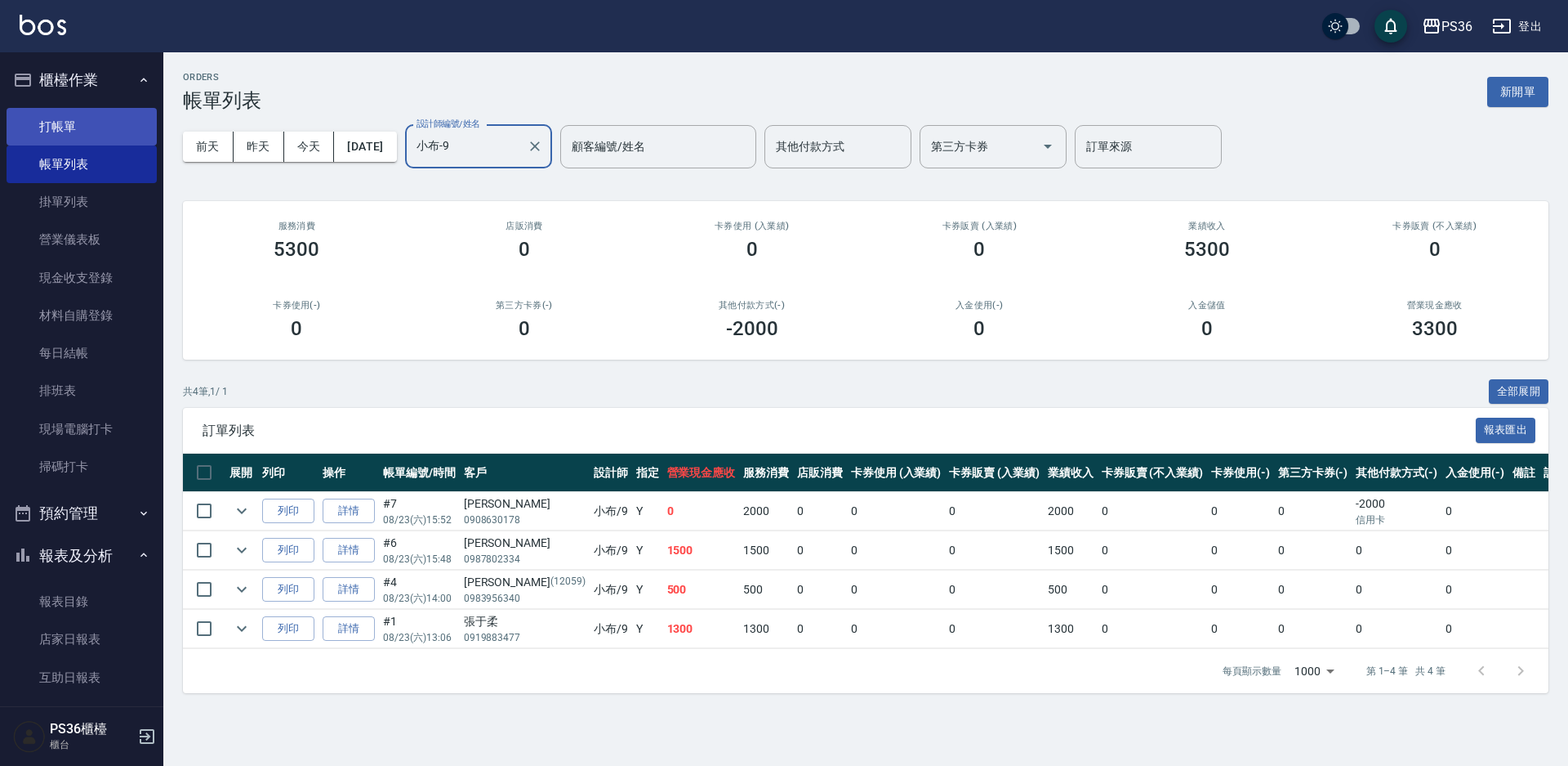
click at [102, 109] on link "打帳單" at bounding box center [82, 126] width 151 height 38
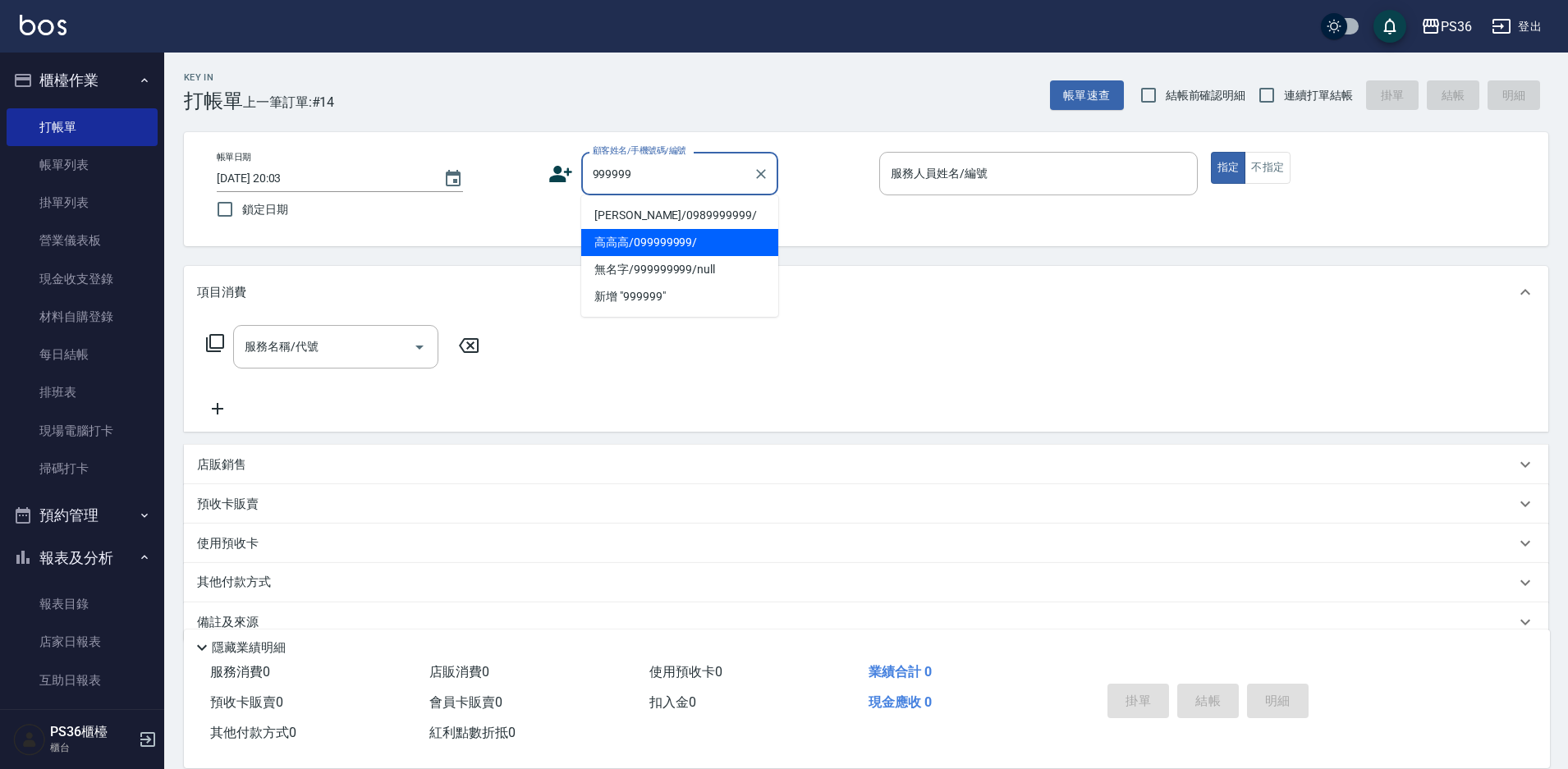
click at [645, 234] on li "高高高/099999999/" at bounding box center [680, 243] width 197 height 27
type input "高高高/099999999/"
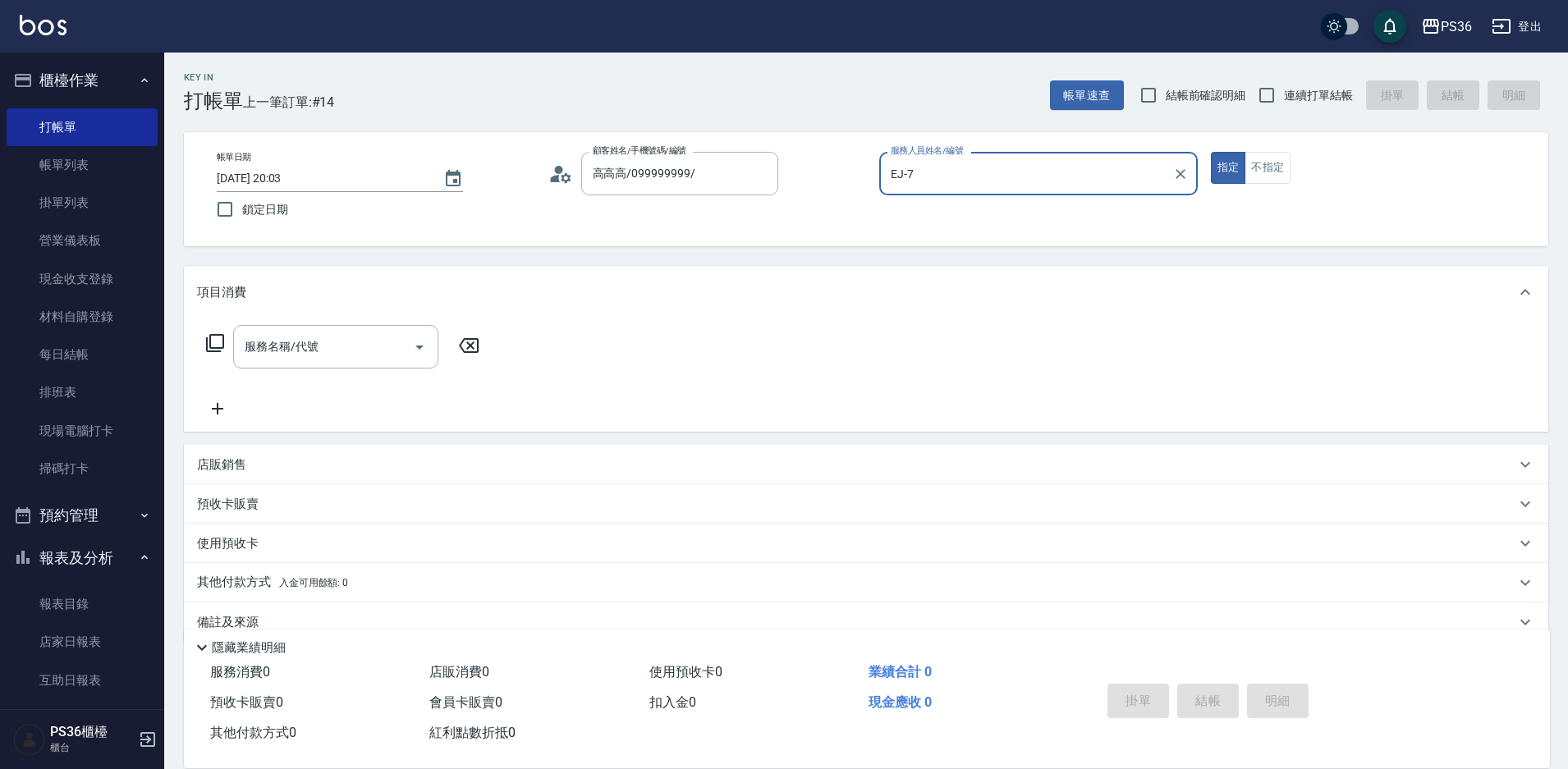
click at [980, 182] on input "EJ-7" at bounding box center [1026, 173] width 279 height 28
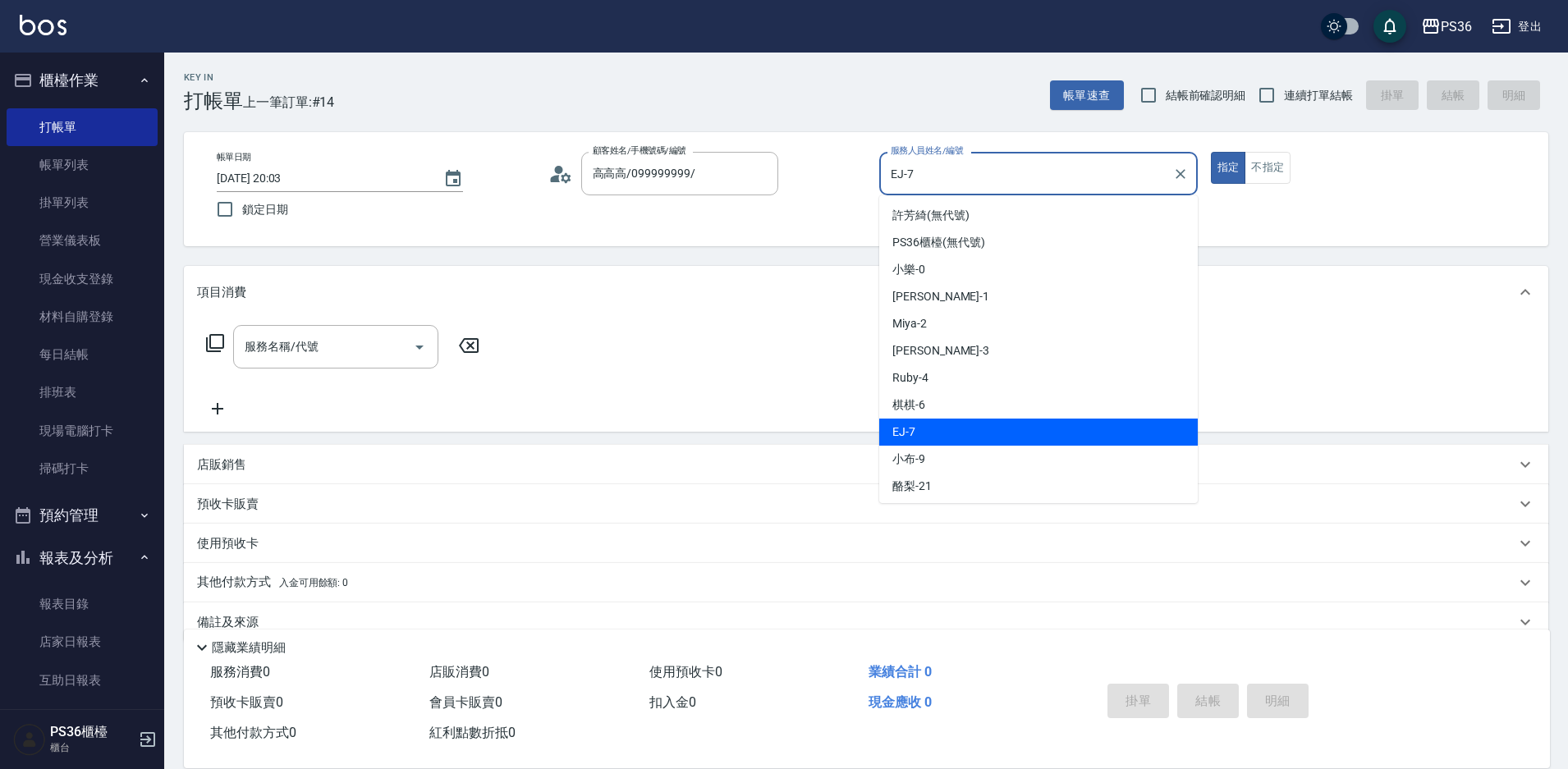
click at [980, 182] on input "EJ-7" at bounding box center [1026, 173] width 279 height 28
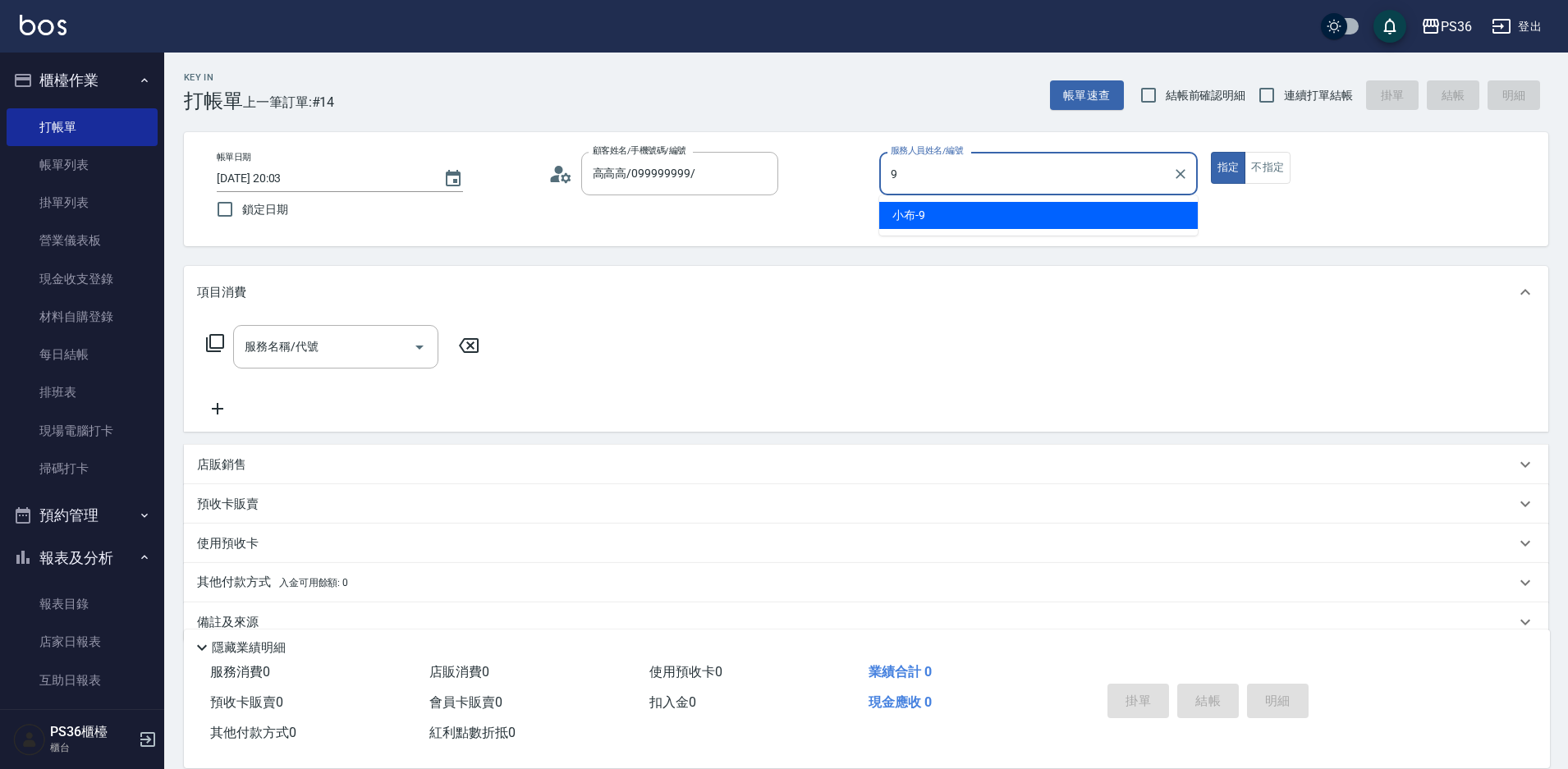
type input "小布-9"
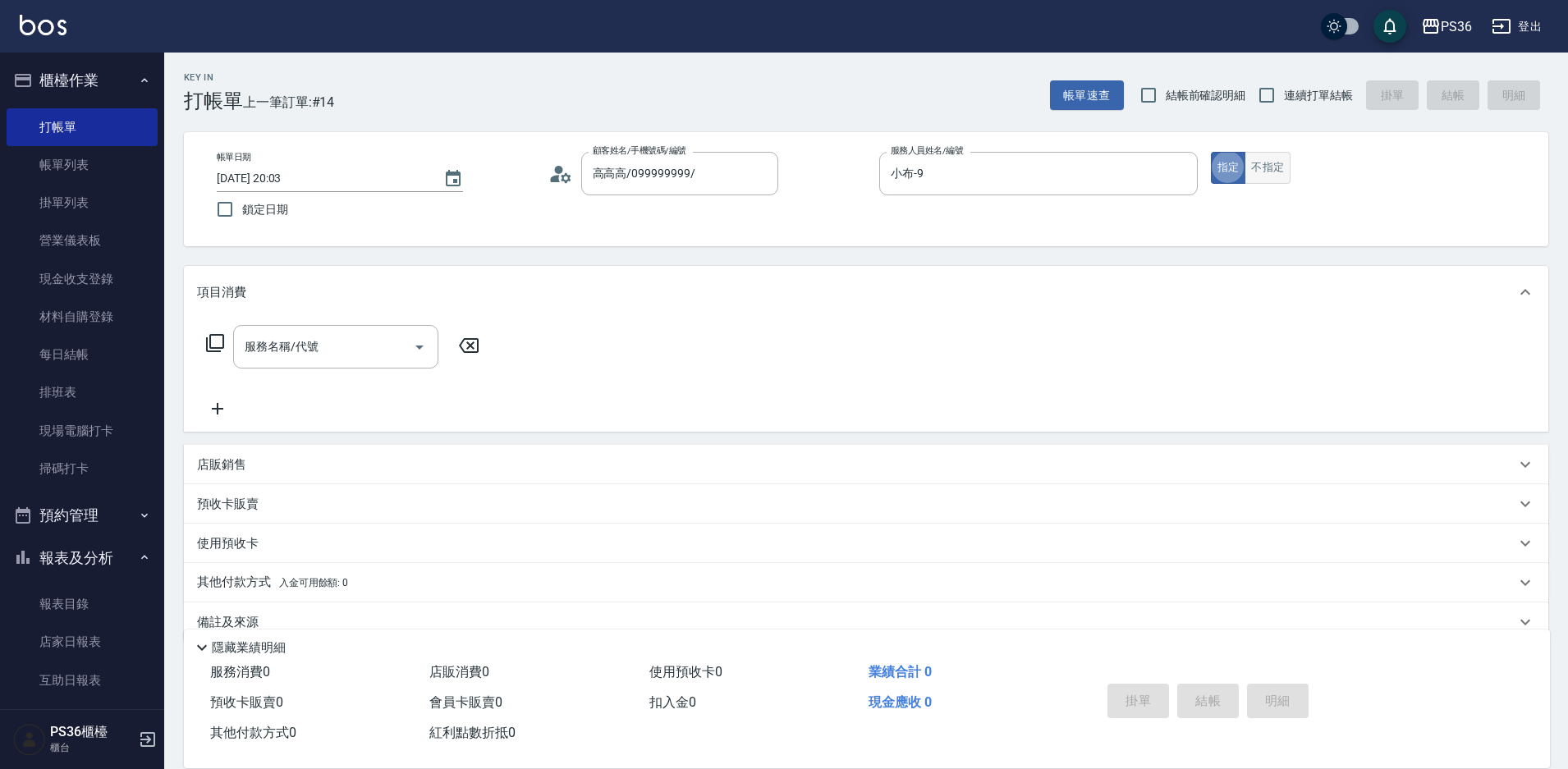
type button "true"
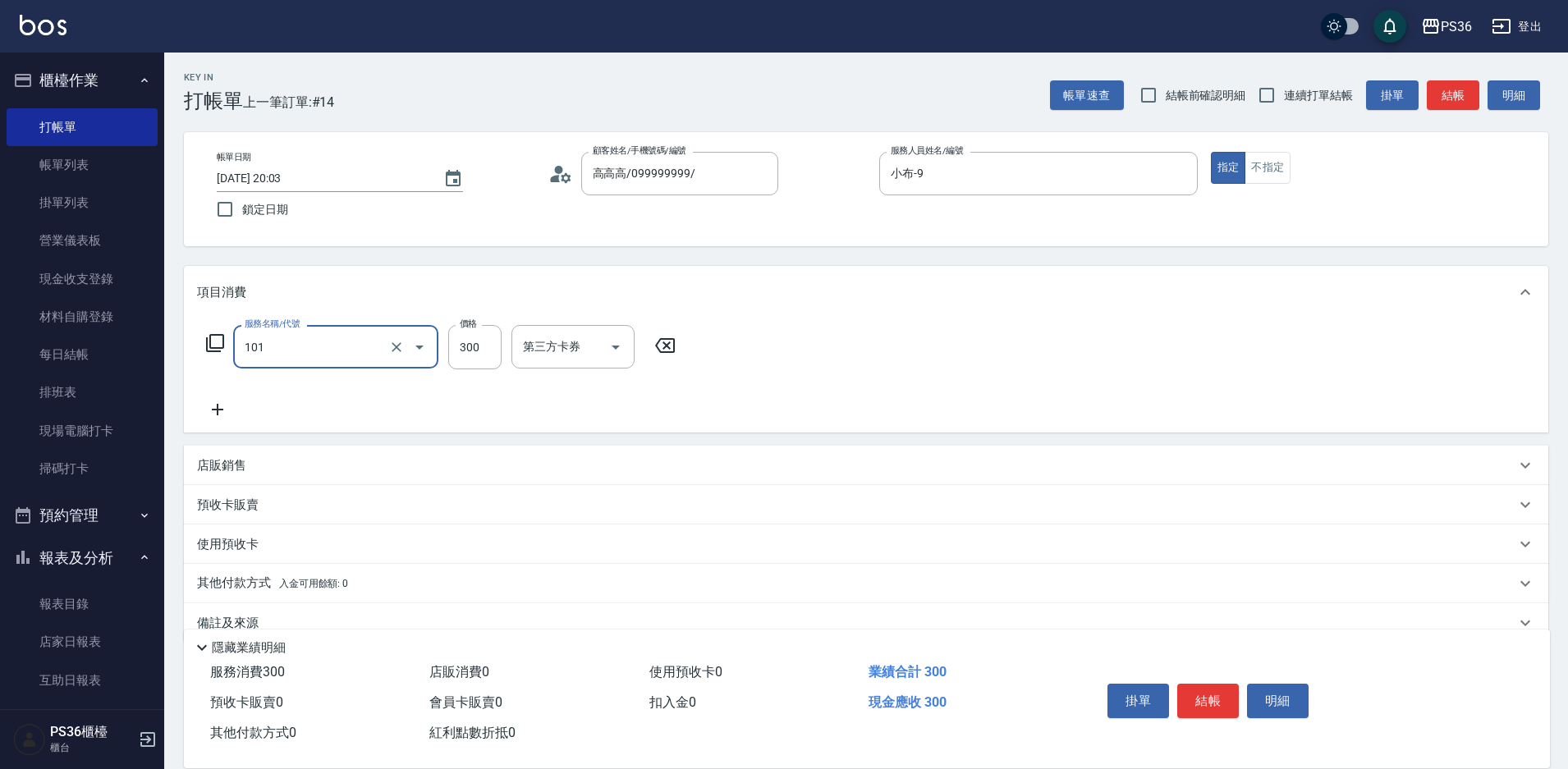
type input "洗髮(101)"
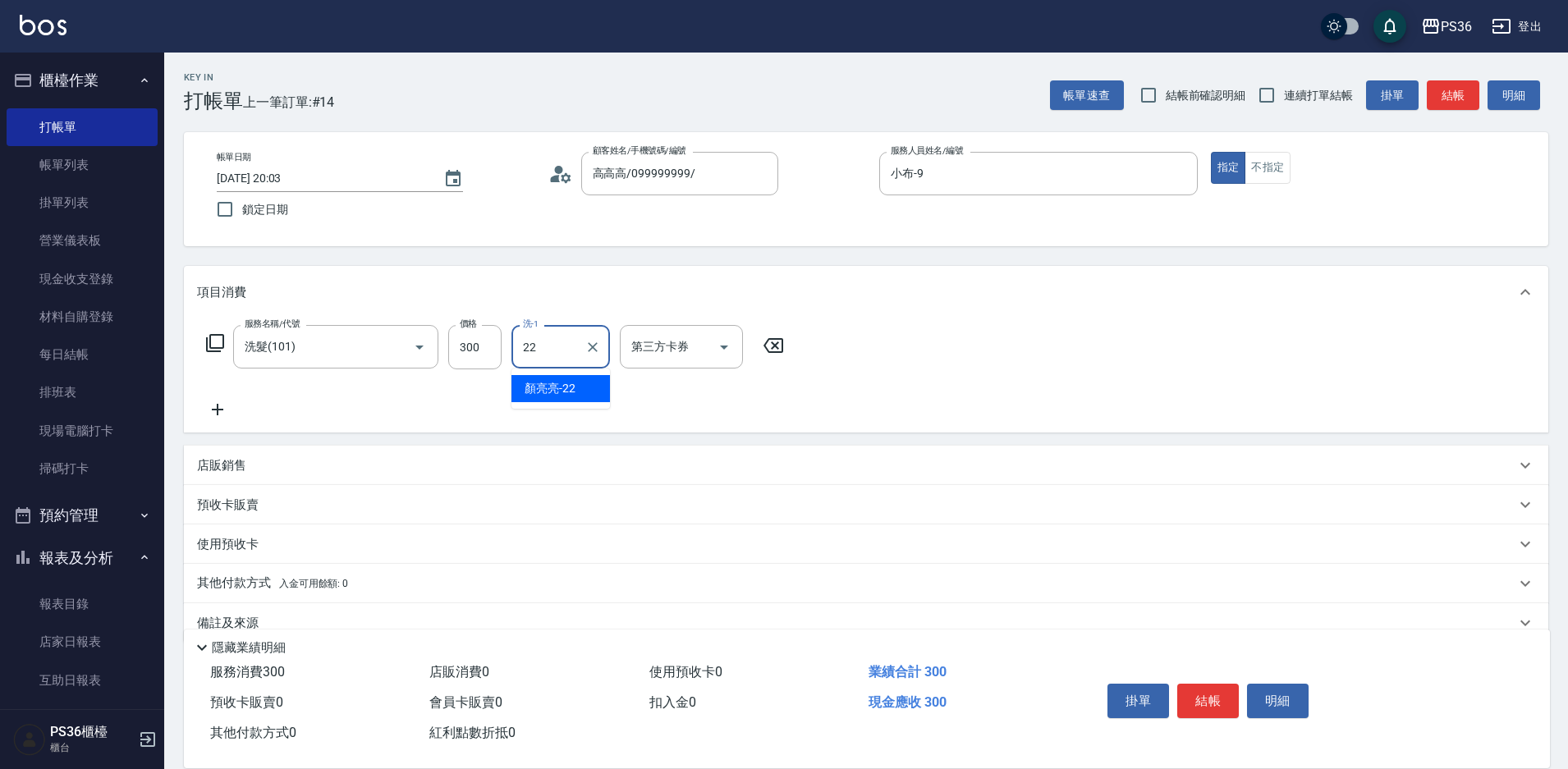
type input "顏亮亮-22"
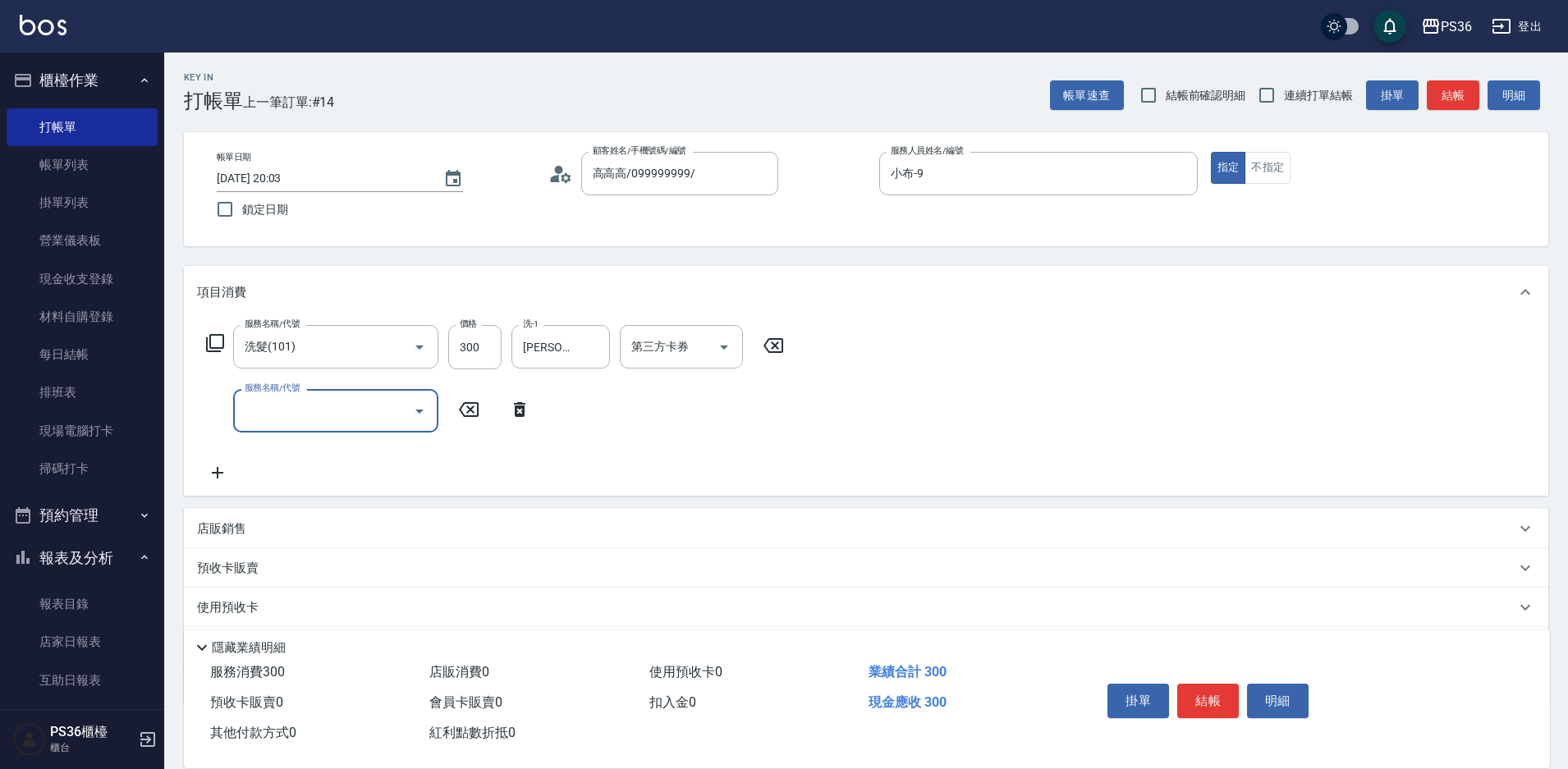
click at [1198, 713] on div "掛單 結帳 明細" at bounding box center [1207, 703] width 214 height 52
click at [1198, 709] on button "結帳" at bounding box center [1208, 700] width 62 height 34
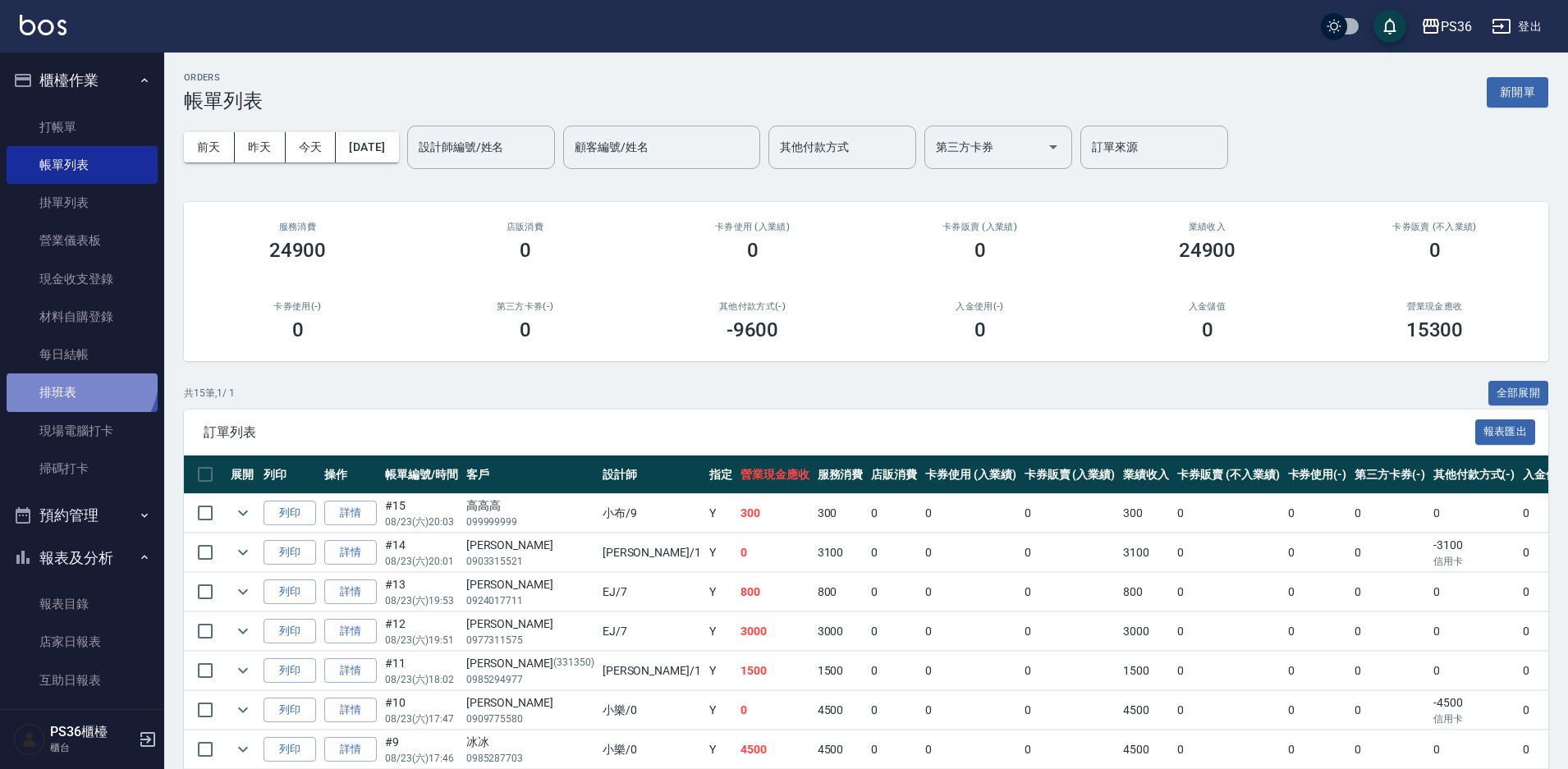
click at [77, 375] on link "排班表" at bounding box center [82, 392] width 151 height 38
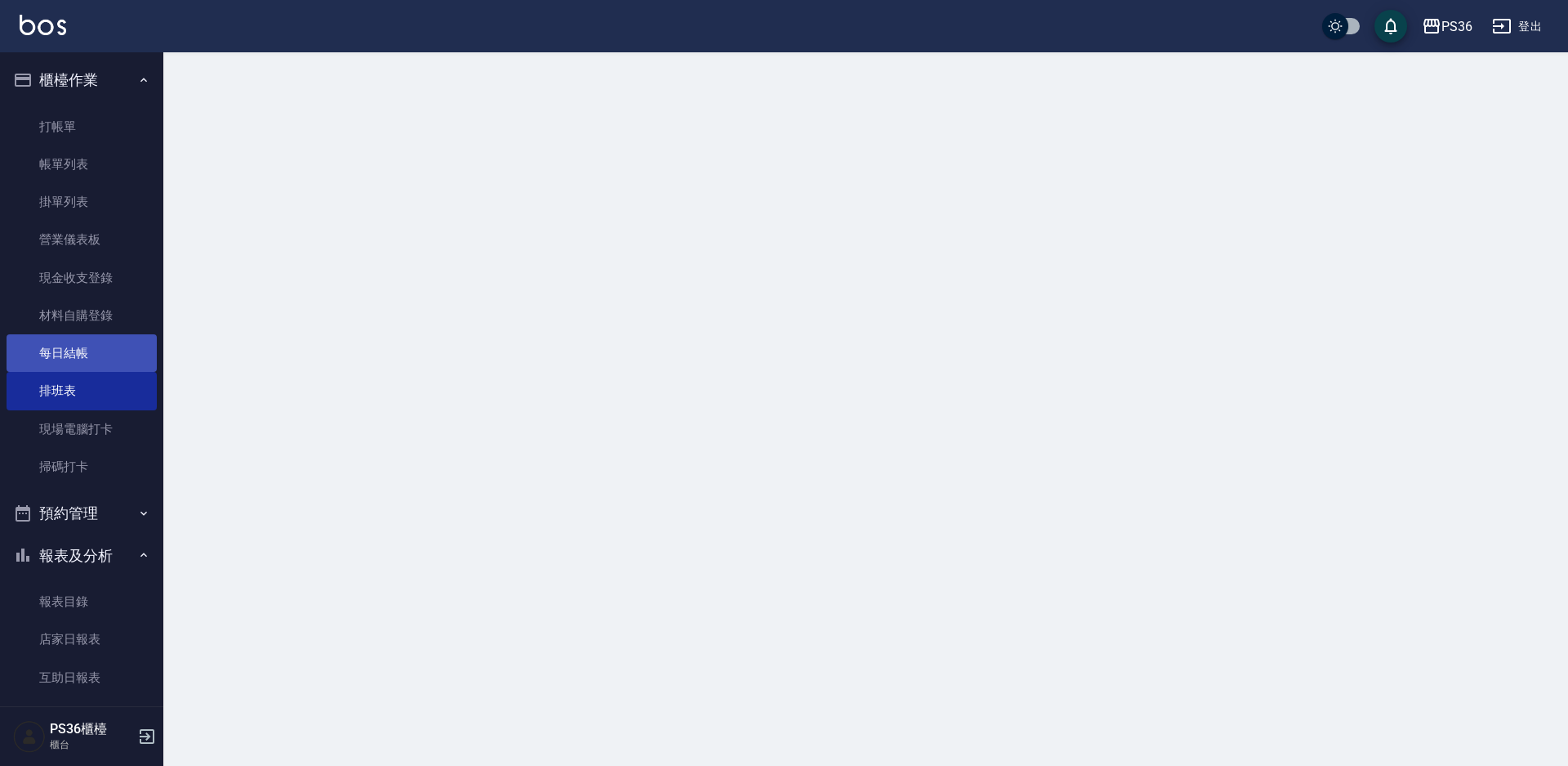
click at [80, 362] on link "每日結帳" at bounding box center [82, 353] width 151 height 38
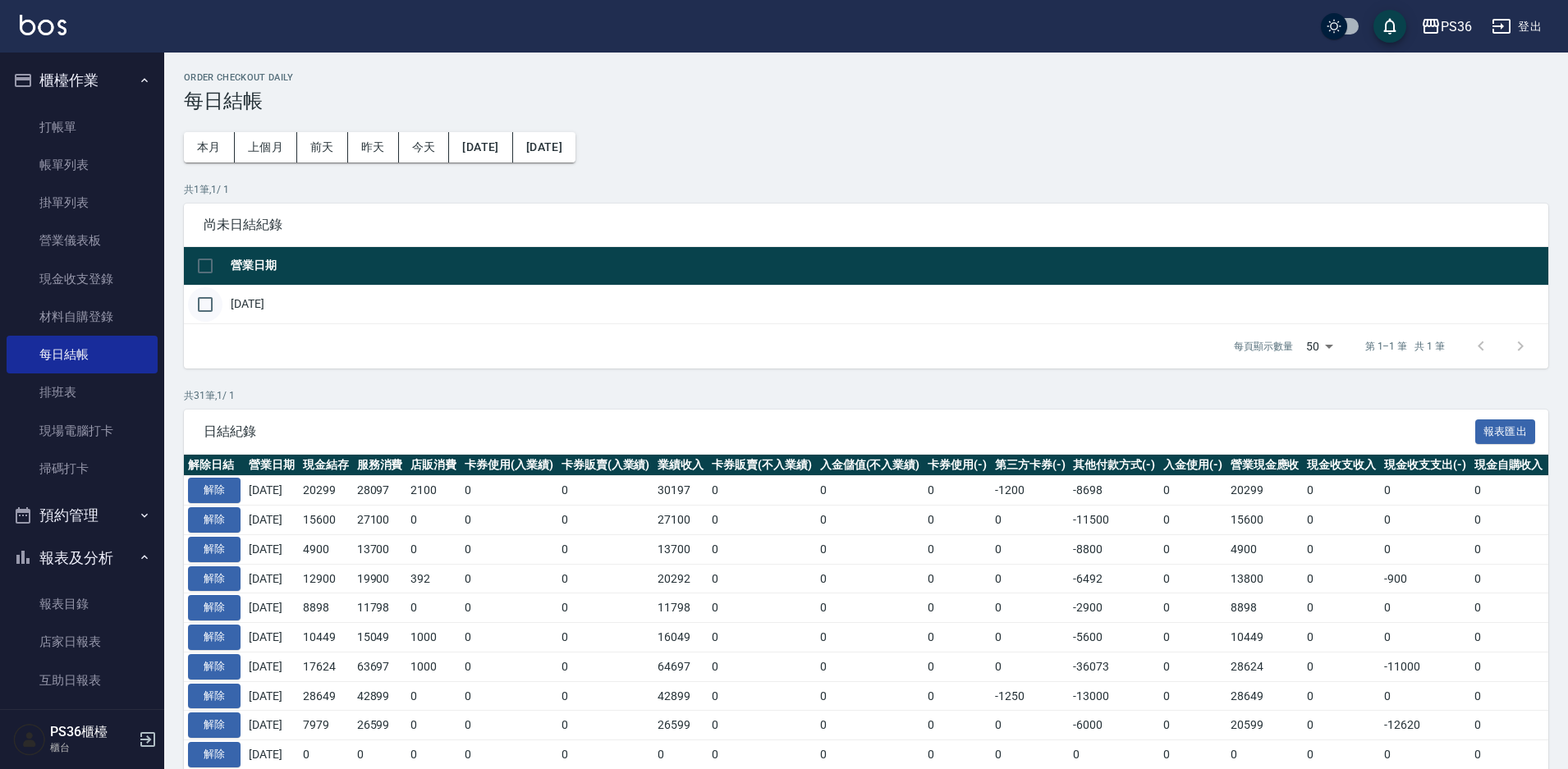
click at [215, 306] on input "checkbox" at bounding box center [205, 304] width 34 height 34
checkbox input "true"
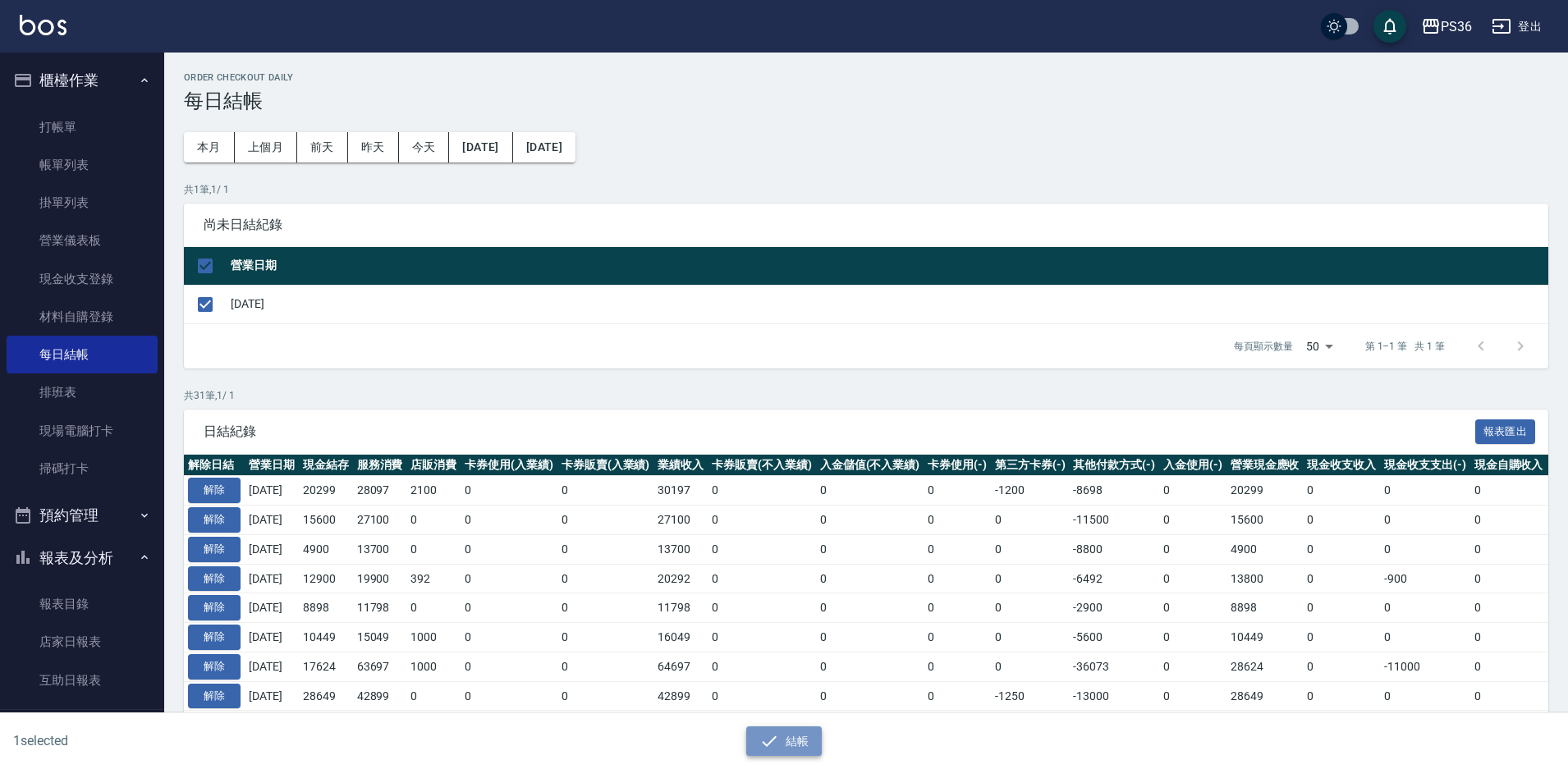
click at [779, 734] on button "結帳" at bounding box center [784, 741] width 76 height 30
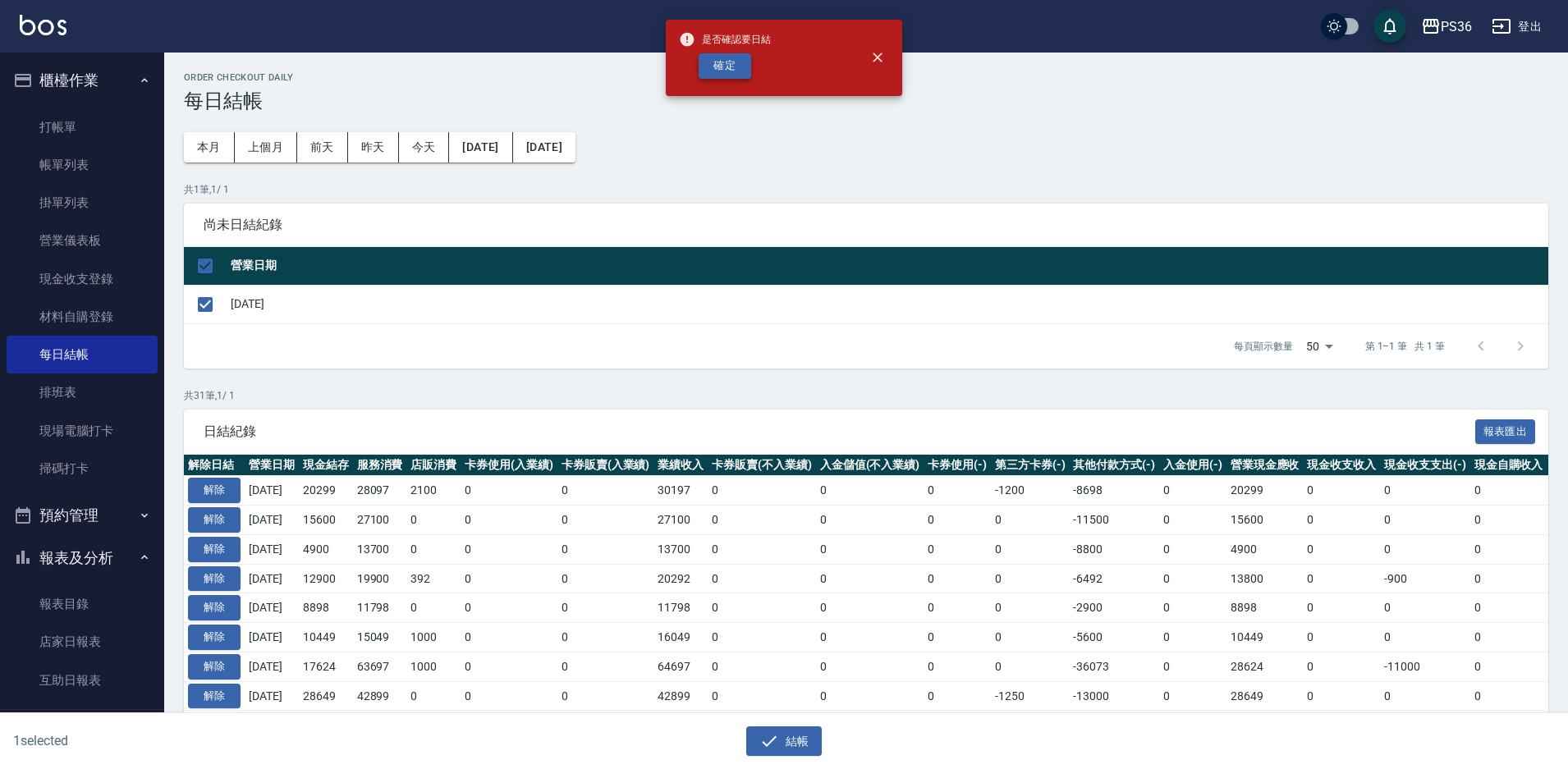
click at [714, 64] on button "確定" at bounding box center [724, 66] width 53 height 25
checkbox input "false"
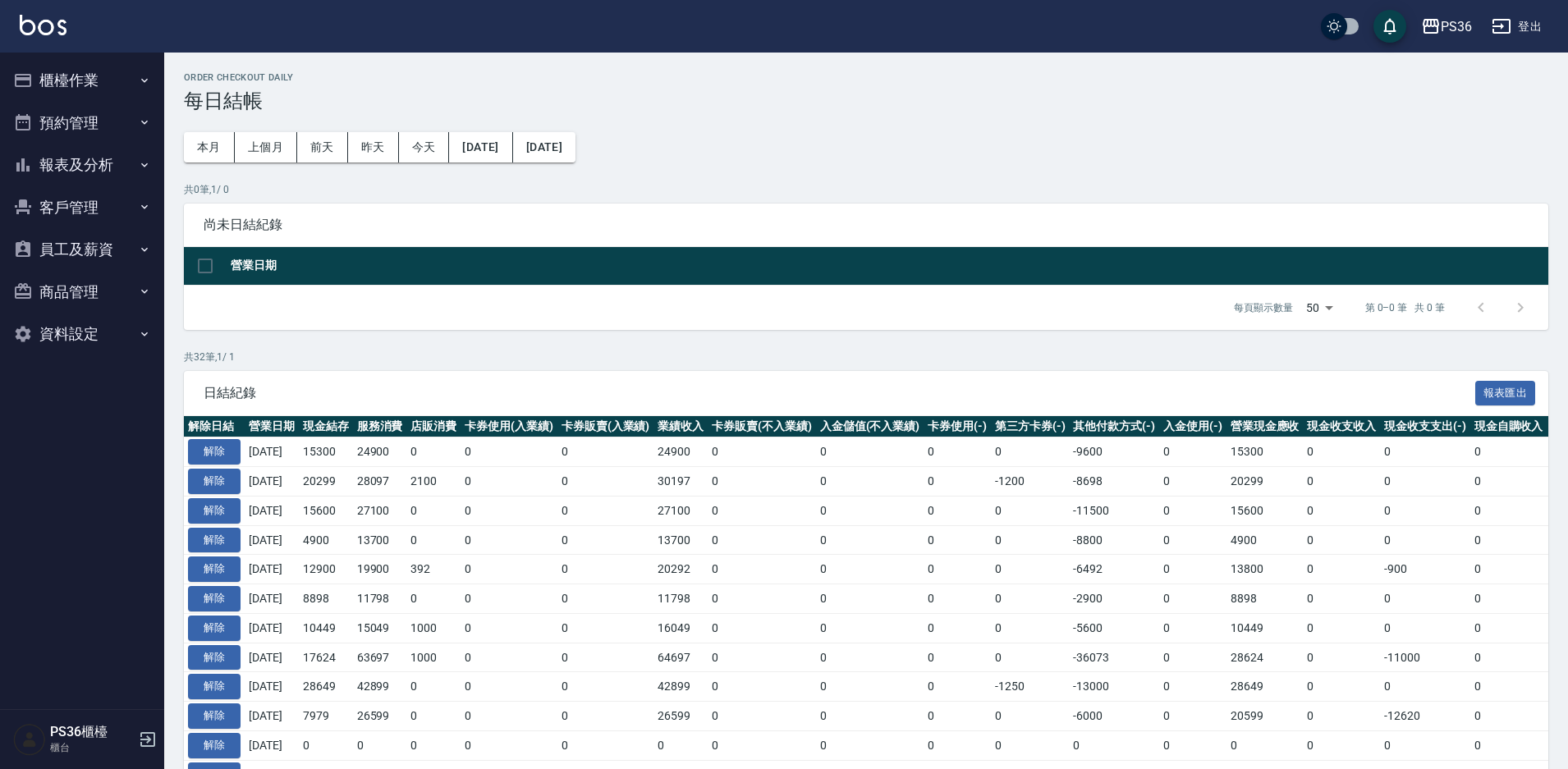
click at [290, 186] on p "共 0 筆, 1 / 0" at bounding box center [865, 189] width 1364 height 15
click at [45, 101] on button "預約管理" at bounding box center [82, 123] width 151 height 43
click at [115, 80] on button "櫃檯作業" at bounding box center [82, 81] width 151 height 43
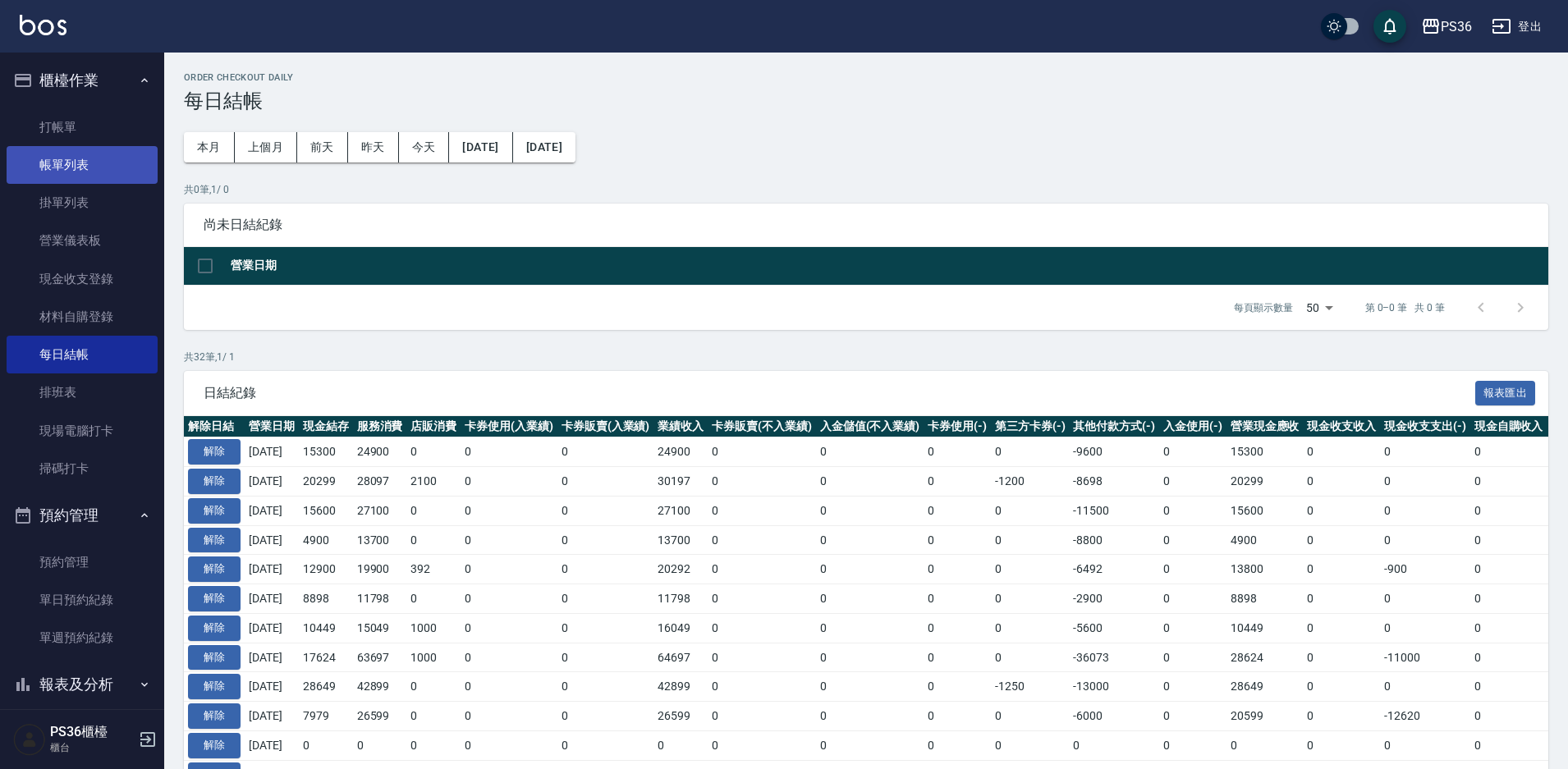
click at [113, 177] on link "帳單列表" at bounding box center [82, 165] width 151 height 38
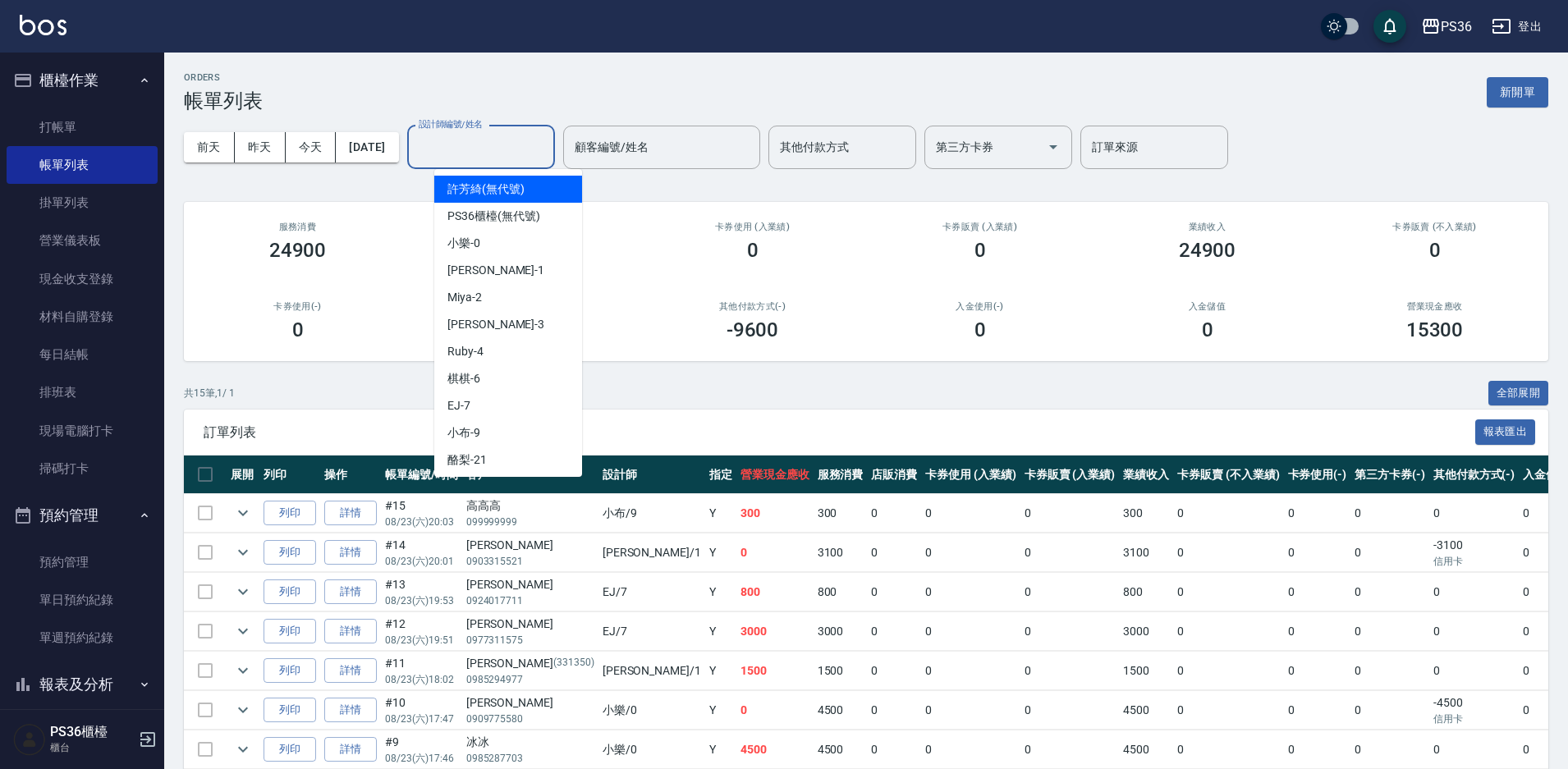
click at [529, 146] on input "設計師編號/姓名" at bounding box center [481, 146] width 133 height 28
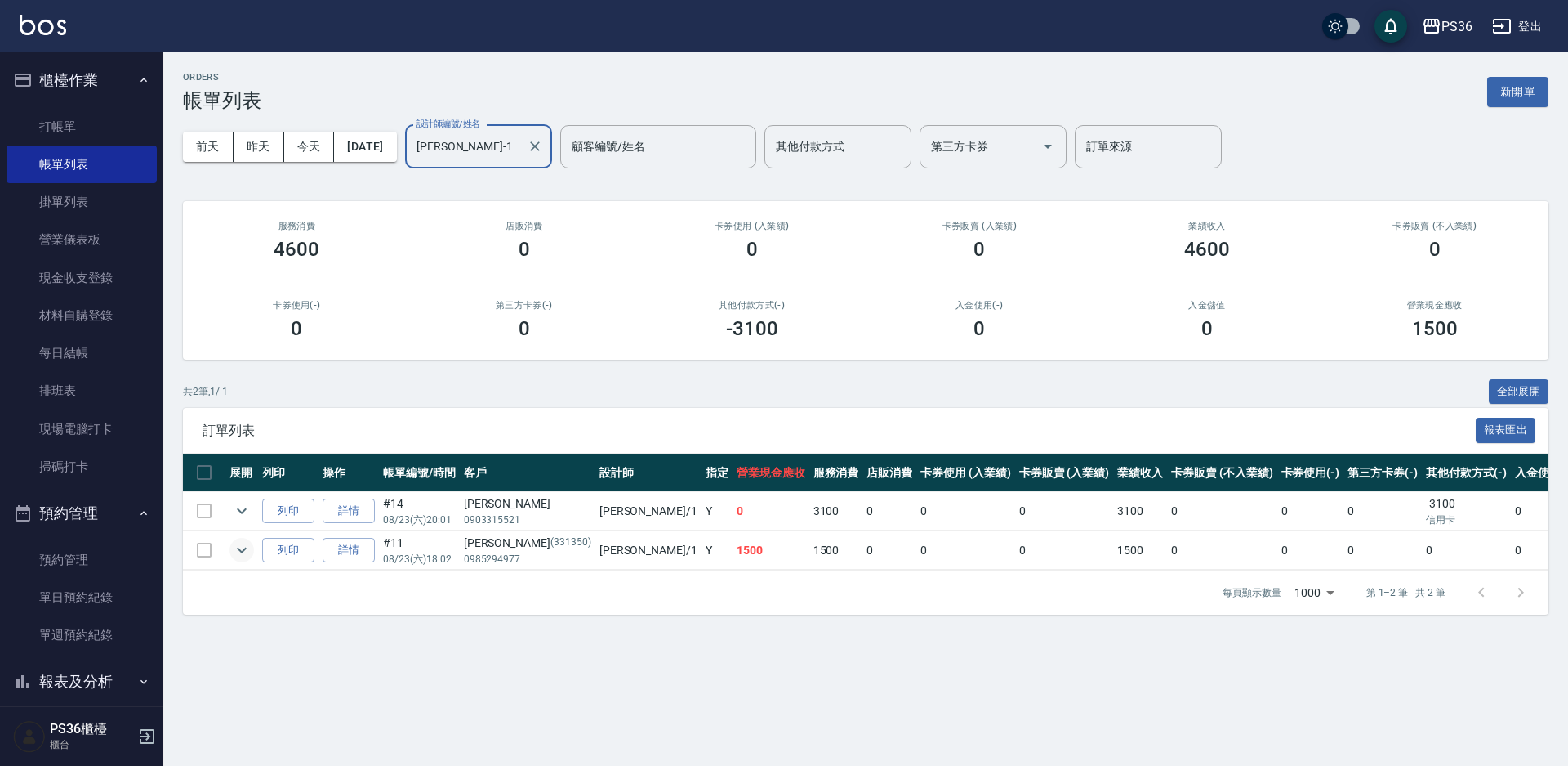
type input "[PERSON_NAME]-1"
click at [231, 551] on button "expand row" at bounding box center [241, 549] width 24 height 24
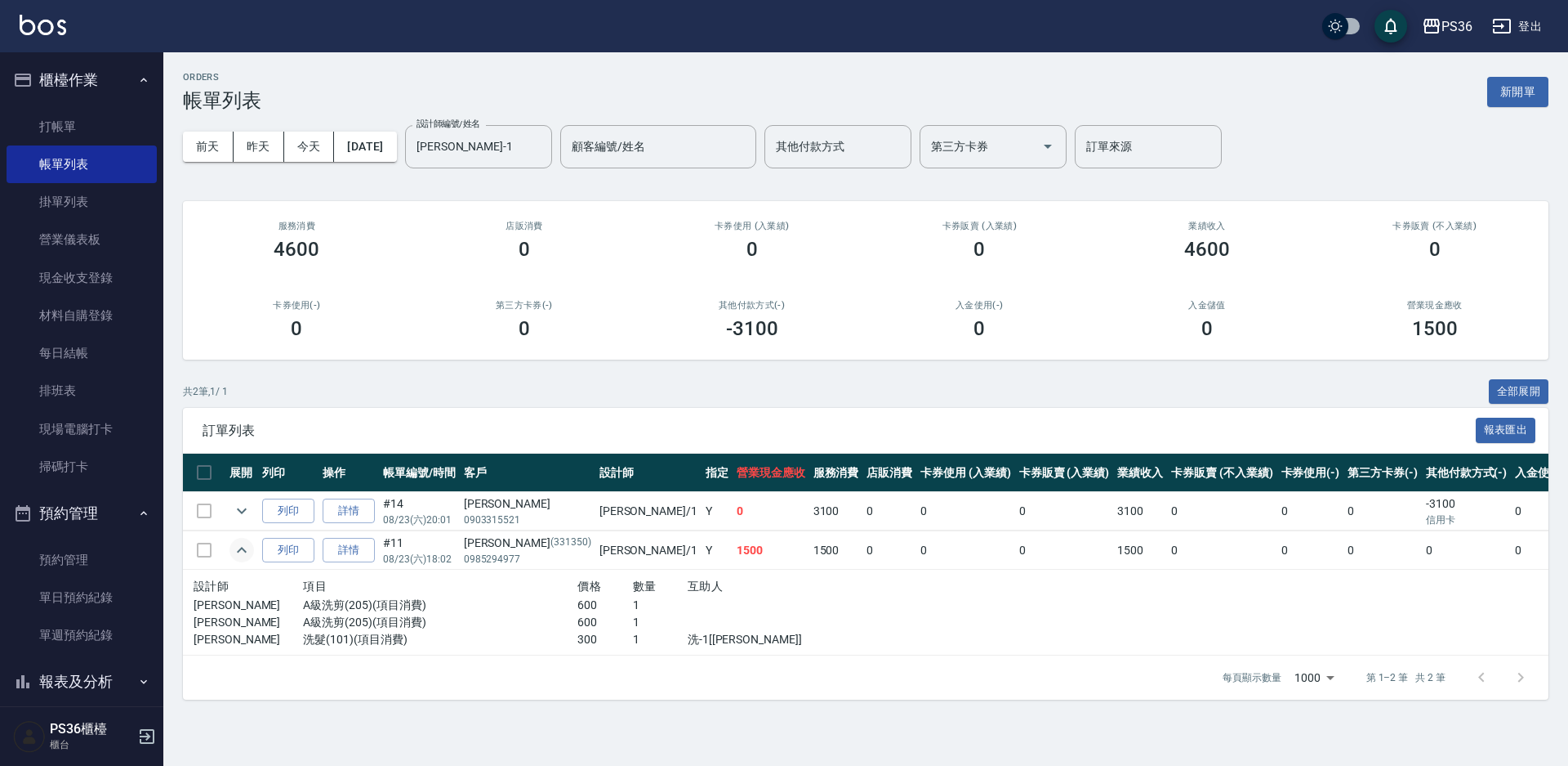
click at [231, 551] on button "expand row" at bounding box center [241, 549] width 24 height 24
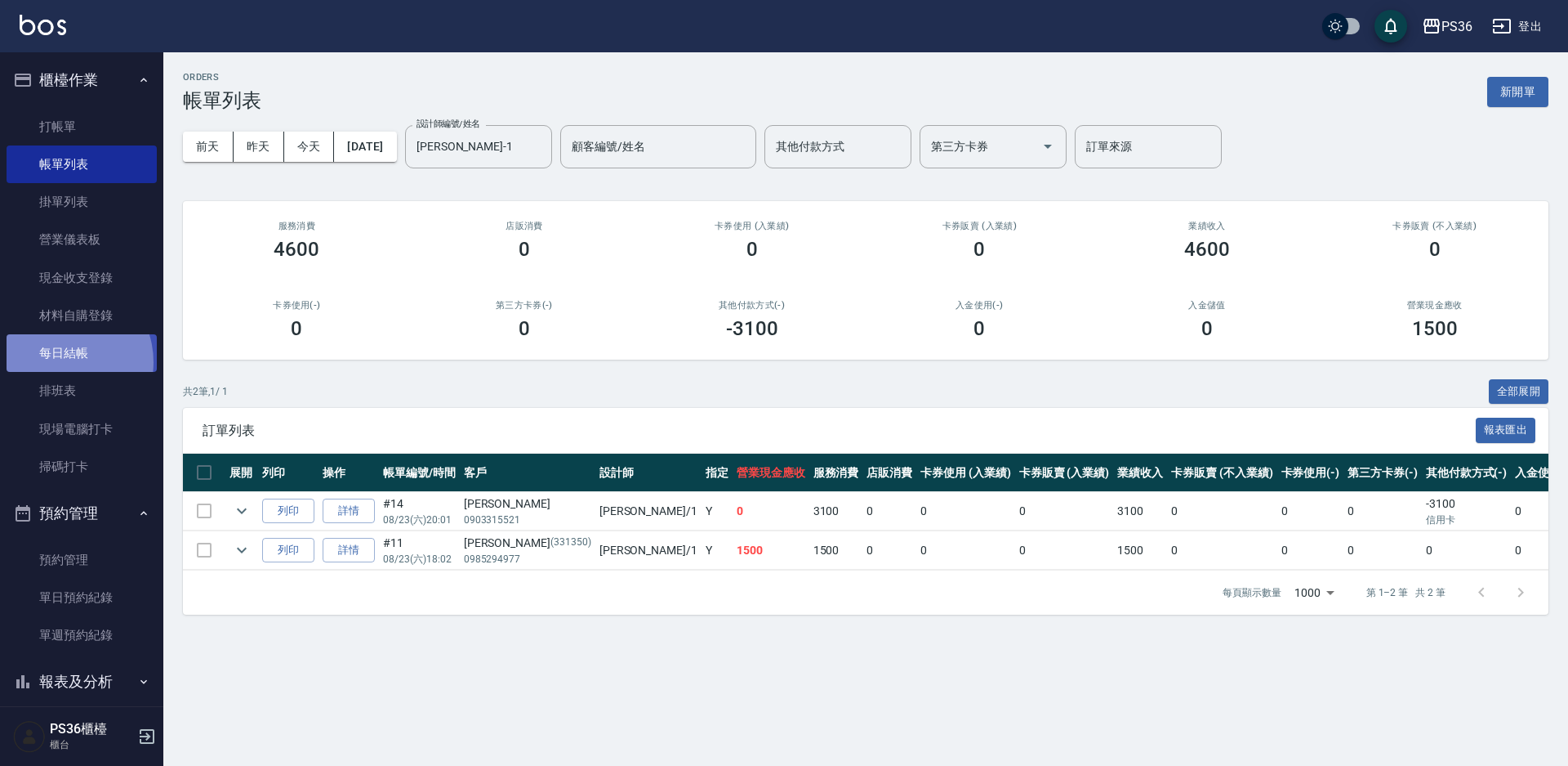
click at [59, 362] on link "每日結帳" at bounding box center [82, 353] width 151 height 38
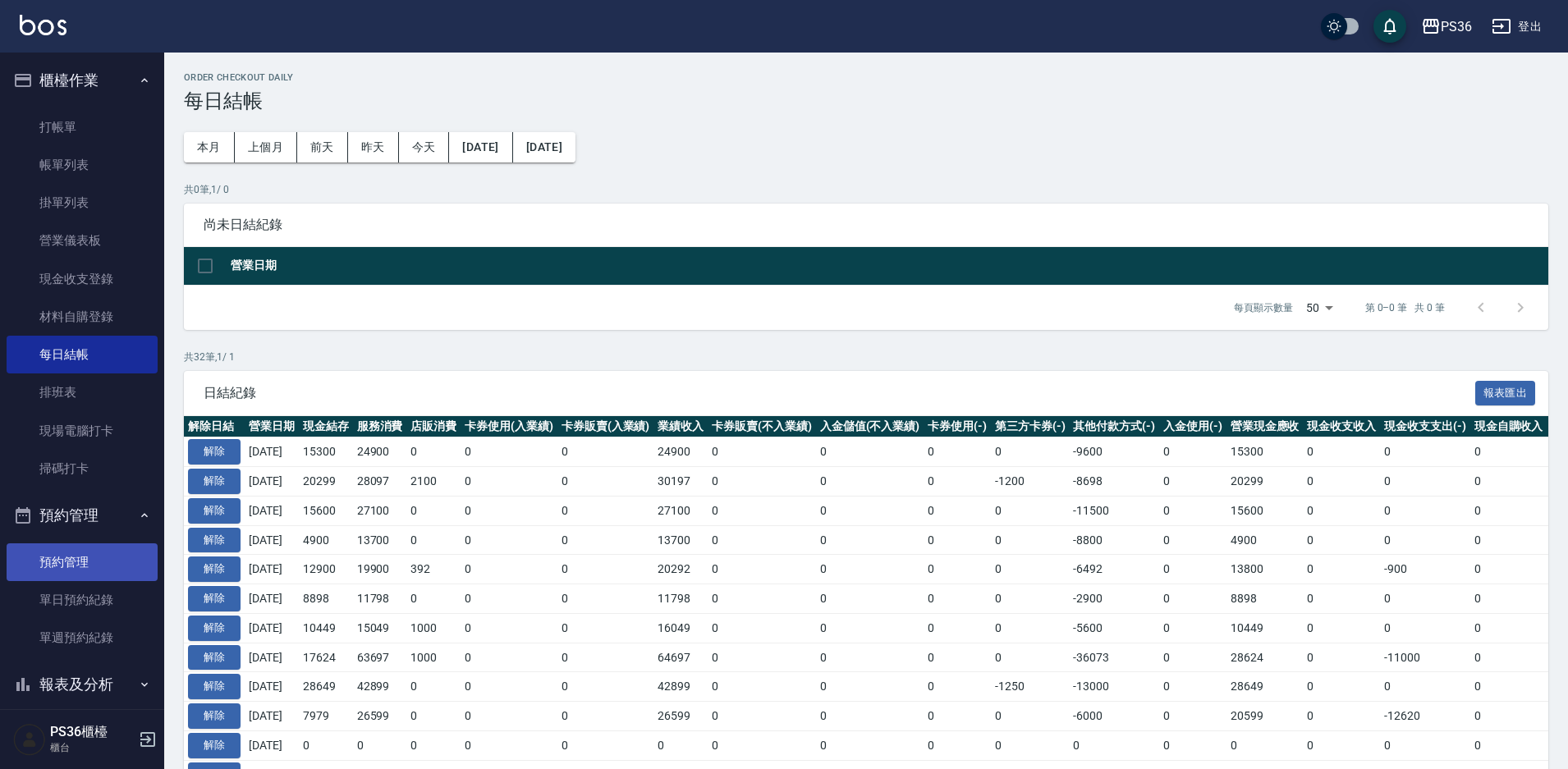
scroll to position [164, 0]
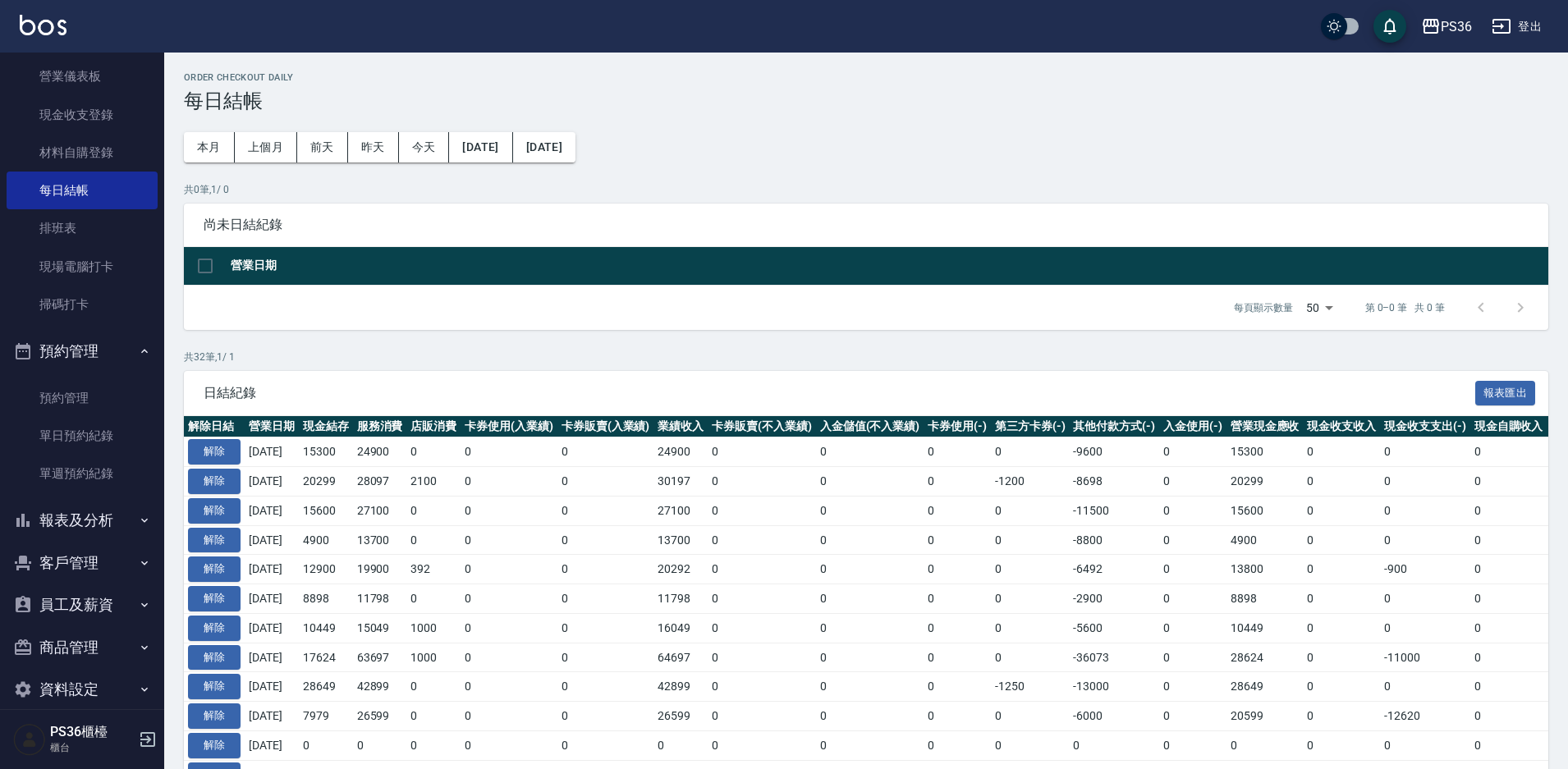
click at [95, 521] on button "報表及分析" at bounding box center [82, 520] width 151 height 43
click at [90, 600] on link "店家日報表" at bounding box center [82, 604] width 151 height 38
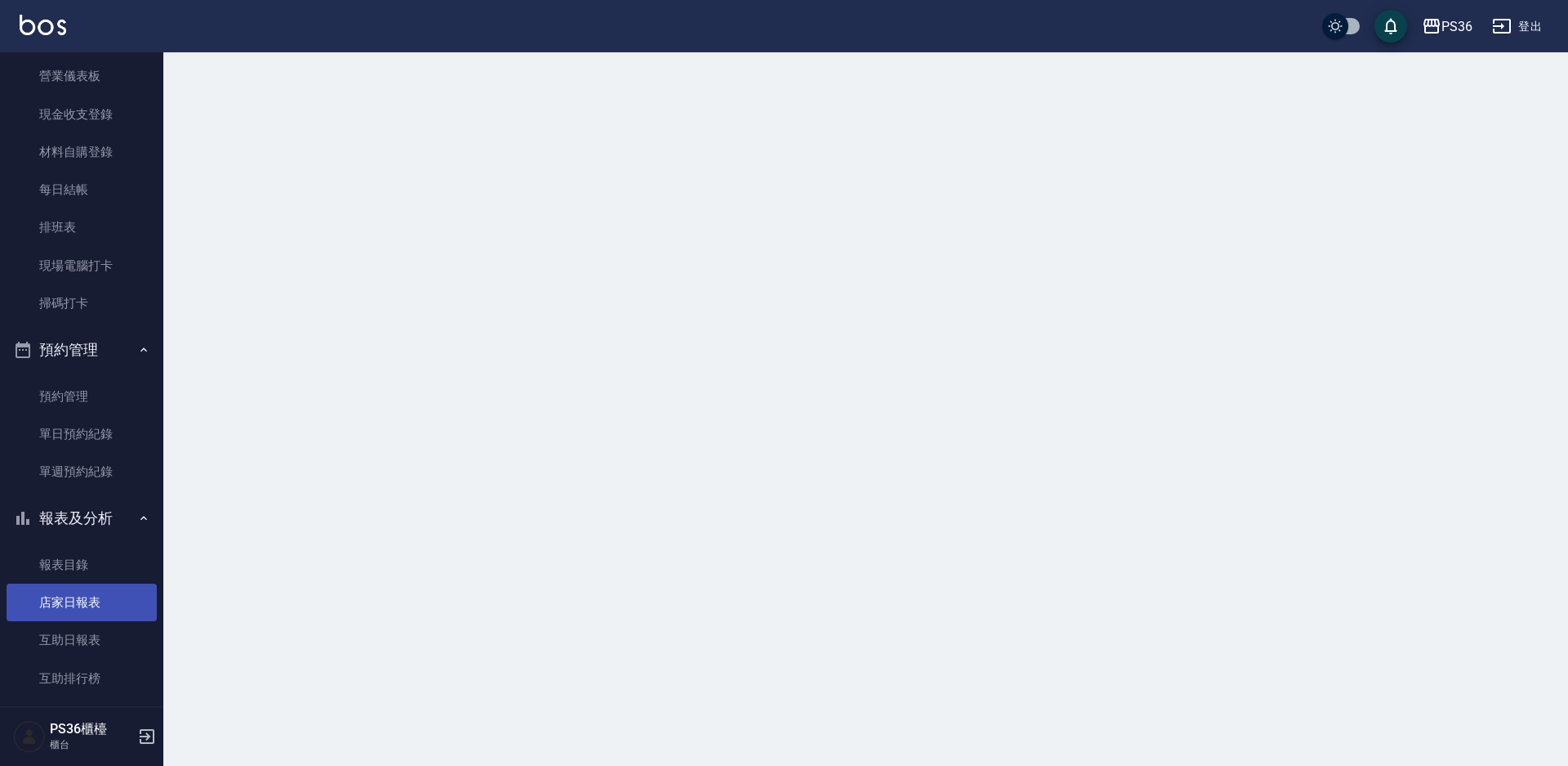
click at [89, 598] on link "店家日報表" at bounding box center [82, 602] width 151 height 38
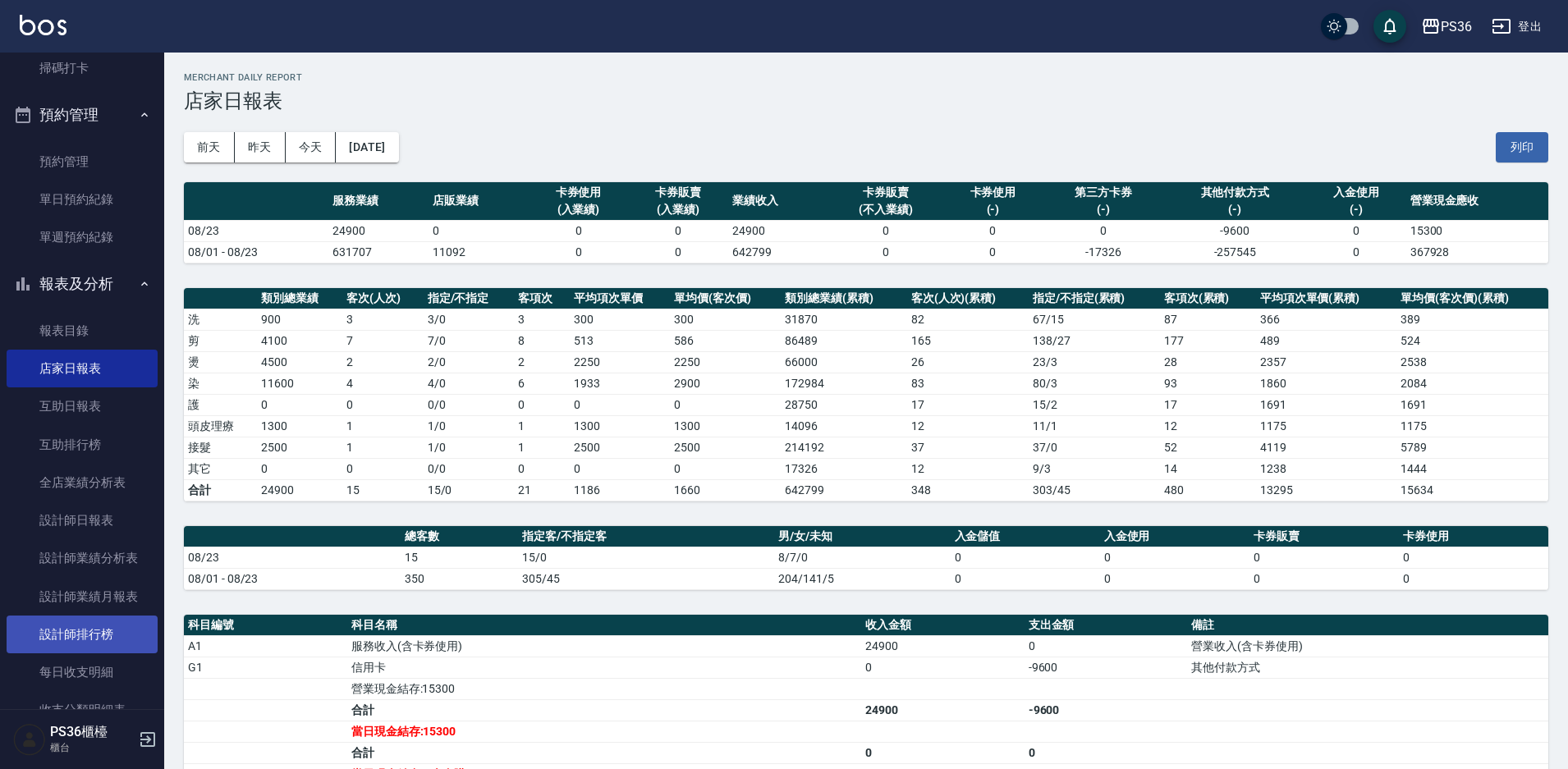
scroll to position [410, 0]
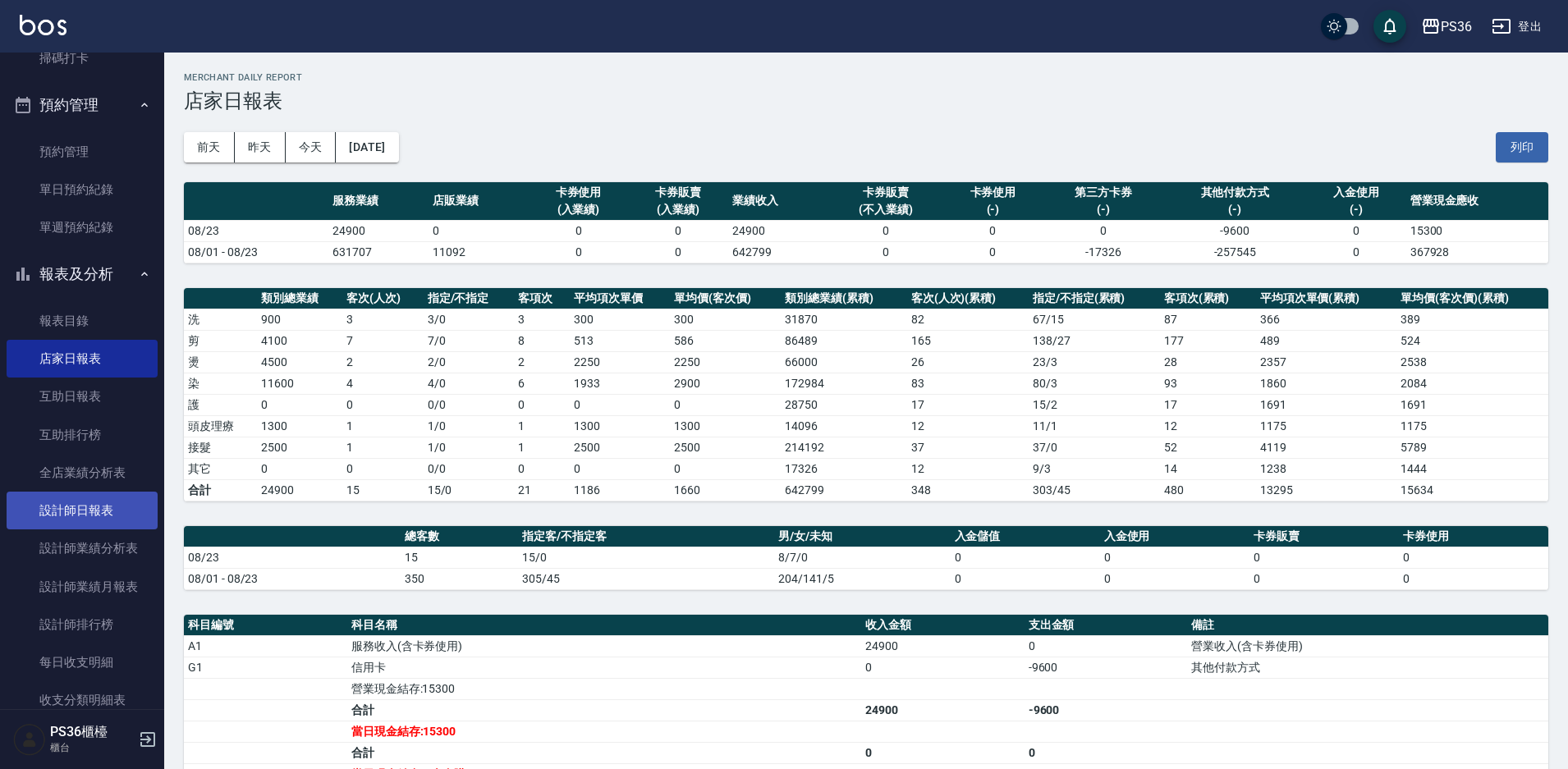
click at [86, 514] on link "設計師日報表" at bounding box center [82, 510] width 151 height 38
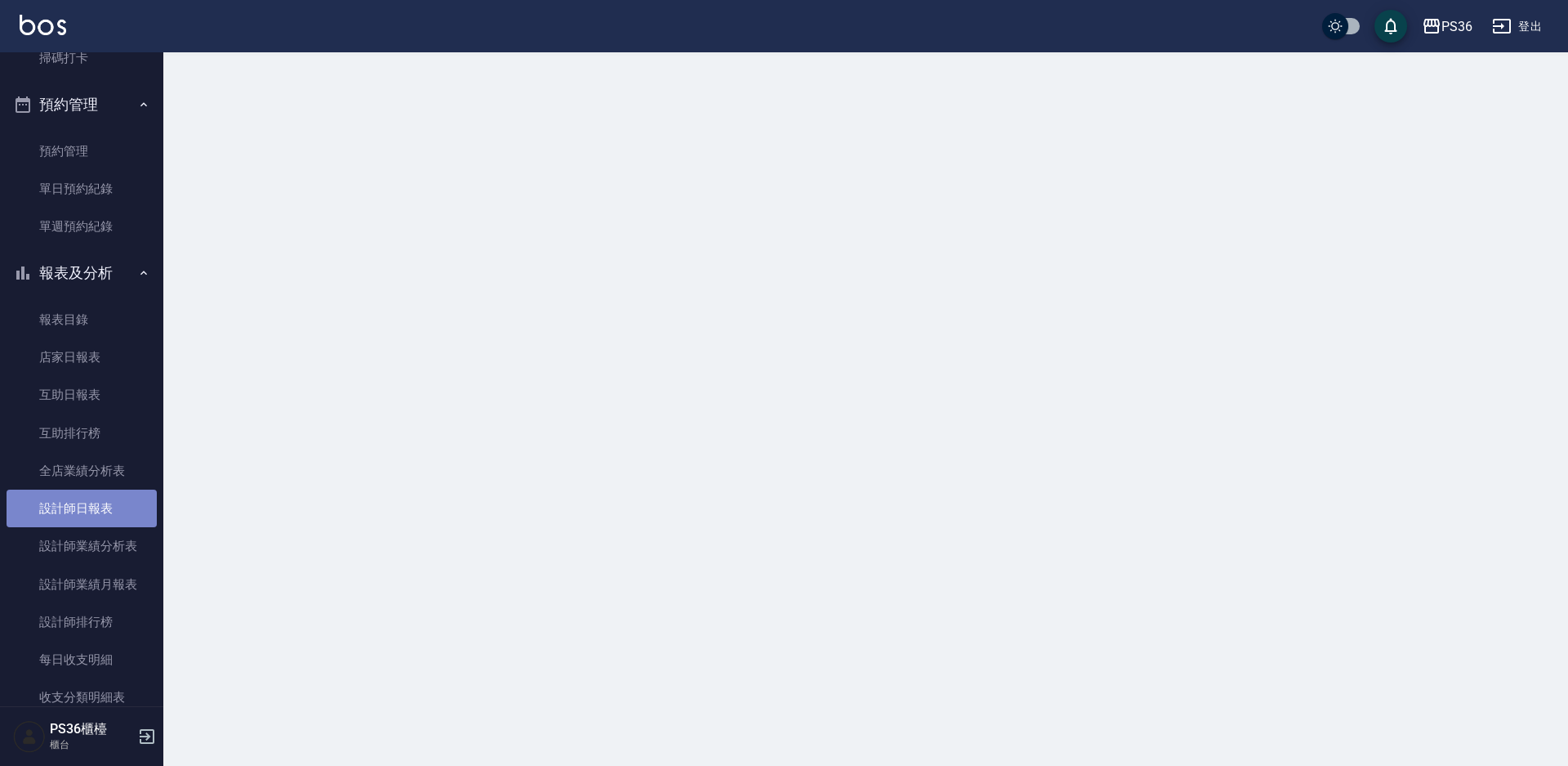
click at [85, 512] on link "設計師日報表" at bounding box center [82, 508] width 151 height 38
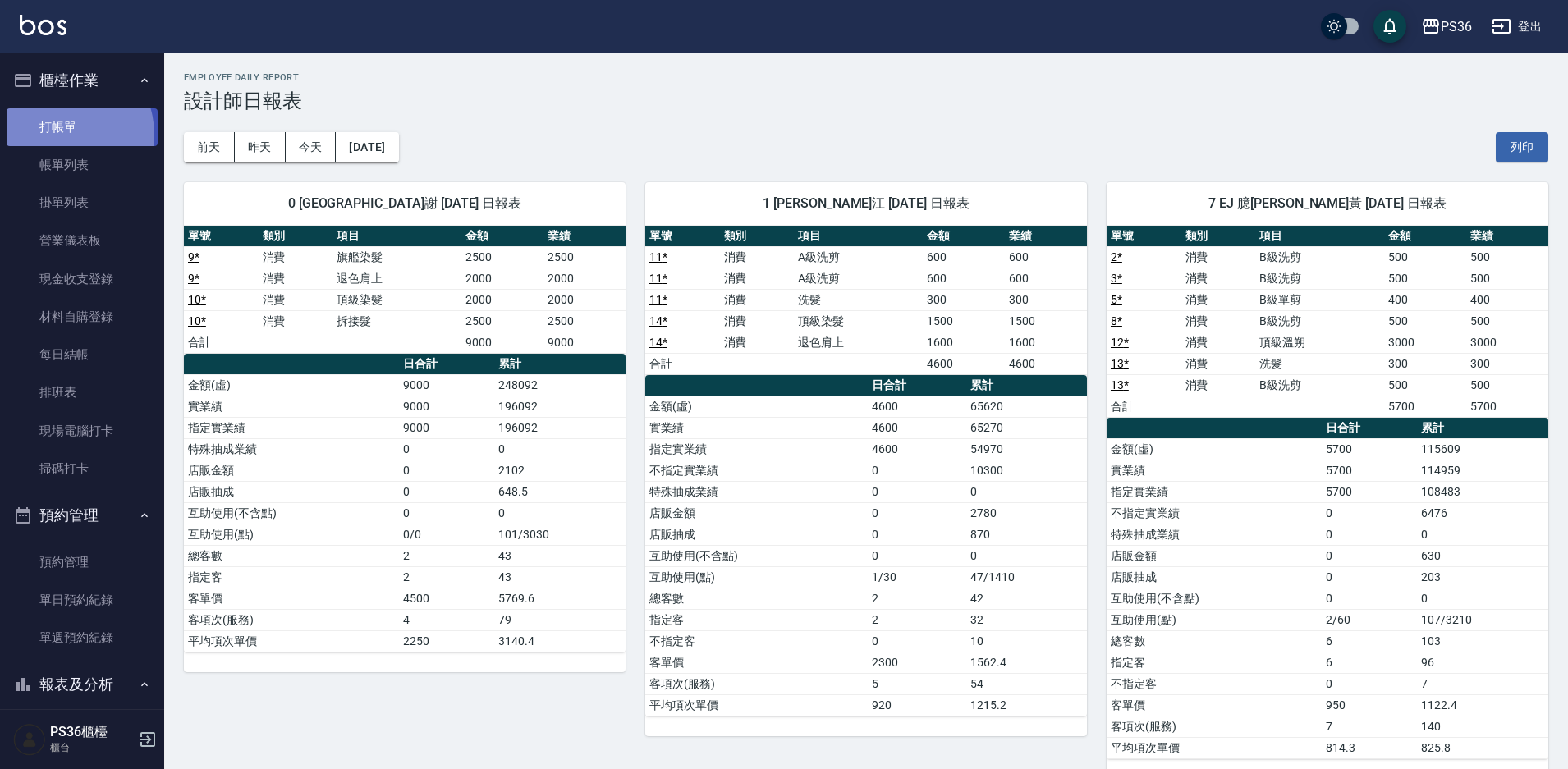
click at [62, 134] on link "打帳單" at bounding box center [82, 127] width 151 height 38
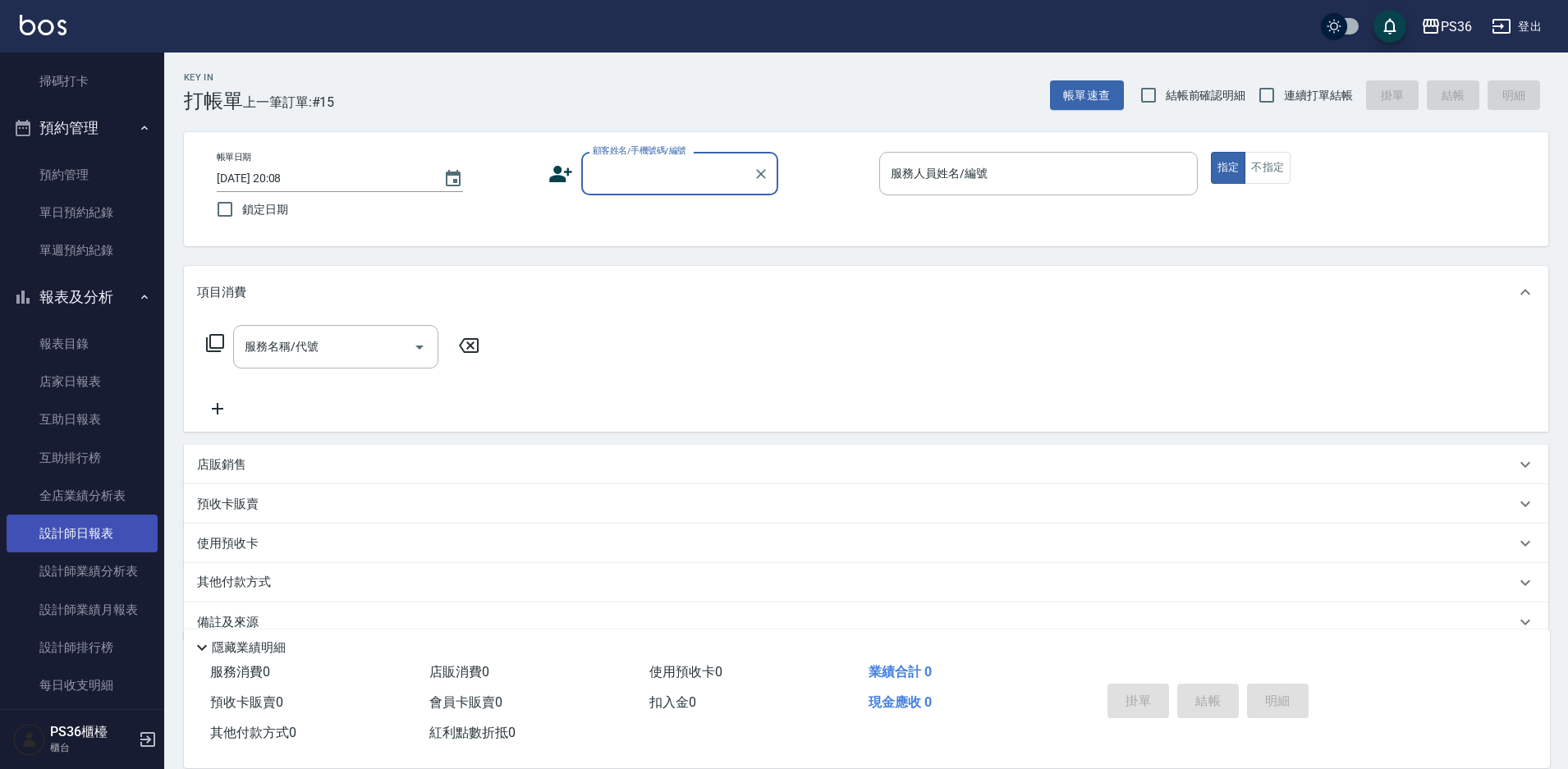
scroll to position [410, 0]
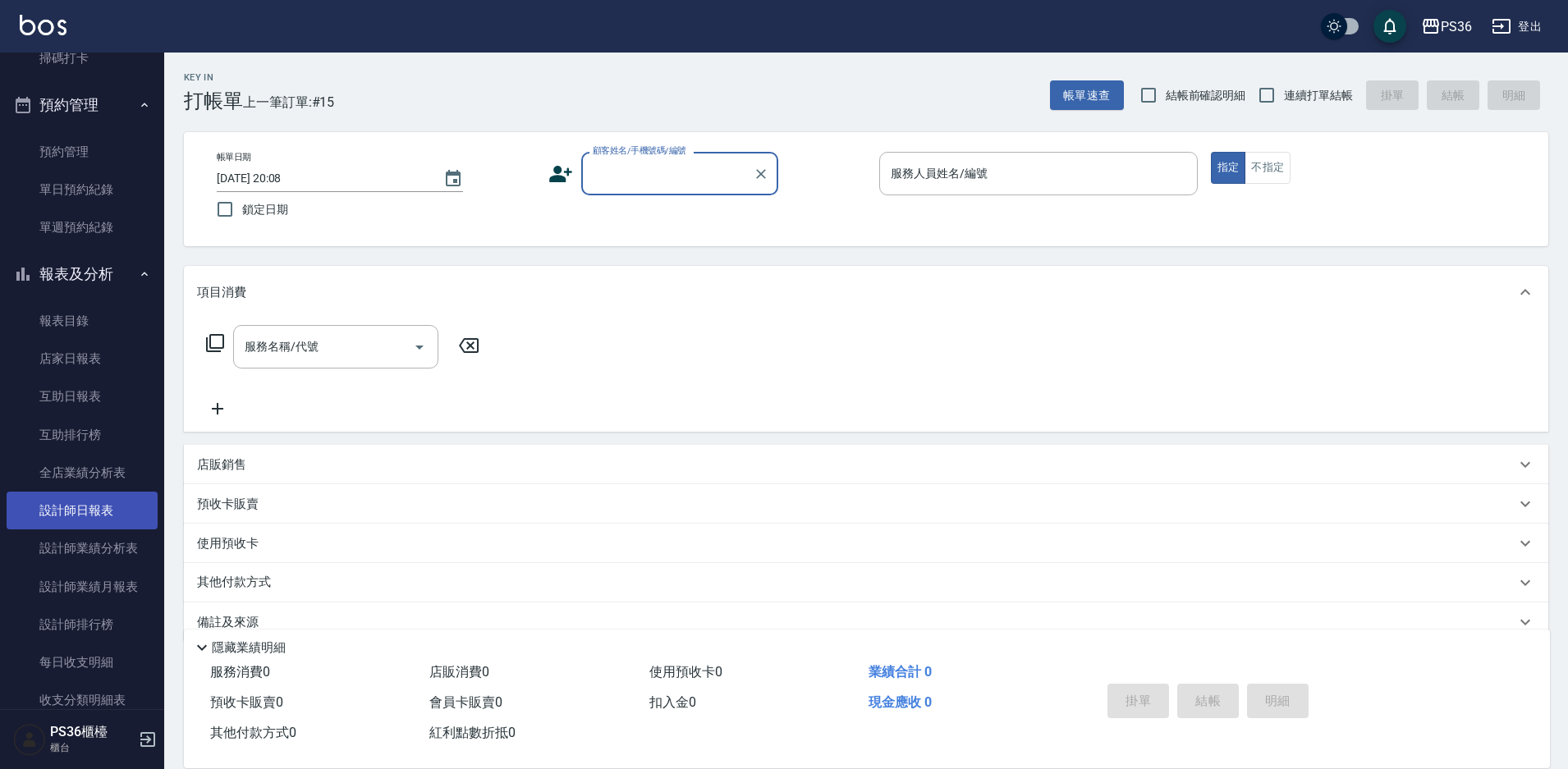
click at [76, 513] on link "設計師日報表" at bounding box center [82, 510] width 151 height 38
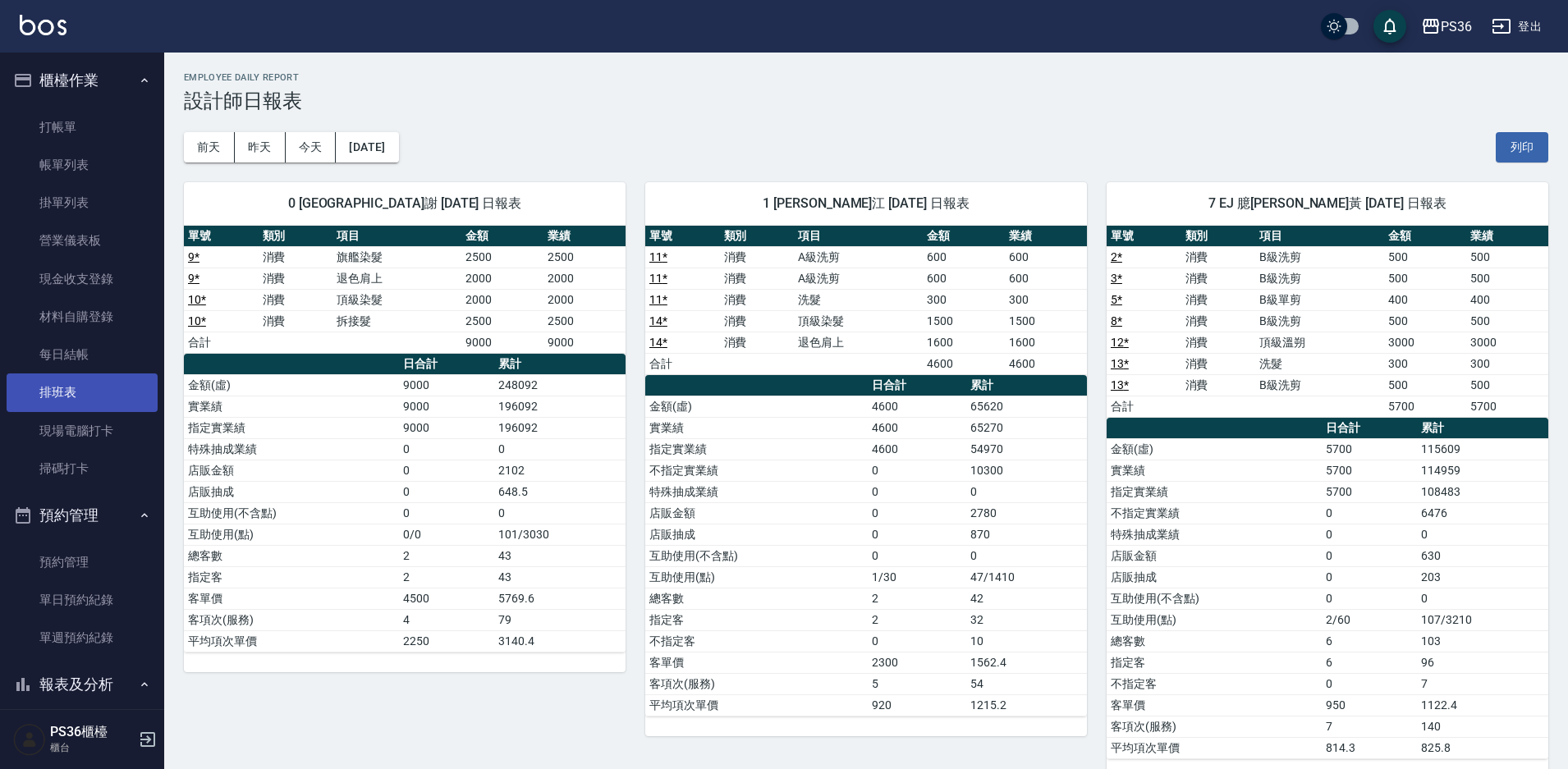
click at [59, 396] on link "排班表" at bounding box center [82, 392] width 151 height 38
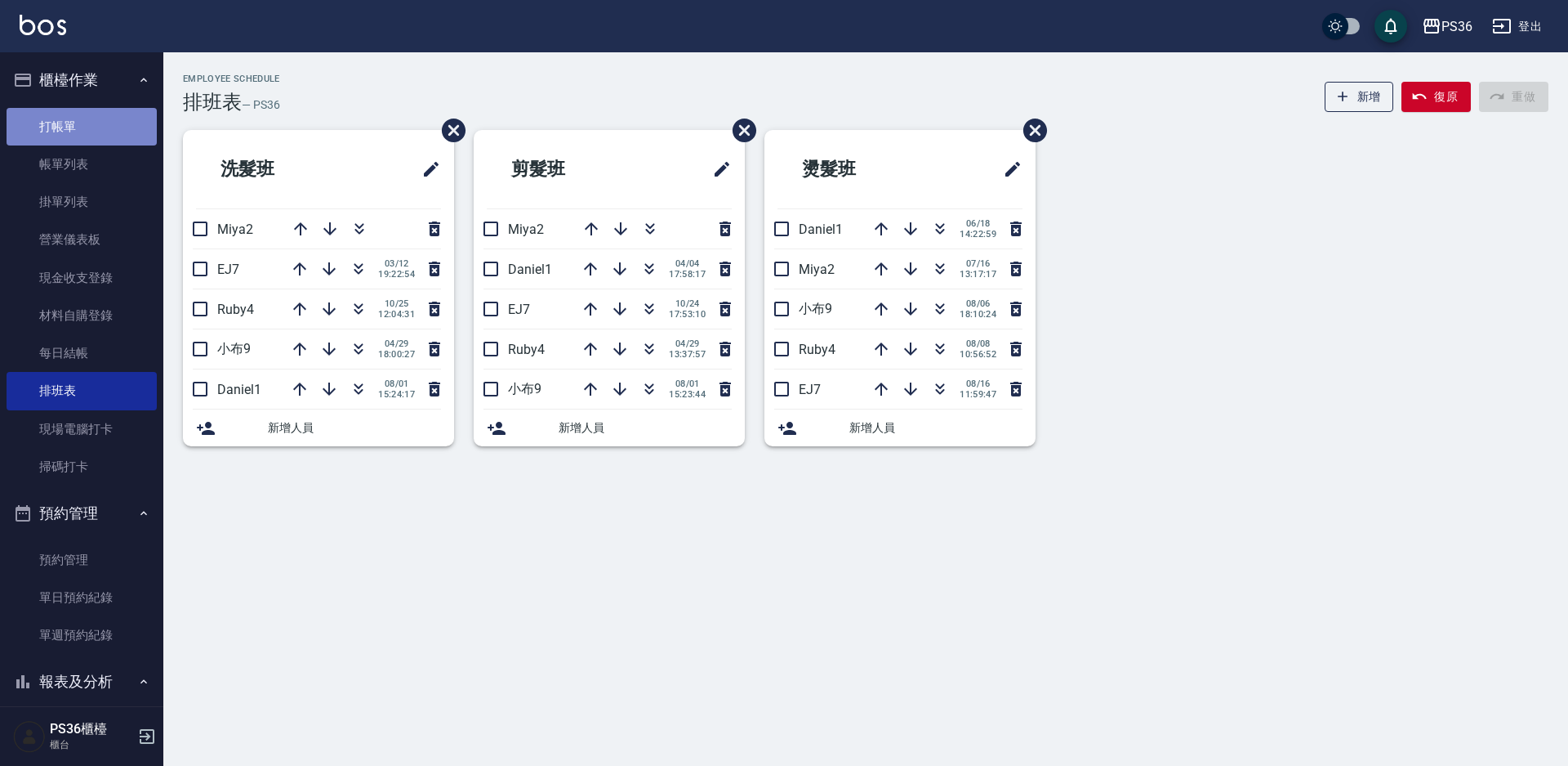
click at [83, 125] on link "打帳單" at bounding box center [82, 126] width 151 height 38
